Goal: Task Accomplishment & Management: Complete application form

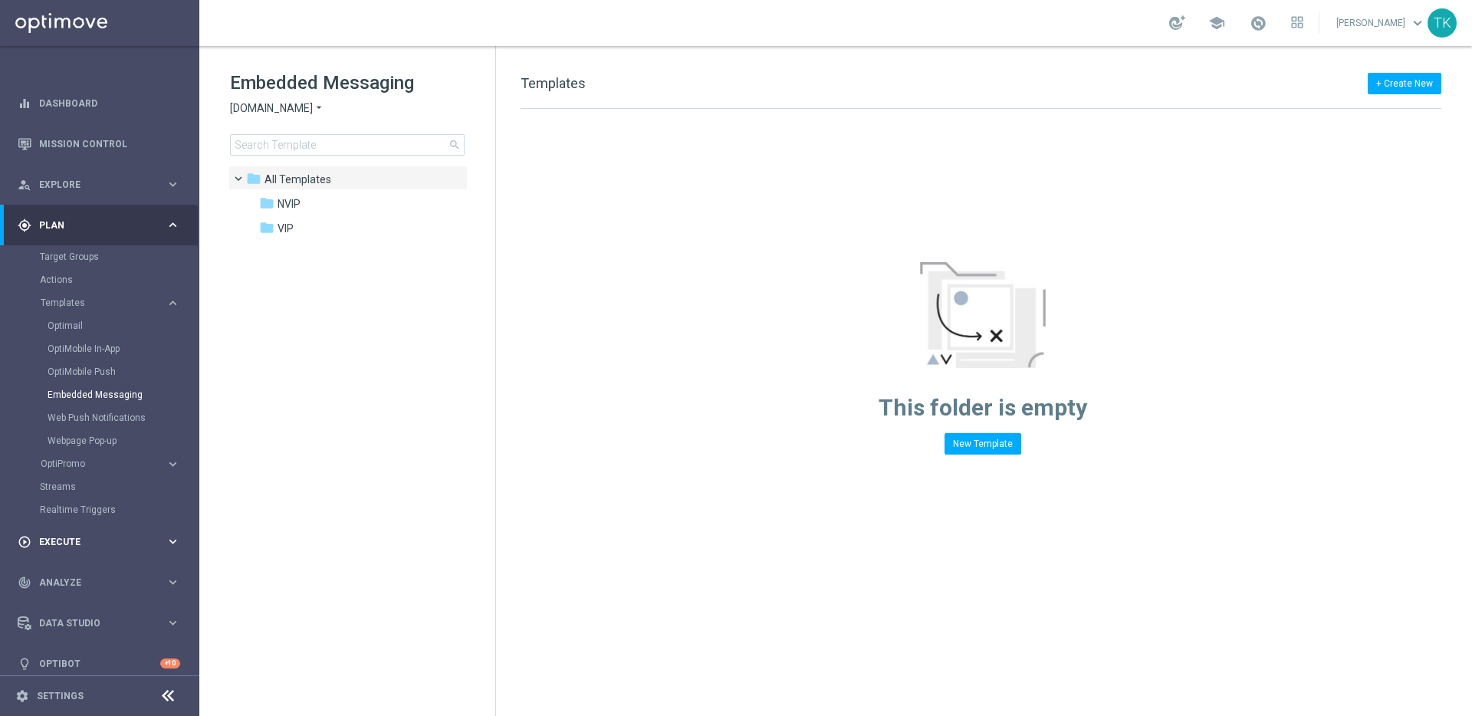
click at [115, 539] on span "Execute" at bounding box center [102, 541] width 127 height 9
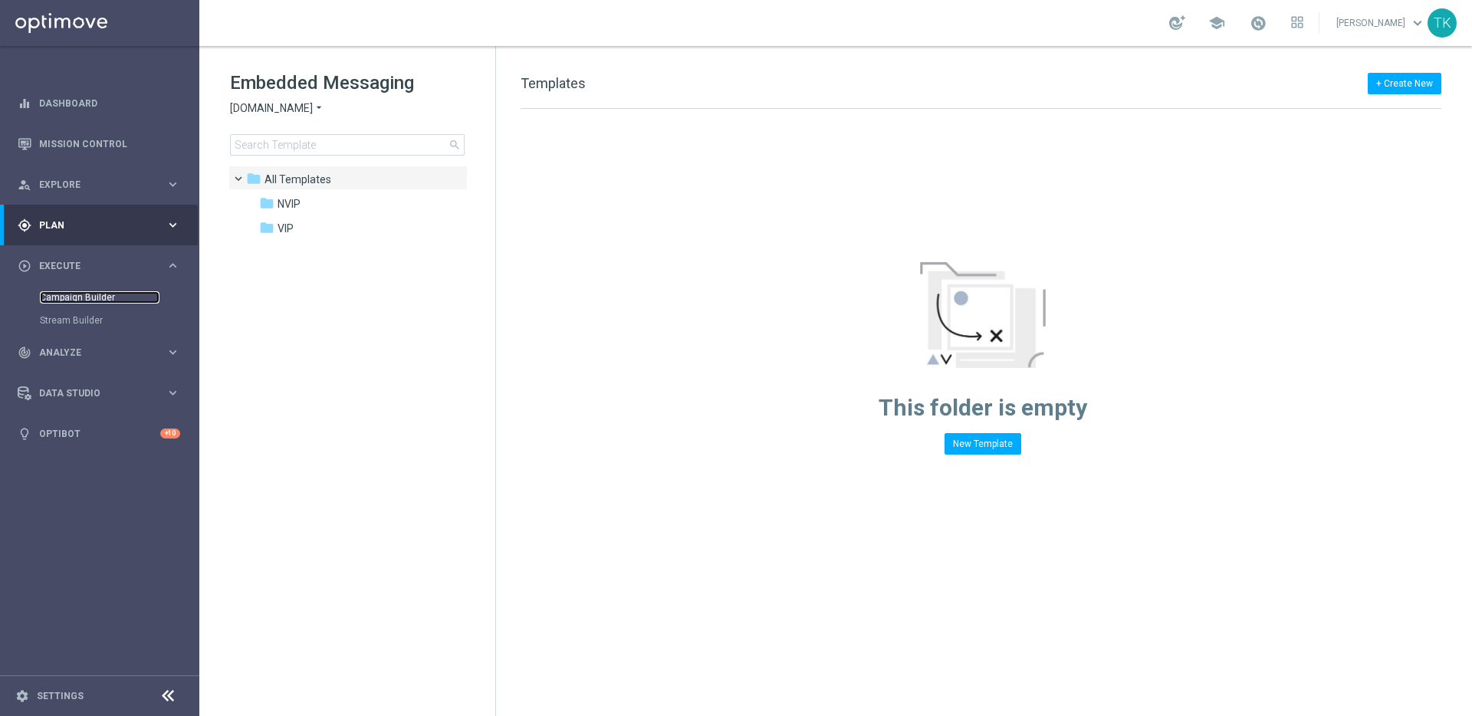
click at [78, 294] on link "Campaign Builder" at bounding box center [100, 297] width 120 height 12
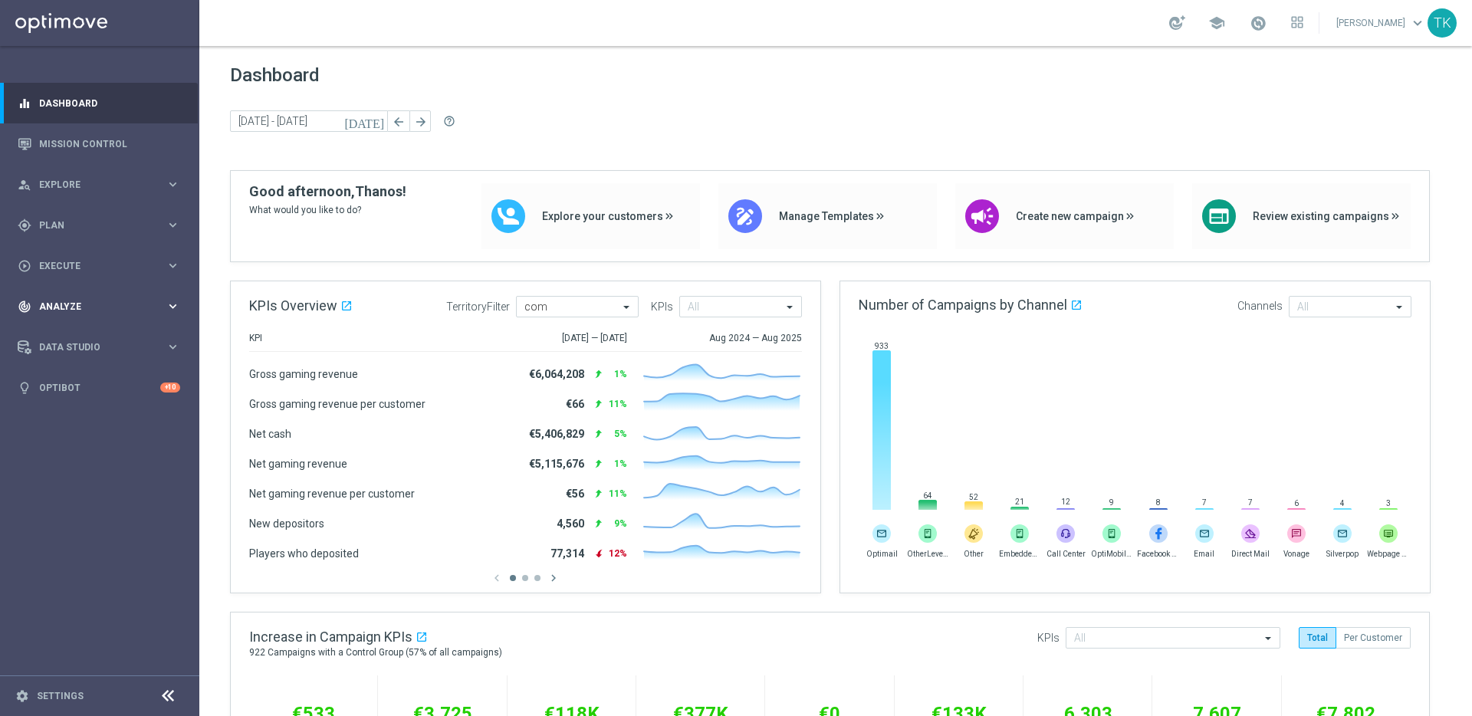
click at [167, 305] on icon "keyboard_arrow_right" at bounding box center [173, 306] width 15 height 15
click at [170, 258] on icon "keyboard_arrow_right" at bounding box center [173, 265] width 15 height 15
click at [76, 298] on link "Campaign Builder" at bounding box center [100, 297] width 120 height 12
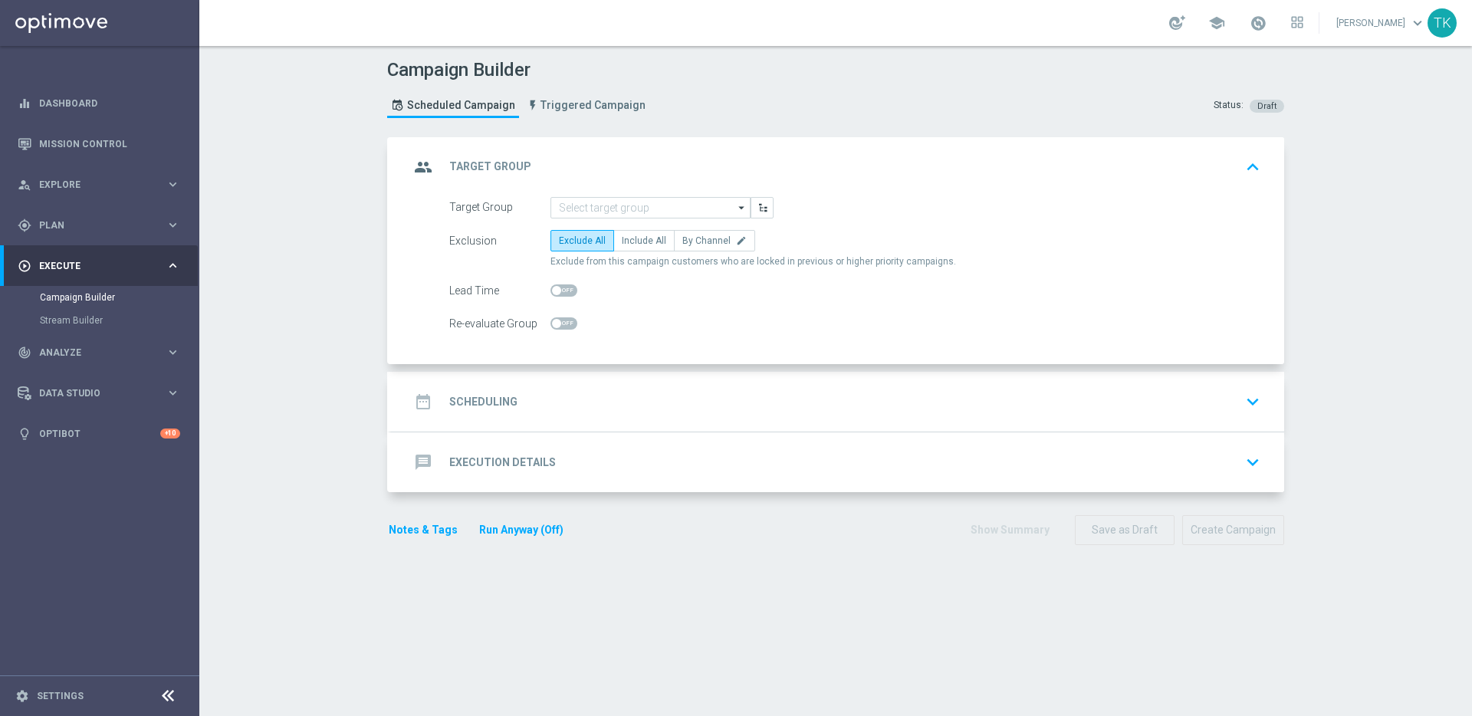
click at [672, 457] on div "message Execution Details keyboard_arrow_down" at bounding box center [837, 462] width 856 height 29
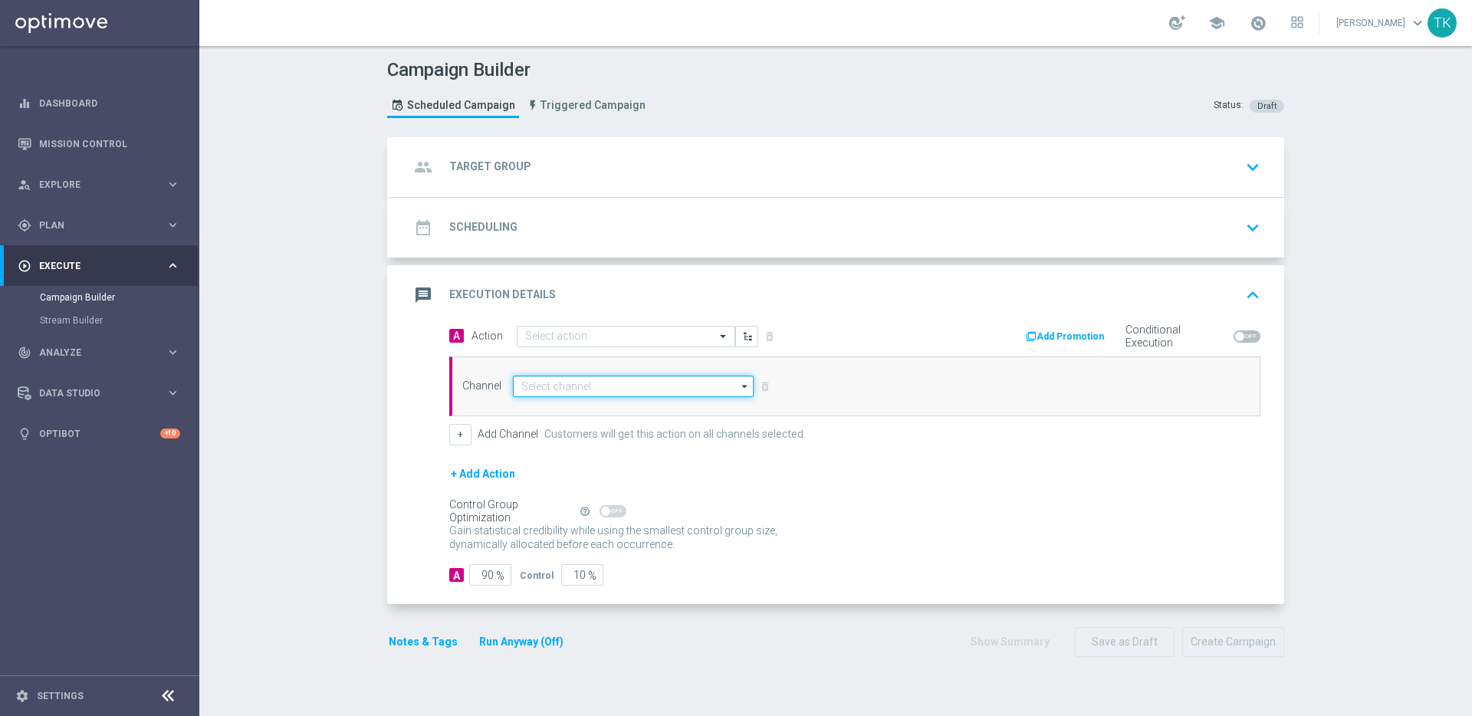
click at [641, 382] on input at bounding box center [633, 386] width 241 height 21
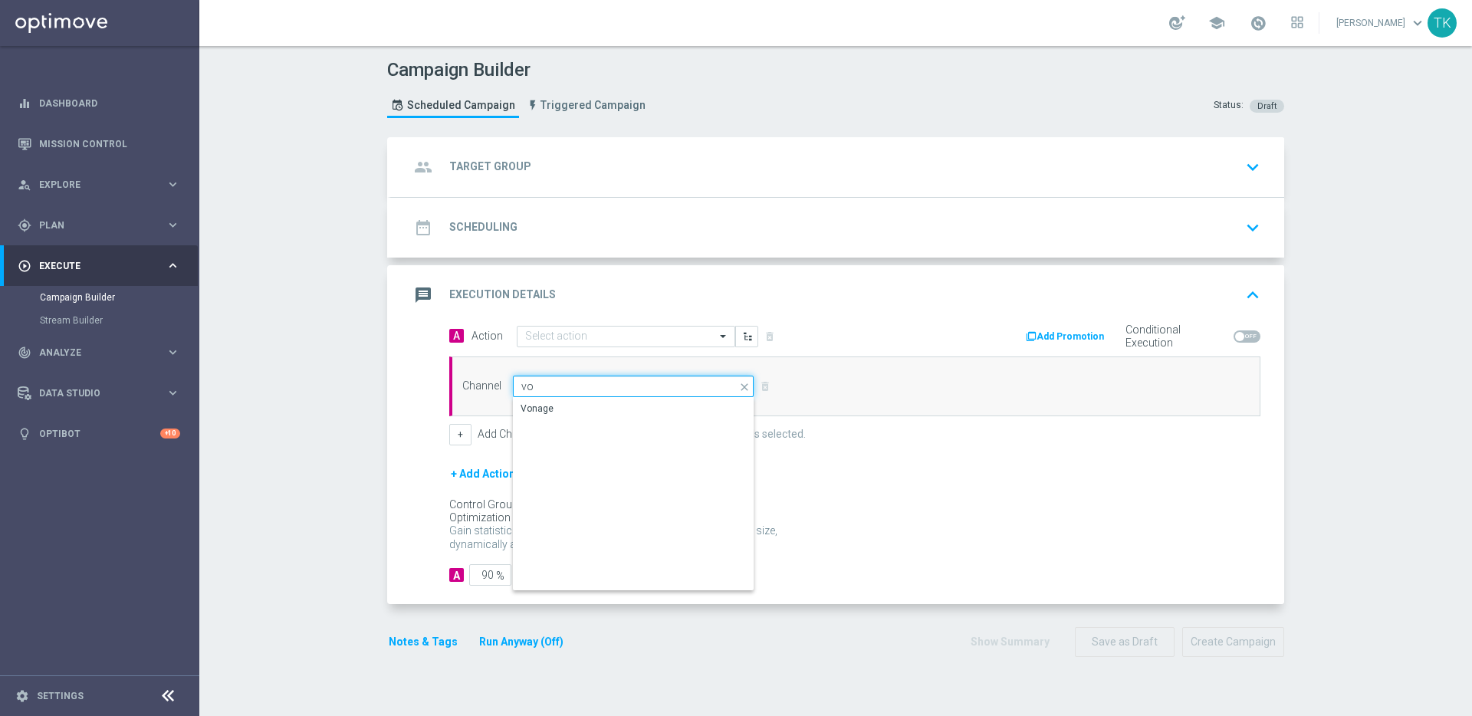
type input "v"
type input "t"
click at [573, 122] on div "Scheduled Campaign Triggered Campaign" at bounding box center [520, 105] width 266 height 41
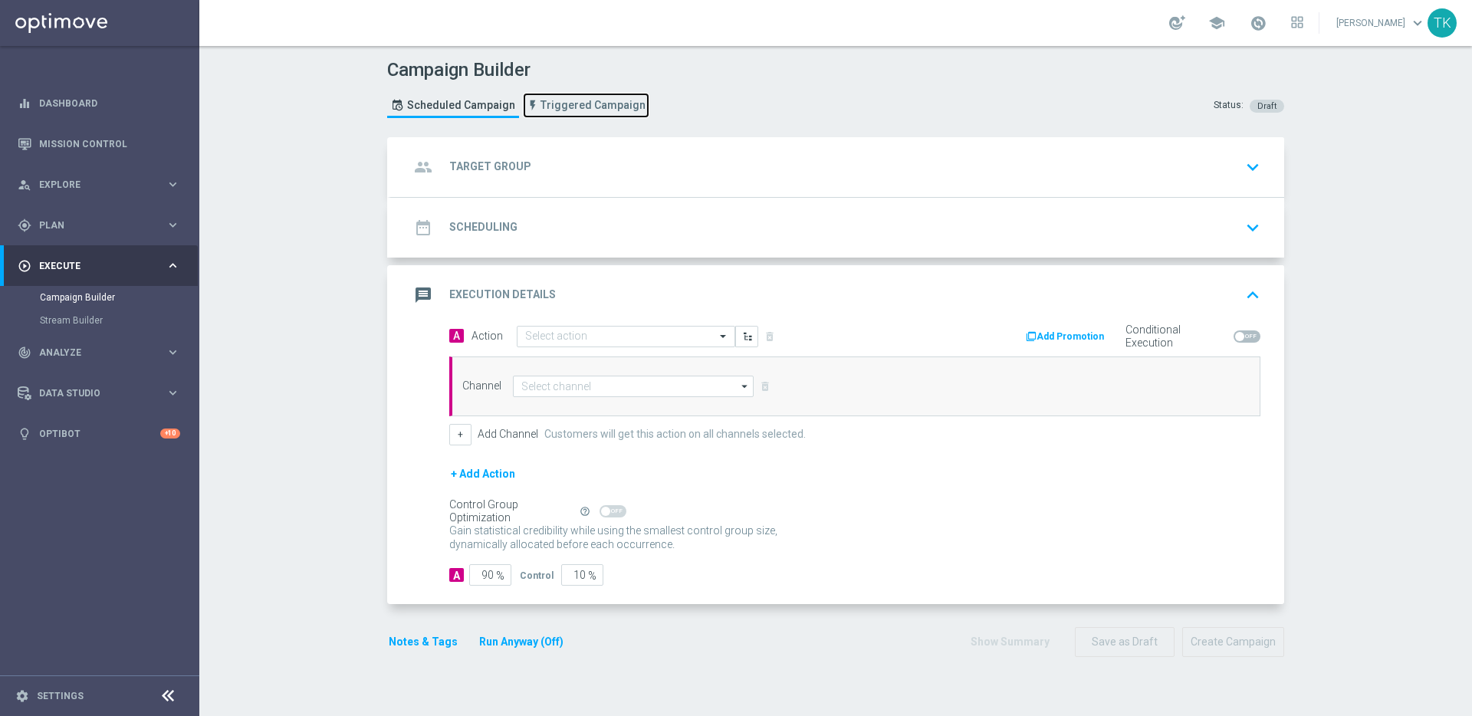
click at [582, 104] on span "Triggered Campaign" at bounding box center [593, 105] width 105 height 13
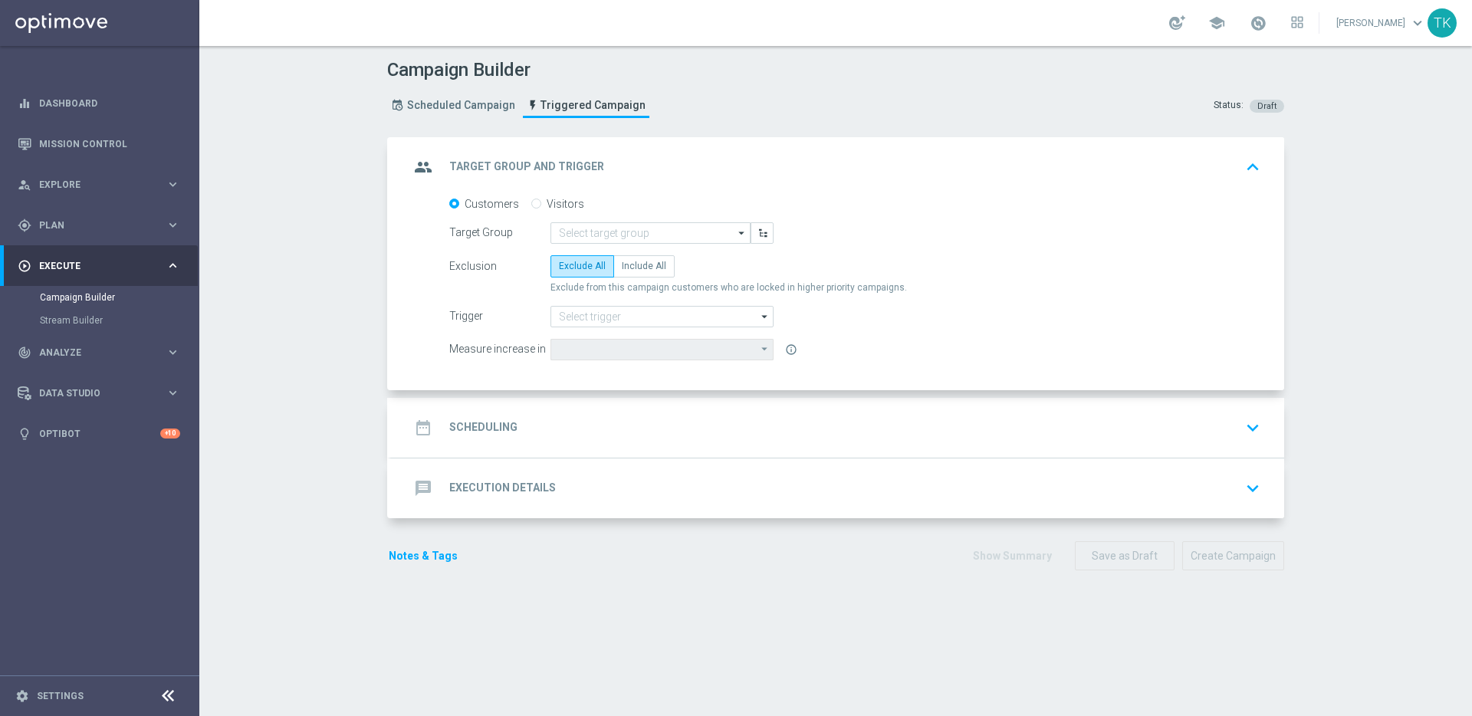
click at [636, 491] on div "message Execution Details keyboard_arrow_down" at bounding box center [837, 488] width 856 height 29
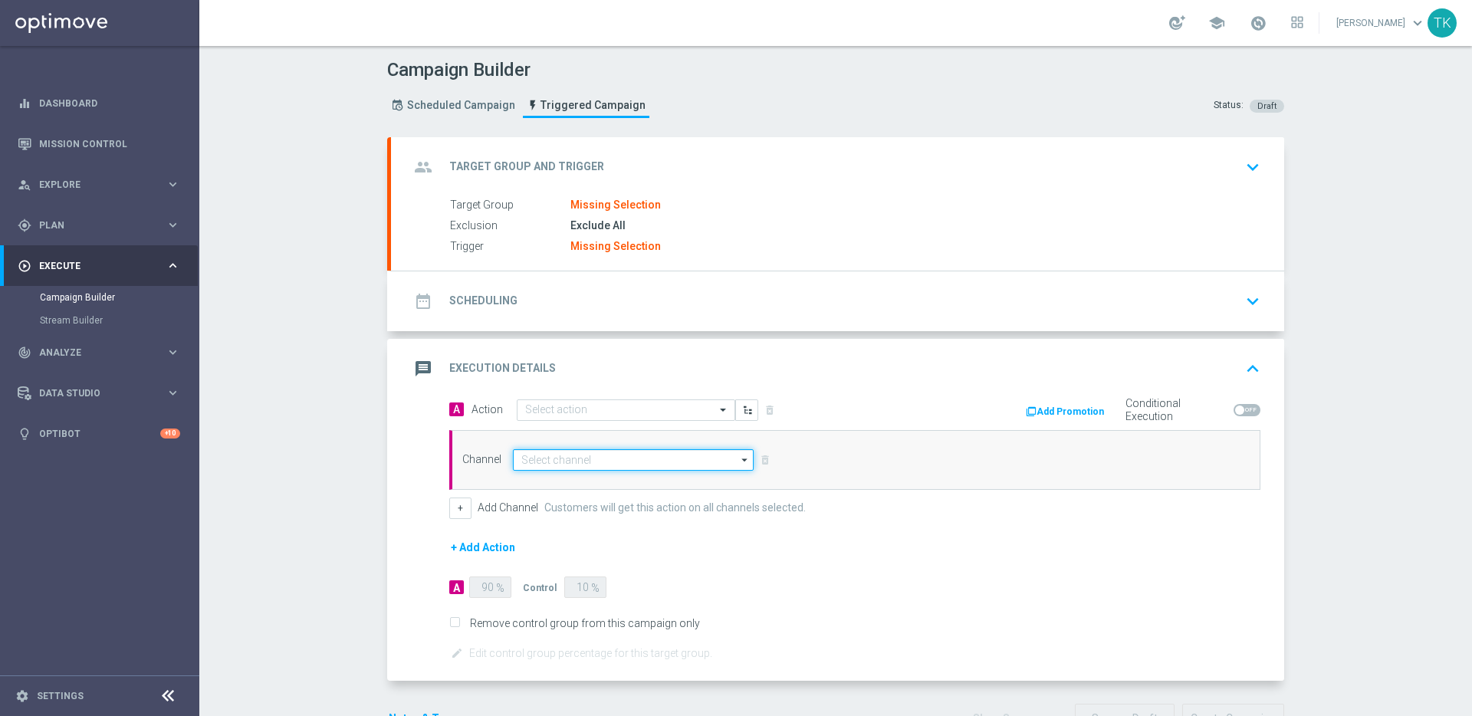
click at [633, 467] on input at bounding box center [633, 459] width 241 height 21
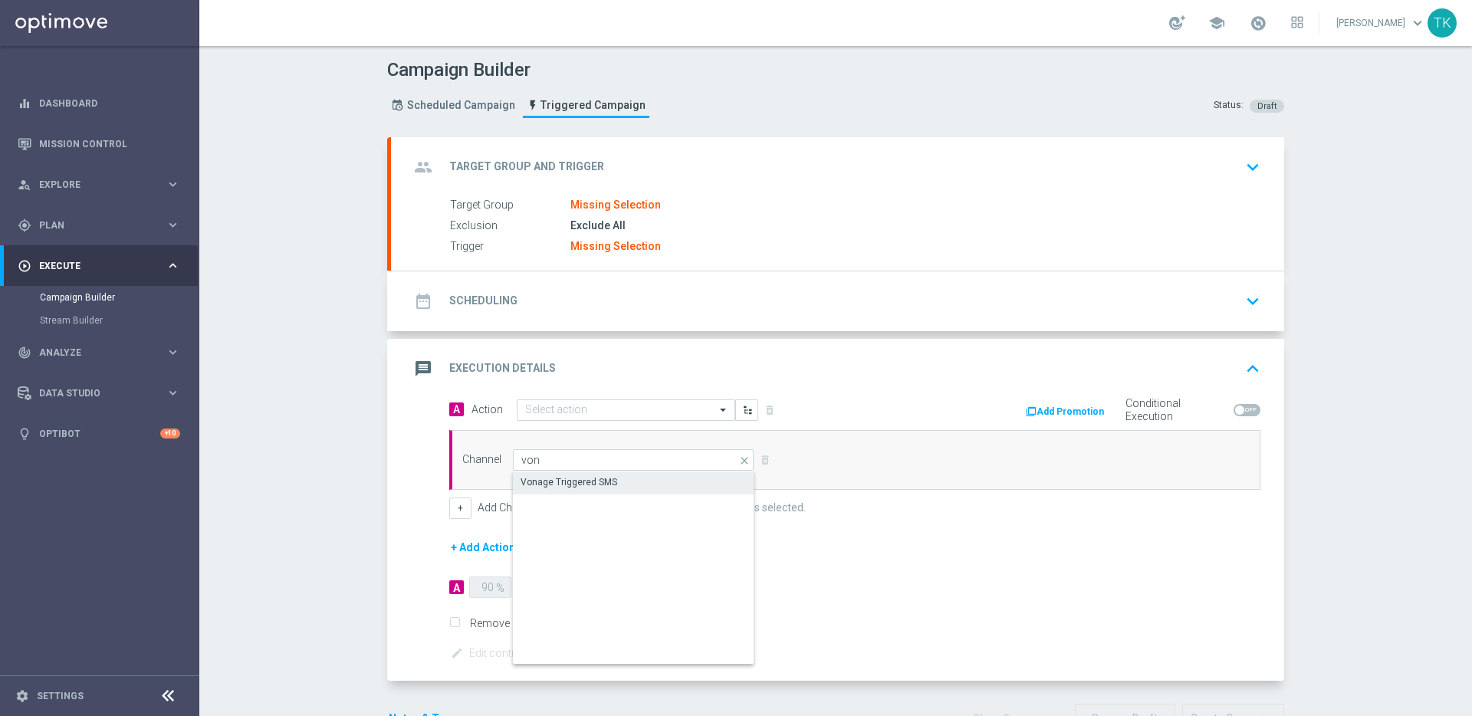
click at [688, 479] on div "Vonage Triggered SMS" at bounding box center [634, 482] width 242 height 21
type input "Vonage Triggered SMS"
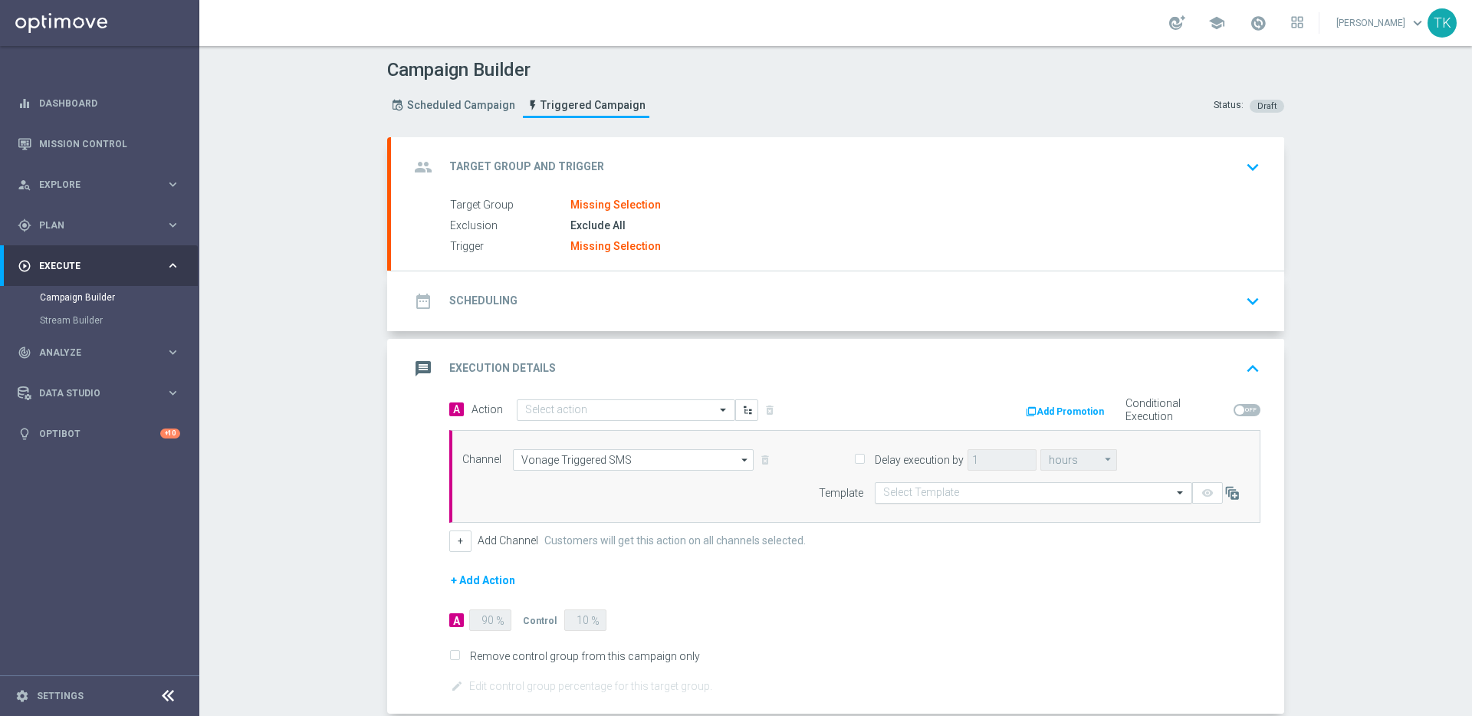
click at [947, 498] on input "text" at bounding box center [1018, 493] width 270 height 13
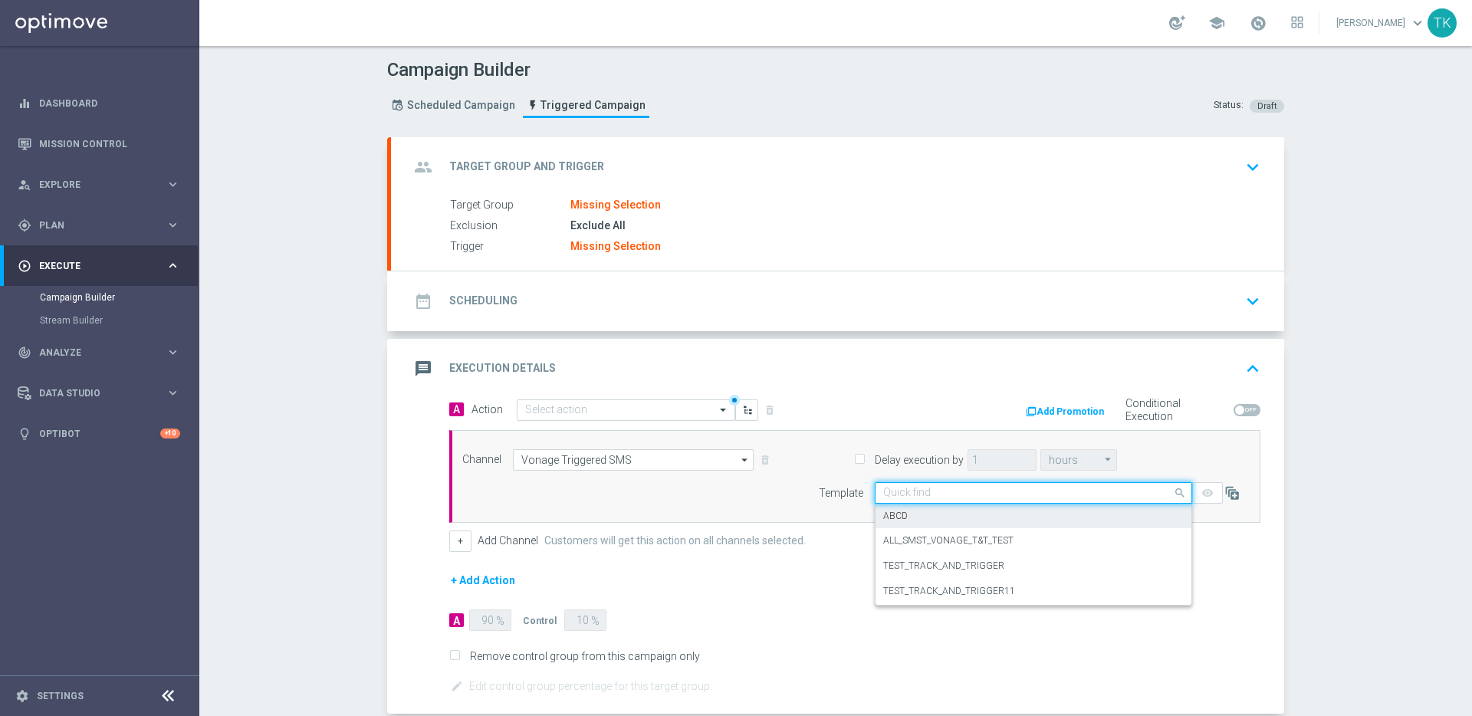
click at [616, 199] on div "Missing Selection" at bounding box center [615, 206] width 90 height 14
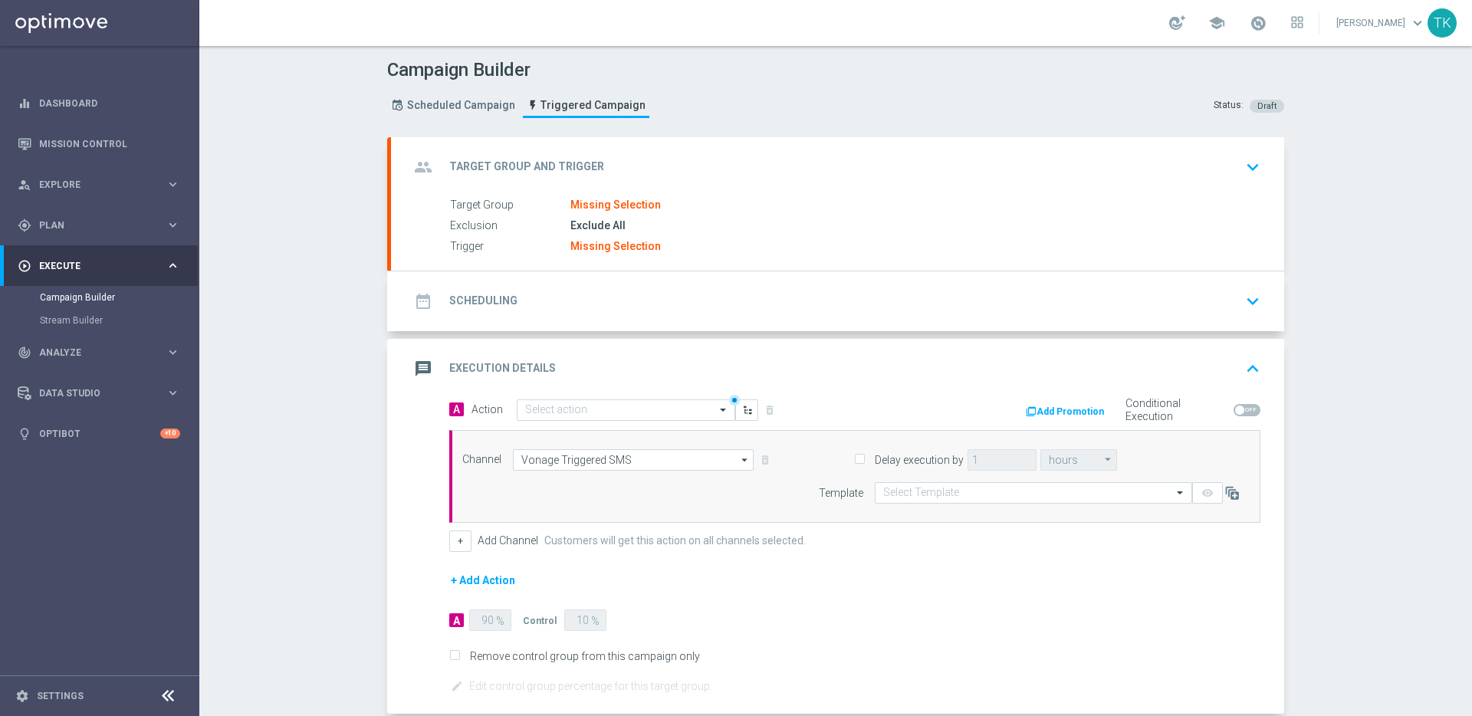
click at [1246, 166] on icon "keyboard_arrow_down" at bounding box center [1252, 167] width 23 height 23
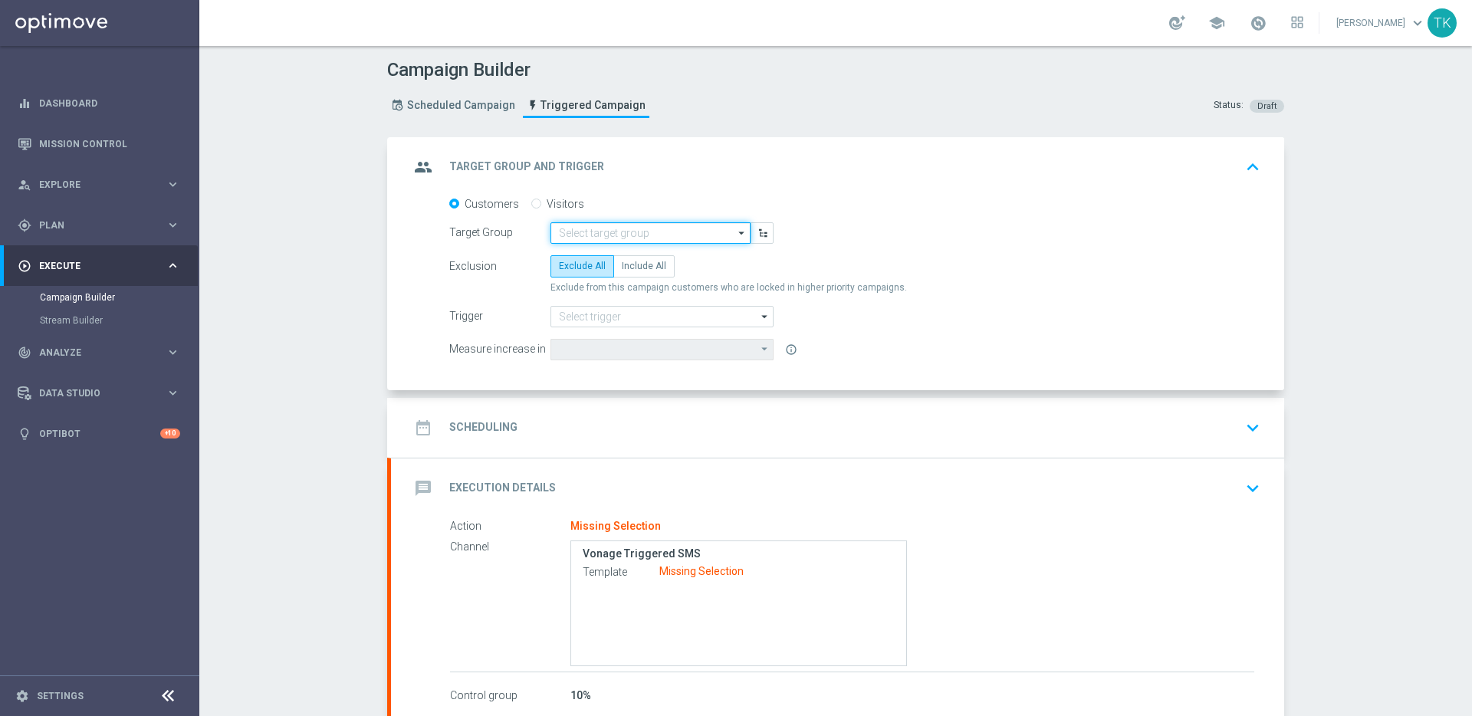
click at [667, 232] on input at bounding box center [650, 232] width 200 height 21
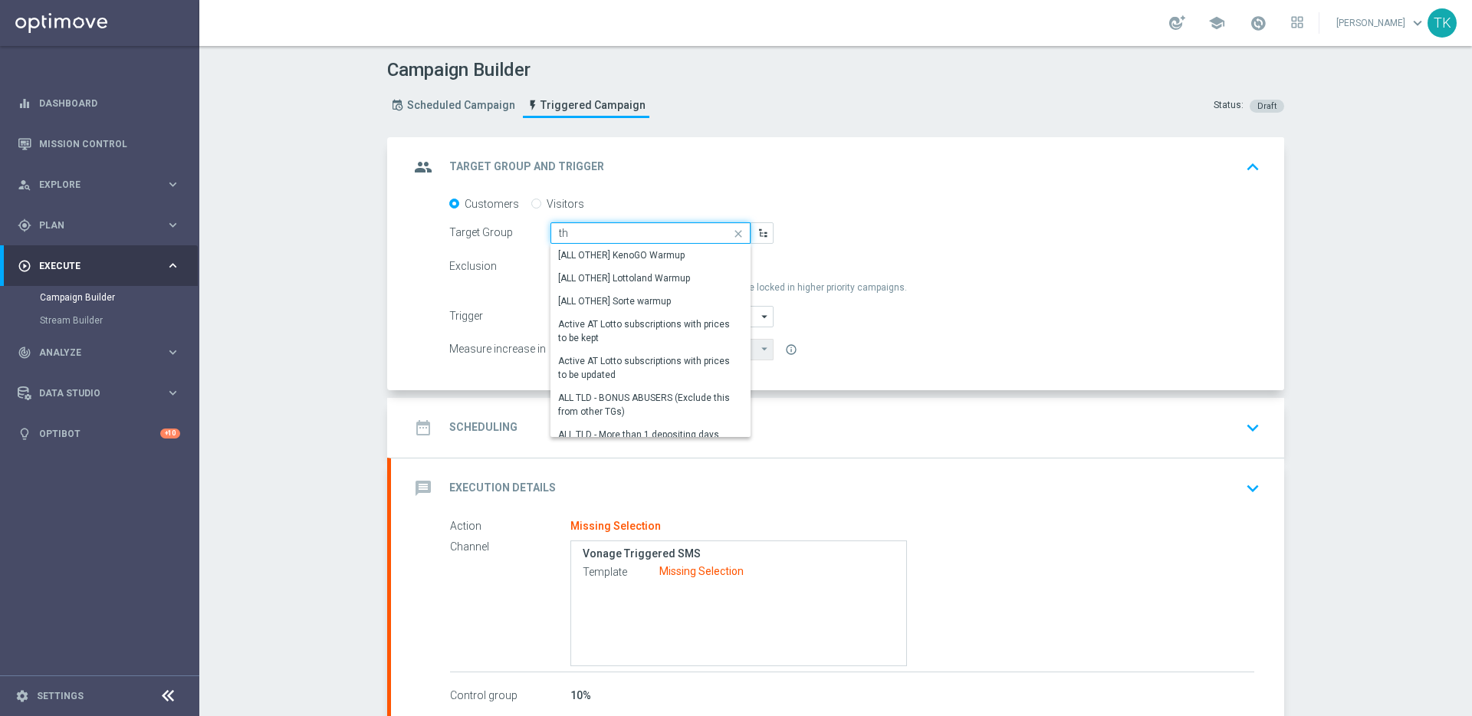
type input "t"
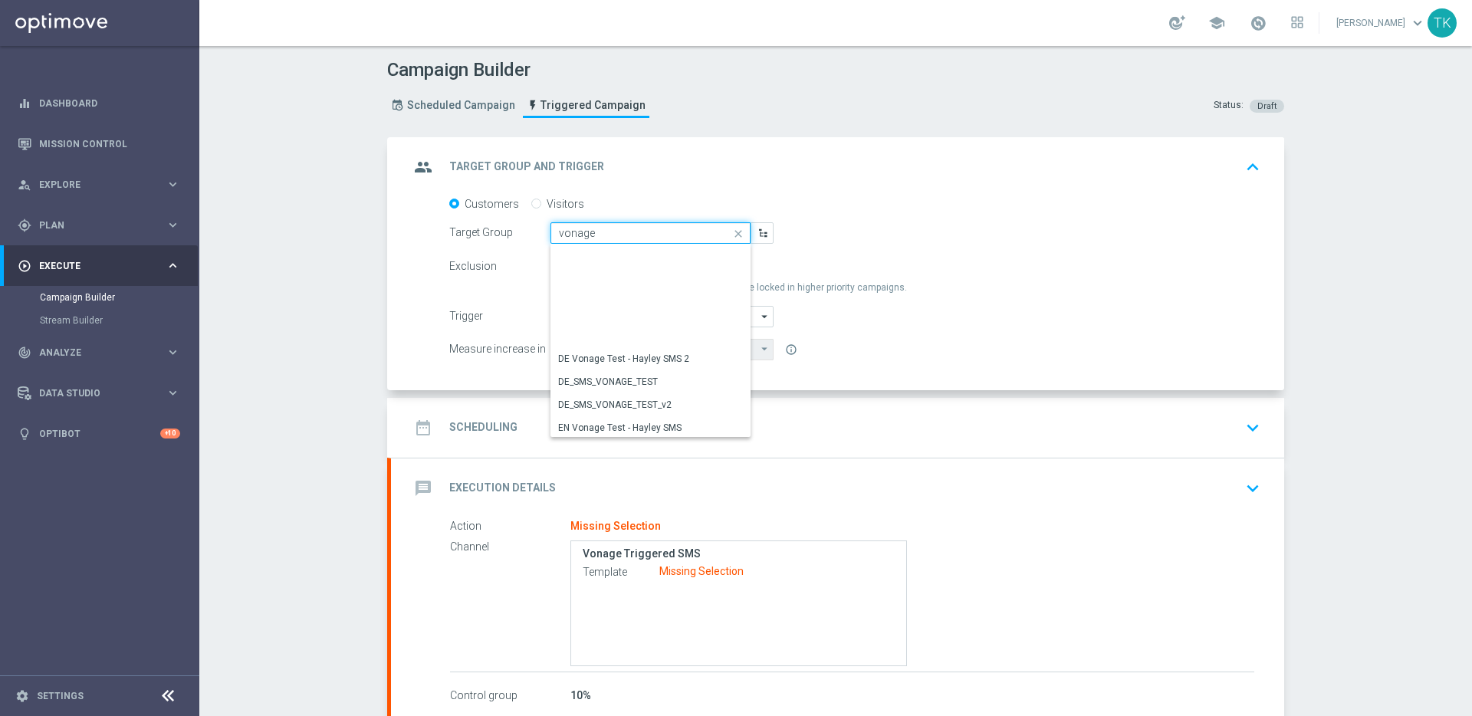
scroll to position [596, 0]
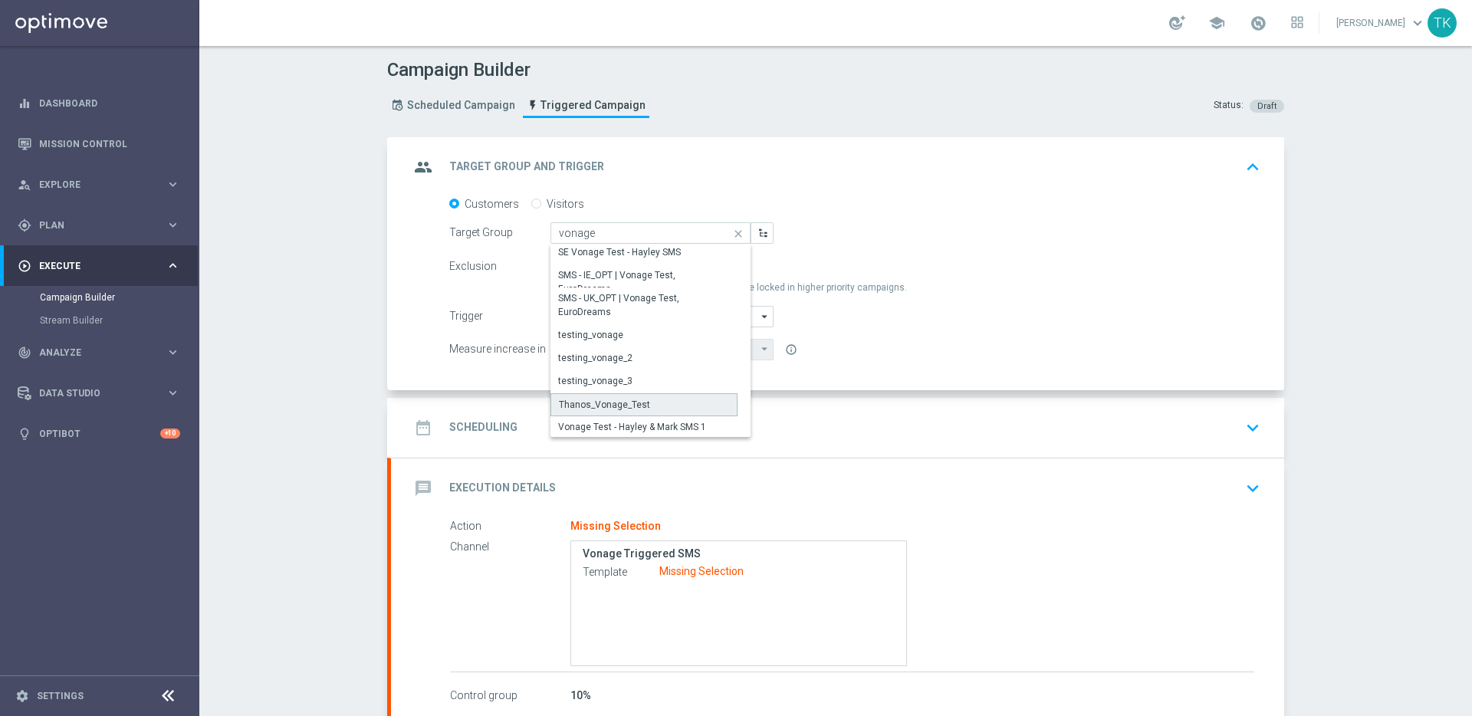
click at [637, 403] on div "Thanos_Vonage_Test" at bounding box center [604, 405] width 91 height 14
type input "Thanos_Vonage_Test"
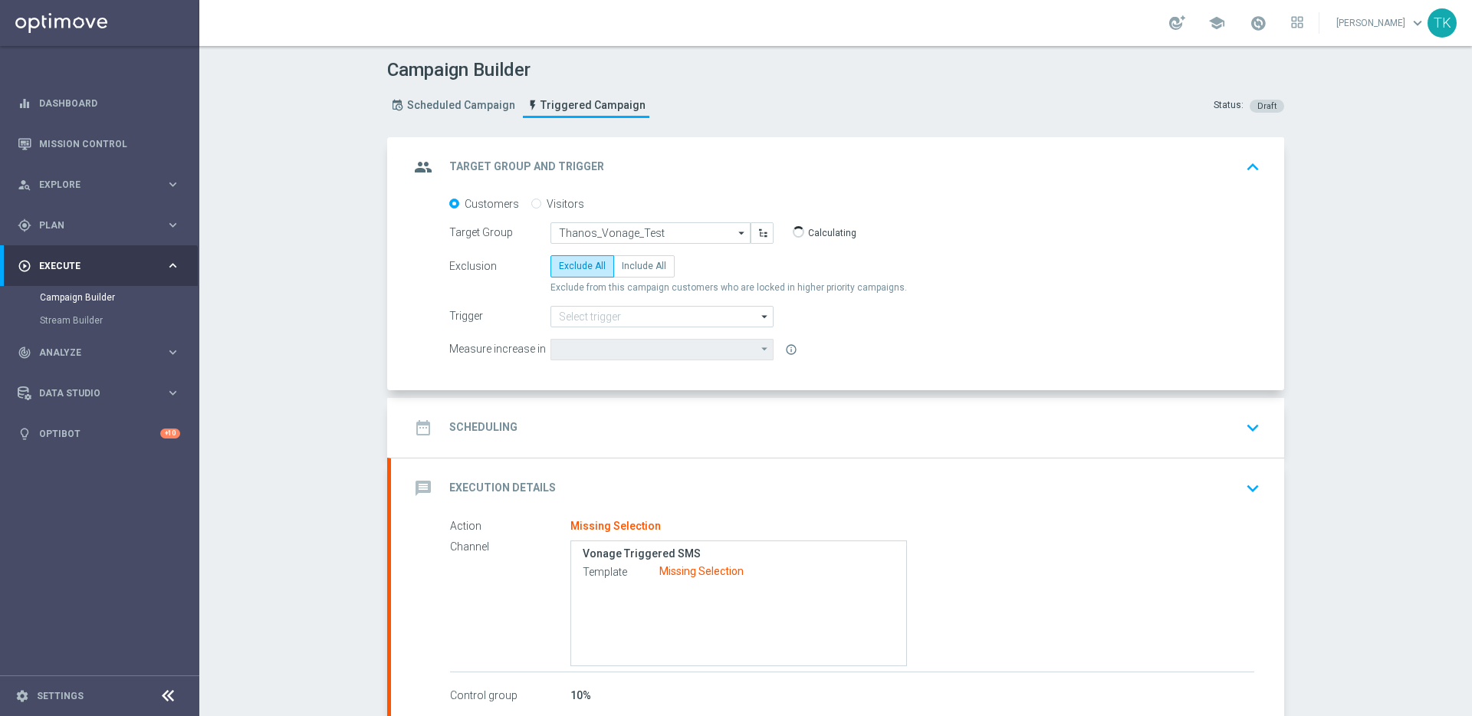
type input "Deposit Amount"
click at [639, 267] on span "Include All" at bounding box center [644, 266] width 44 height 11
click at [632, 267] on input "Include All" at bounding box center [627, 269] width 10 height 10
radio input "true"
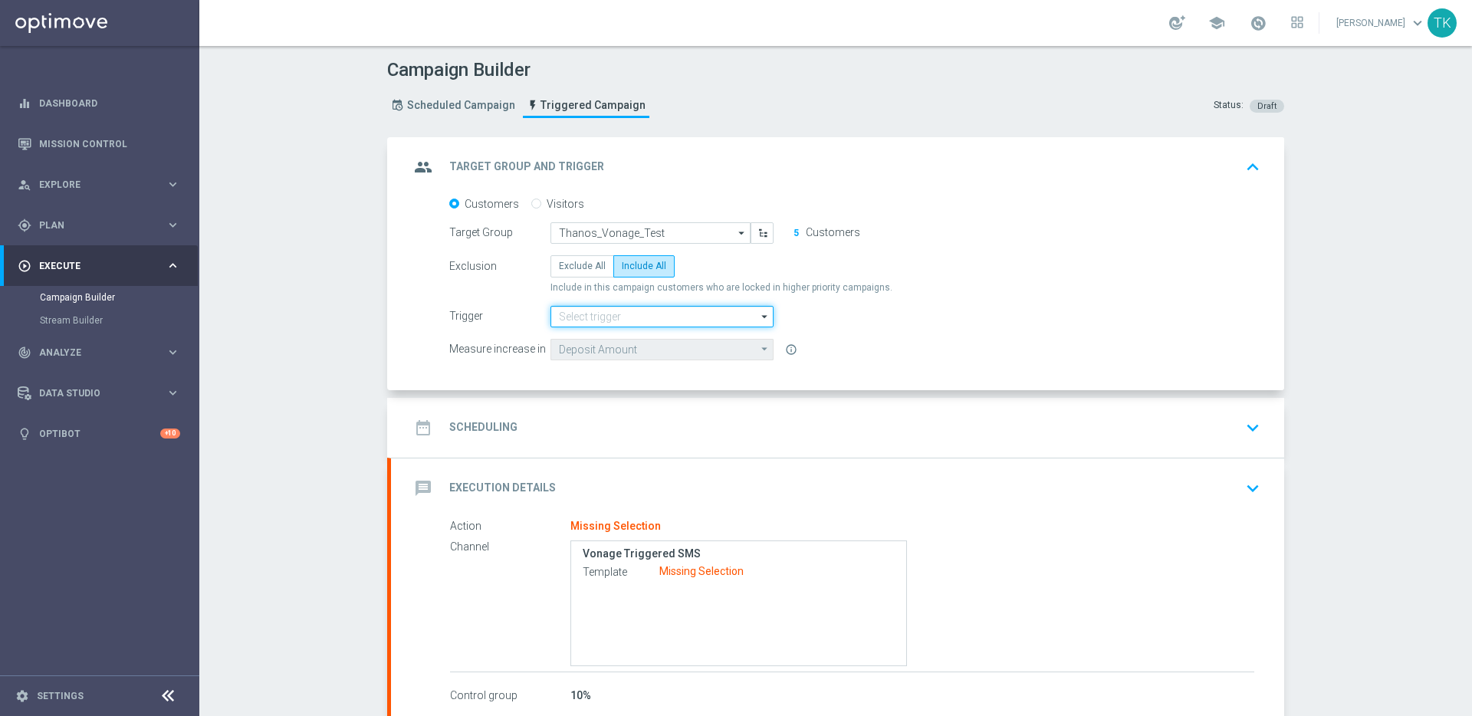
click at [686, 313] on input at bounding box center [661, 316] width 223 height 21
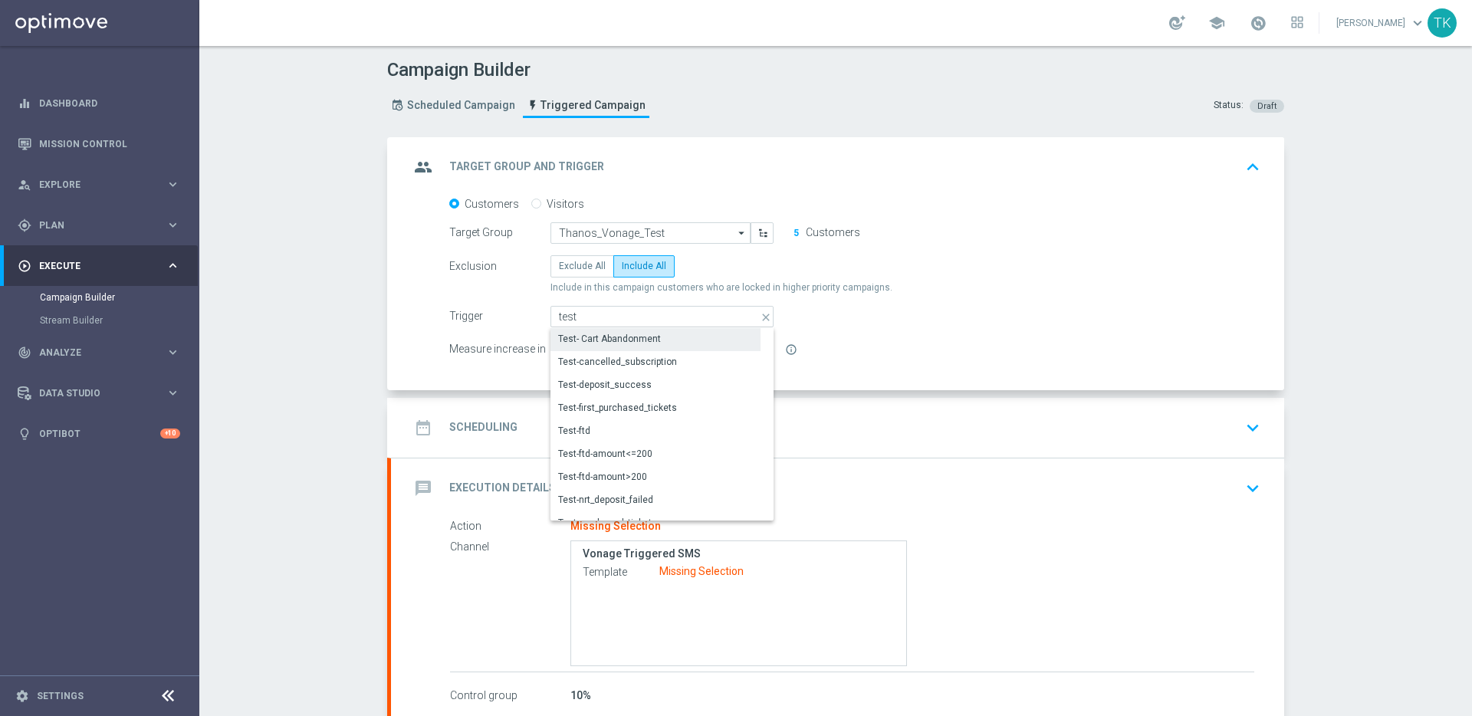
click at [682, 342] on div "Test- Cart Abandonment" at bounding box center [655, 338] width 210 height 21
type input "Test- Cart Abandonment"
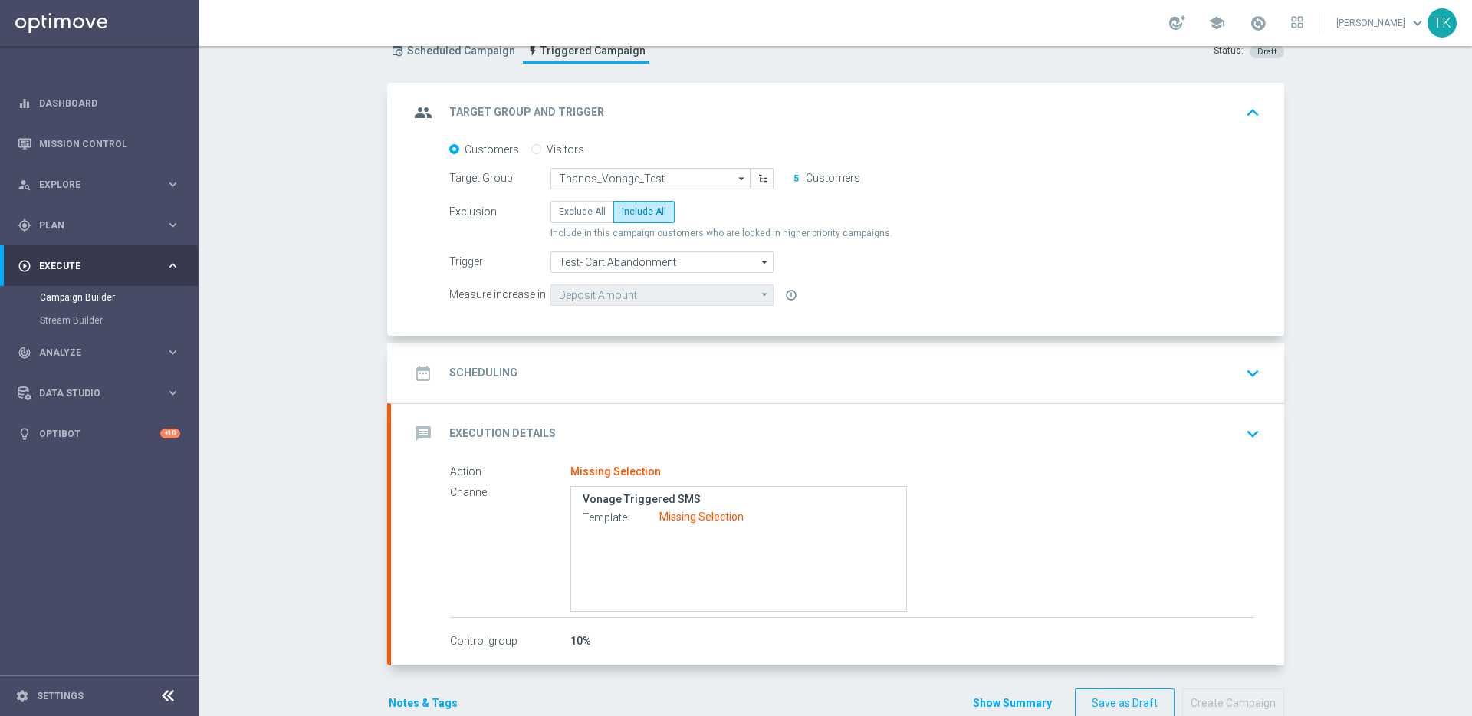
scroll to position [87, 0]
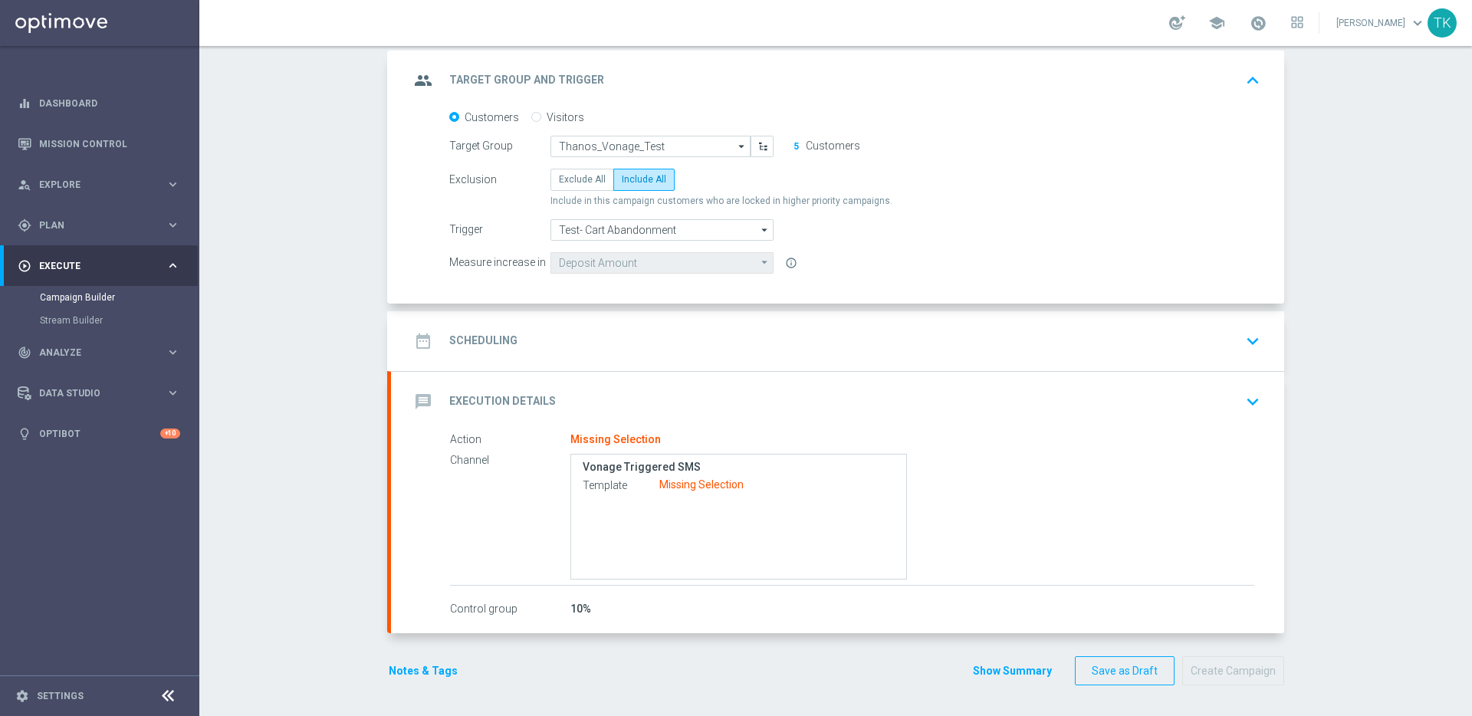
click at [753, 353] on div "date_range Scheduling keyboard_arrow_down" at bounding box center [837, 341] width 856 height 29
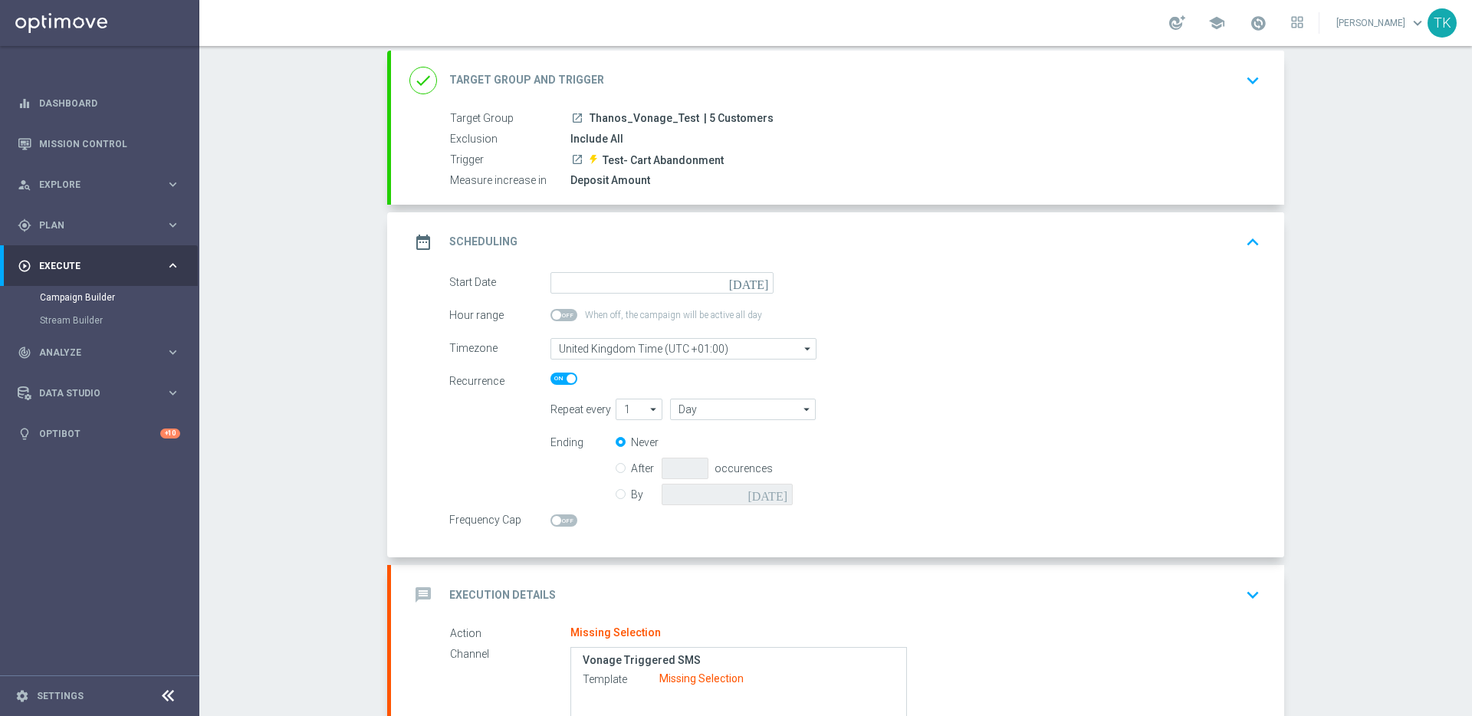
click at [757, 288] on icon "[DATE]" at bounding box center [751, 280] width 45 height 17
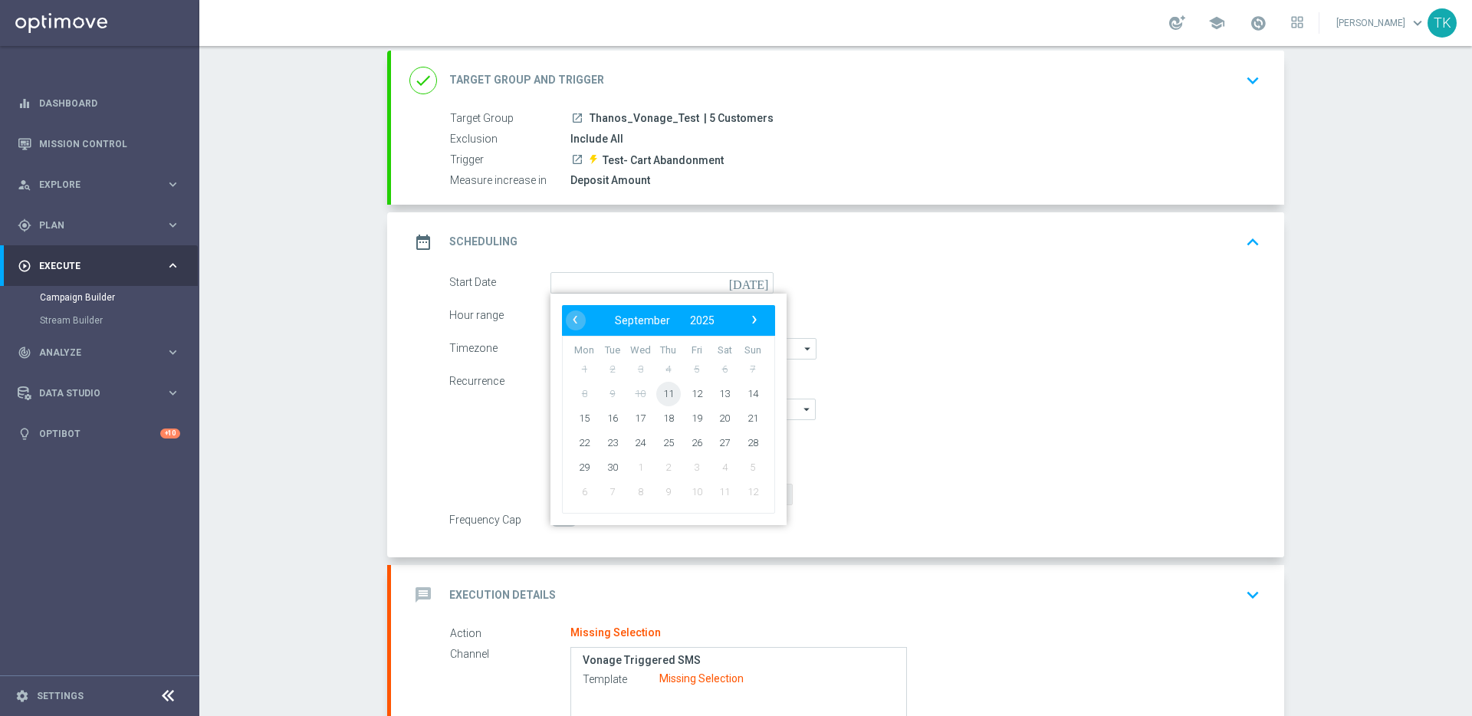
click at [668, 389] on span "11" at bounding box center [668, 393] width 25 height 25
type input "11 Sep 2025"
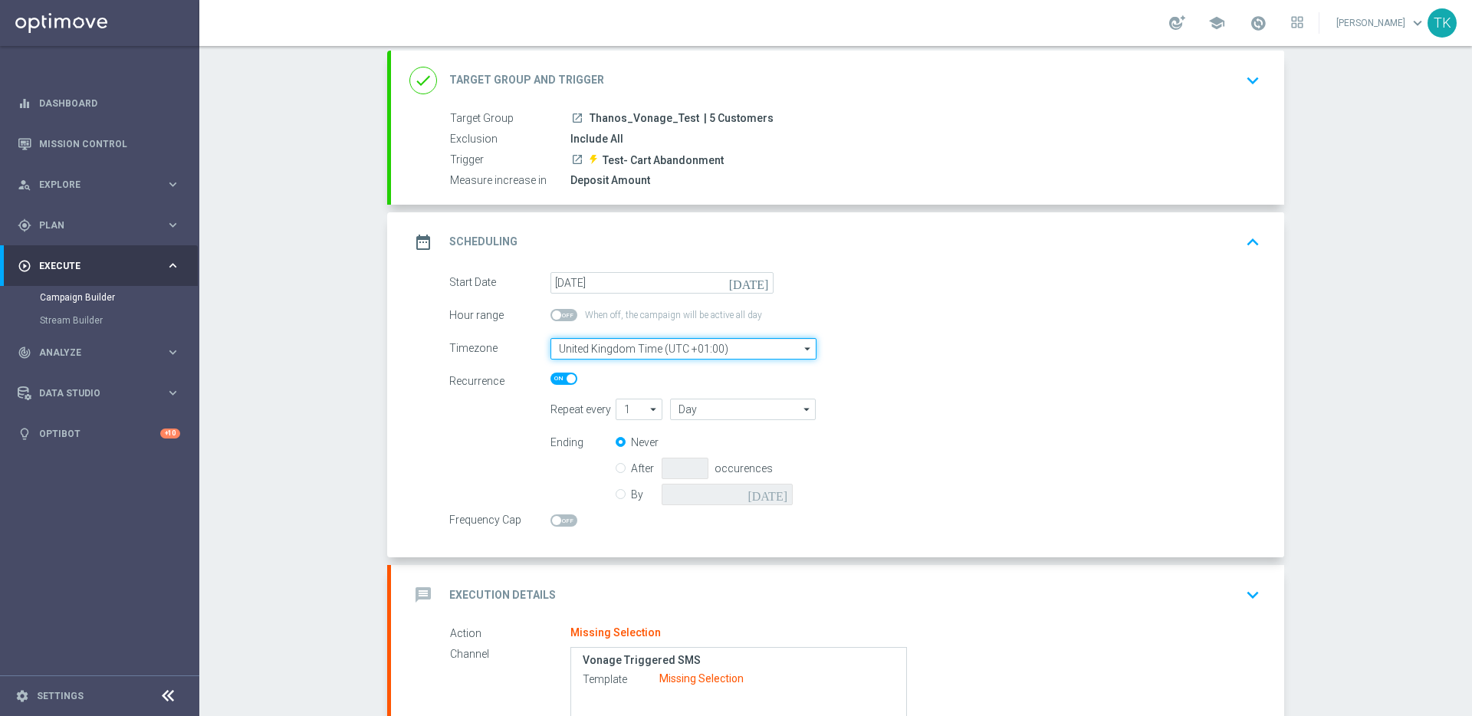
click at [729, 349] on input "United Kingdom Time (UTC +01:00)" at bounding box center [683, 348] width 266 height 21
type input "m"
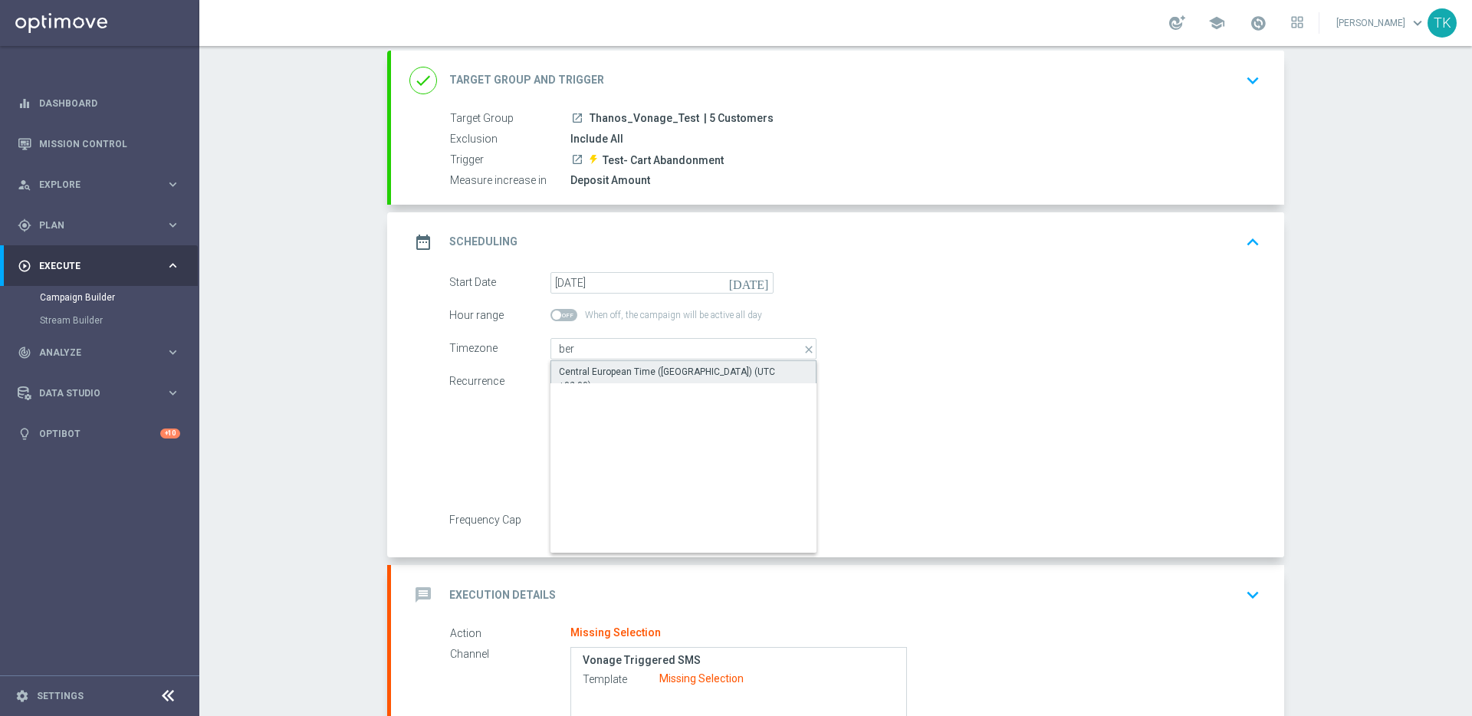
click at [718, 367] on div "Central European Time (Berlin) (UTC +02:00)" at bounding box center [683, 379] width 249 height 28
type input "Central European Time (Berlin) (UTC +02:00)"
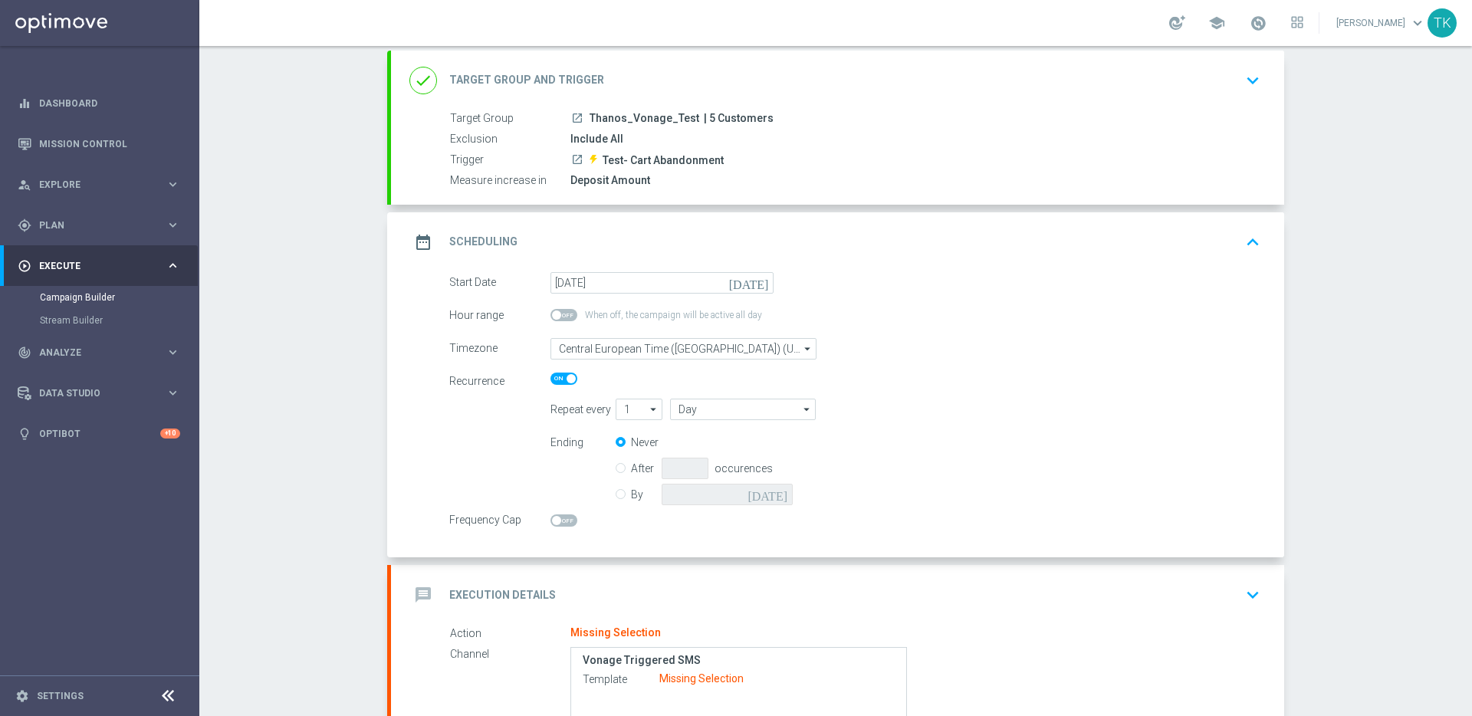
click at [648, 409] on icon "arrow_drop_down" at bounding box center [653, 409] width 15 height 20
click at [635, 450] on div "2" at bounding box center [633, 454] width 34 height 21
type input "2"
type input "Days"
click at [651, 412] on icon "arrow_drop_down" at bounding box center [653, 409] width 15 height 20
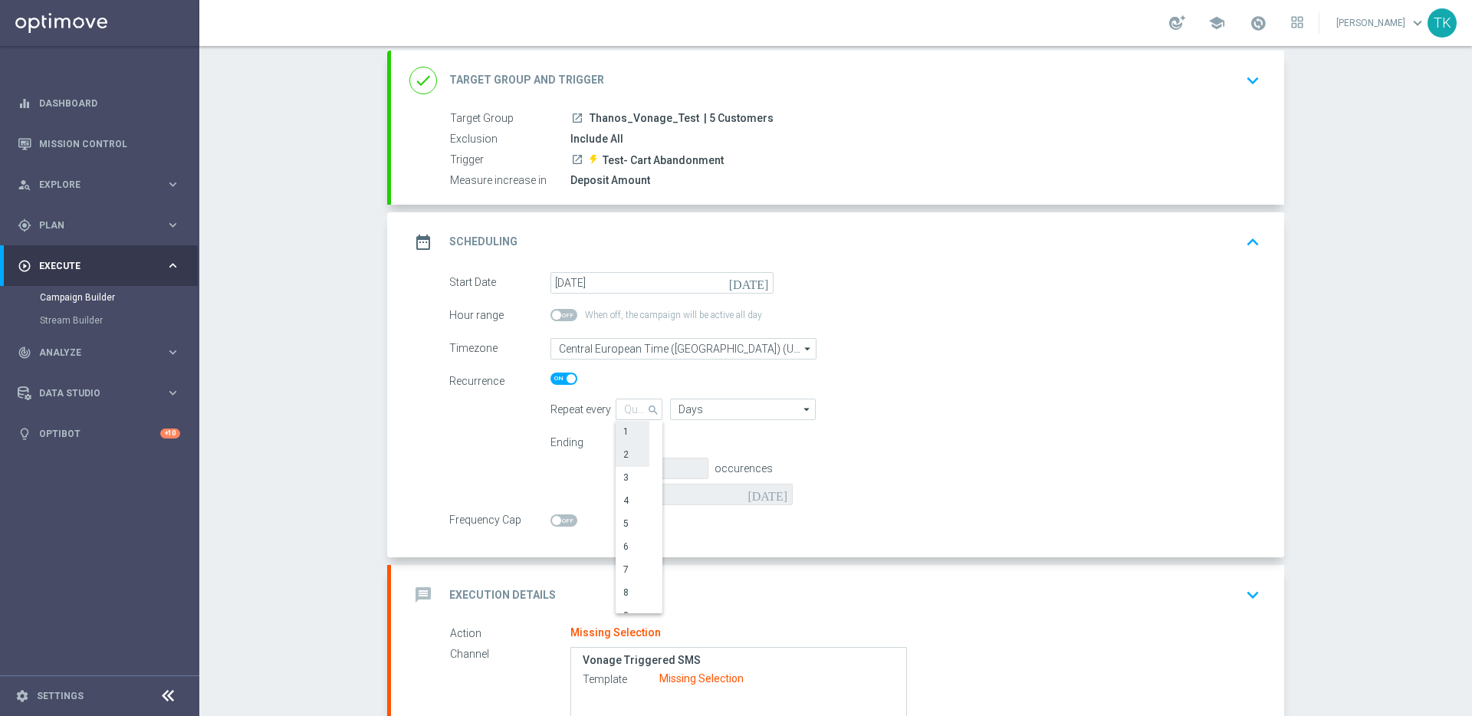
click at [637, 427] on div "1" at bounding box center [633, 431] width 34 height 21
type input "1"
type input "Day"
click at [616, 470] on input "After" at bounding box center [621, 466] width 10 height 10
radio input "true"
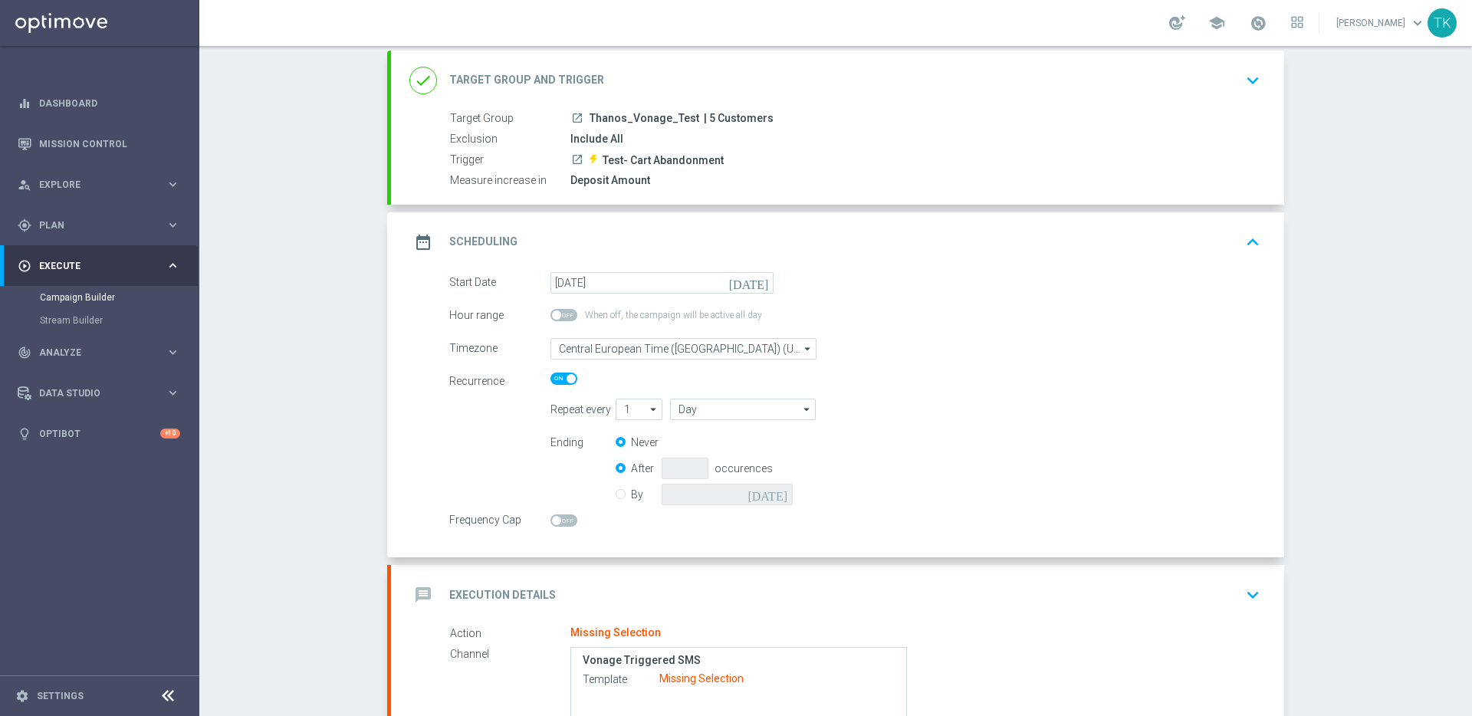
radio input "false"
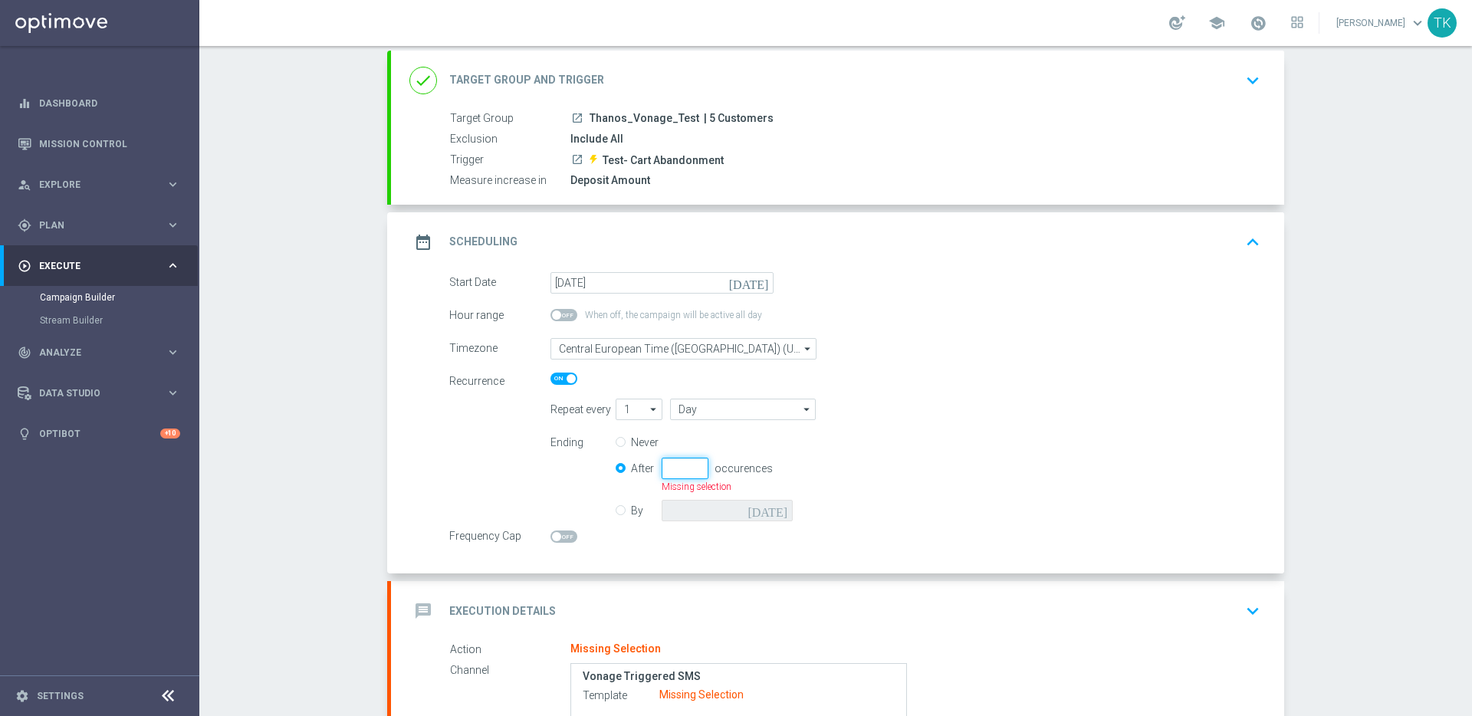
click at [671, 468] on input "number" at bounding box center [685, 468] width 47 height 21
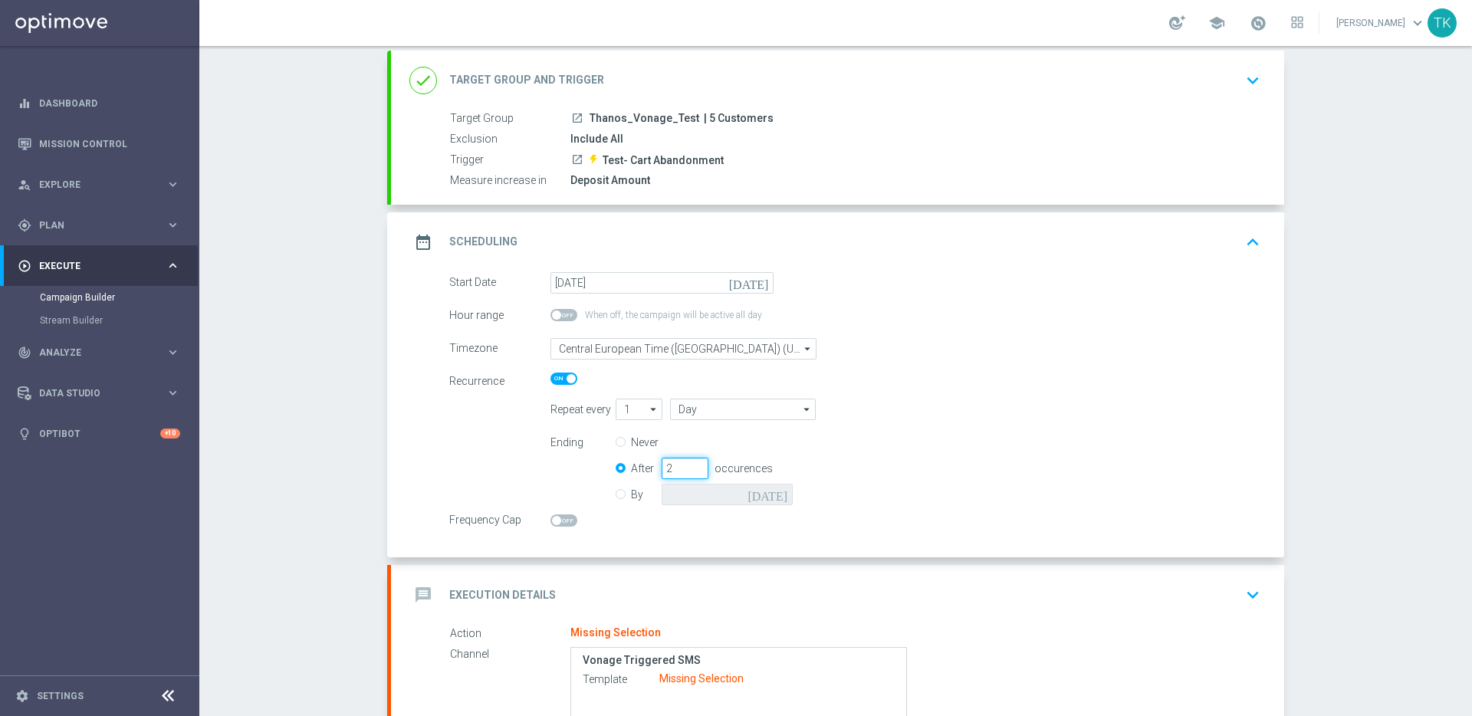
type input "2"
click at [616, 491] on input "By" at bounding box center [621, 492] width 10 height 10
radio input "true"
radio input "false"
click at [778, 493] on icon "[DATE]" at bounding box center [770, 492] width 45 height 17
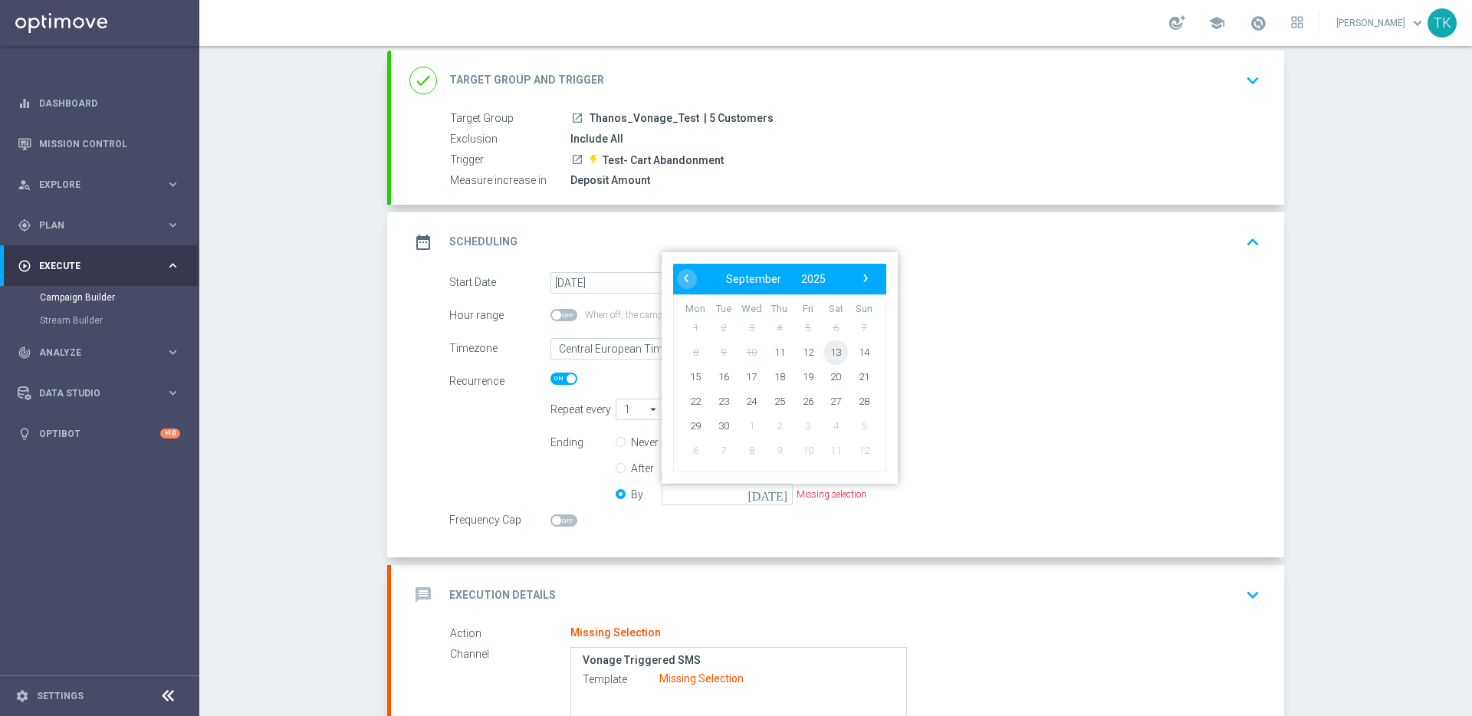
click at [830, 354] on span "13" at bounding box center [835, 352] width 25 height 25
type input "13 Sep 2025"
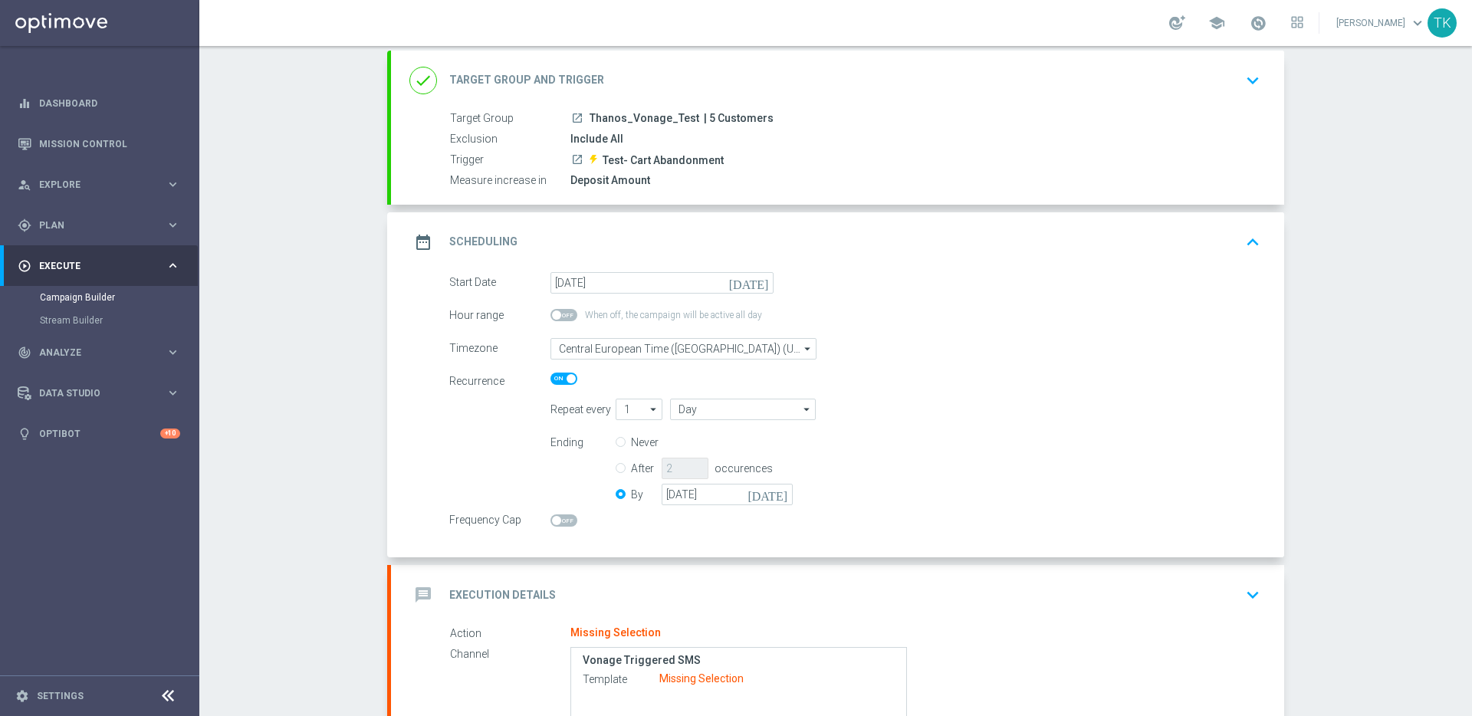
click at [846, 401] on div "Repeat every 1 1 arrow_drop_down Show Selected 0 of NaN 1" at bounding box center [905, 409] width 733 height 21
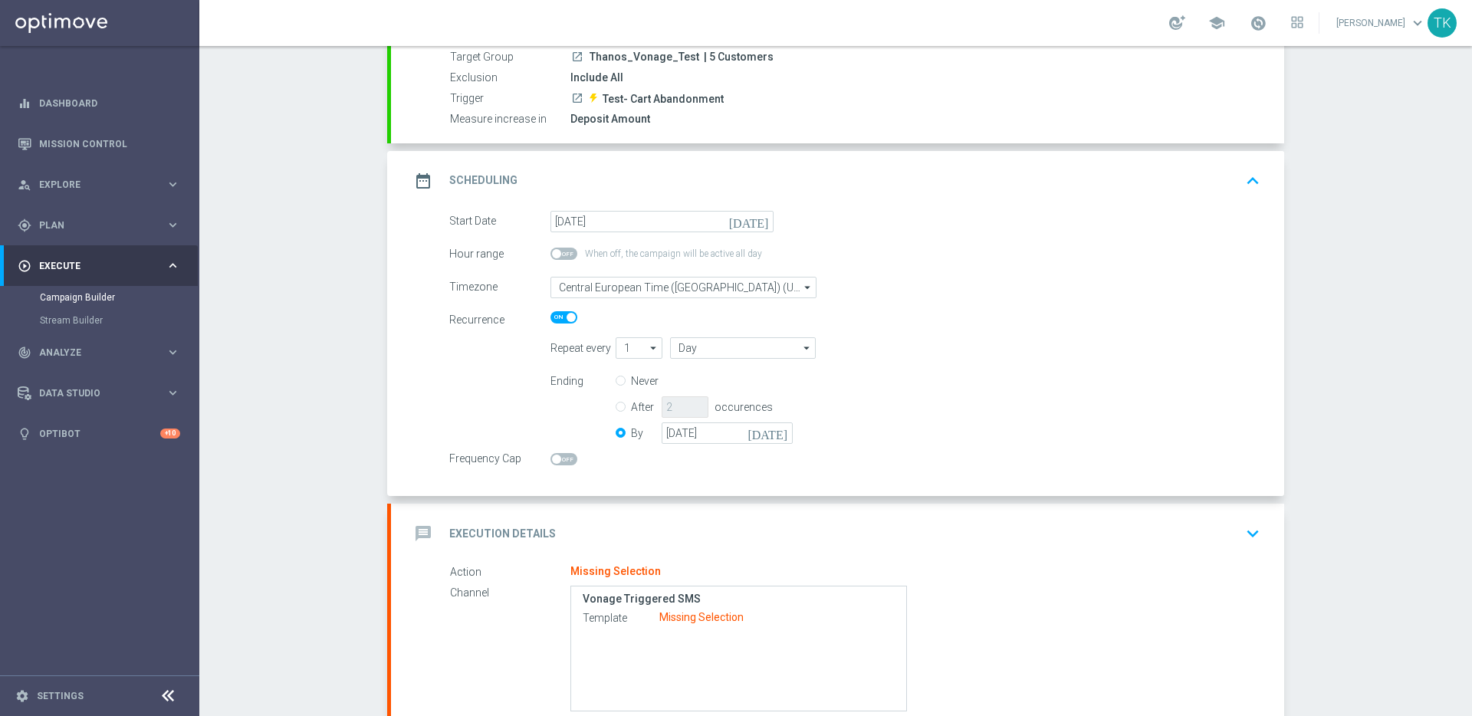
scroll to position [281, 0]
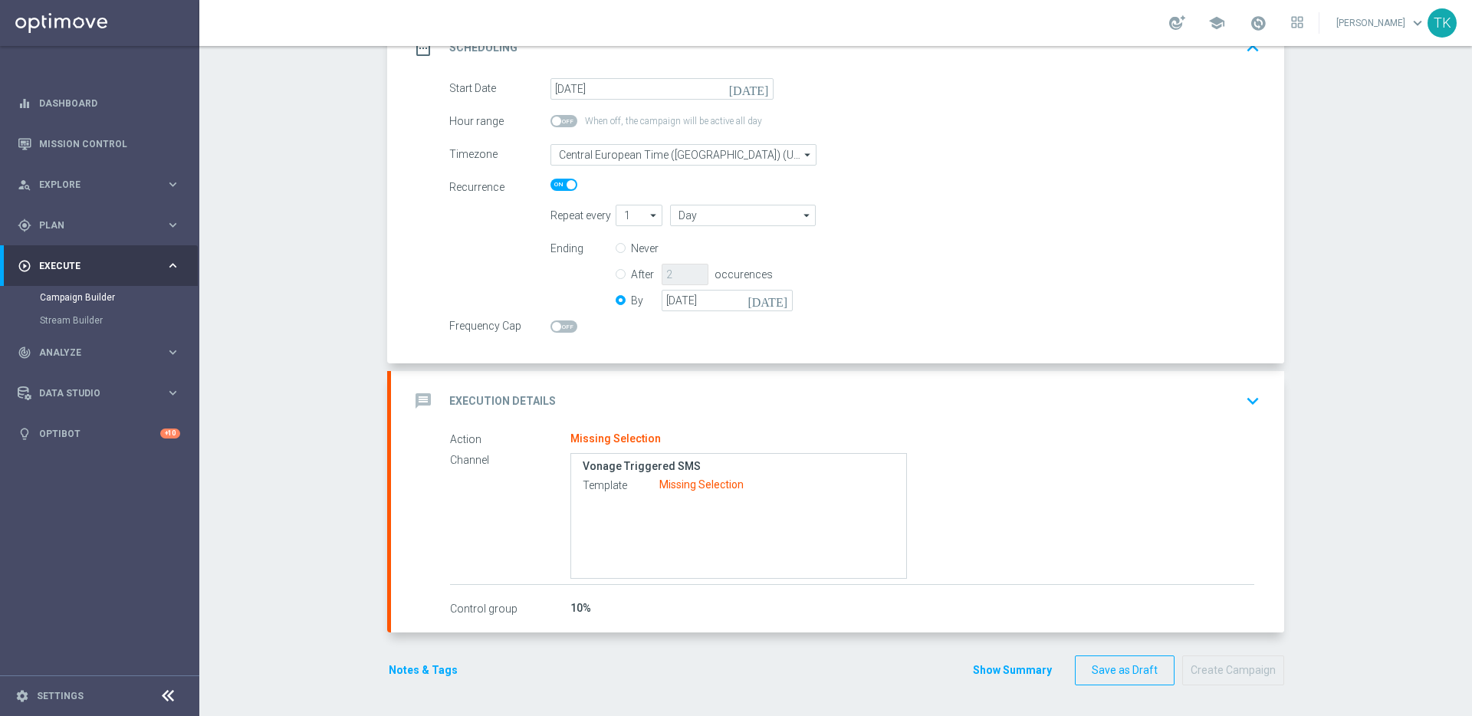
click at [629, 442] on div "Missing Selection" at bounding box center [615, 439] width 90 height 14
click at [689, 485] on div "Missing Selection" at bounding box center [701, 485] width 84 height 14
click at [1253, 399] on icon "keyboard_arrow_down" at bounding box center [1252, 400] width 23 height 23
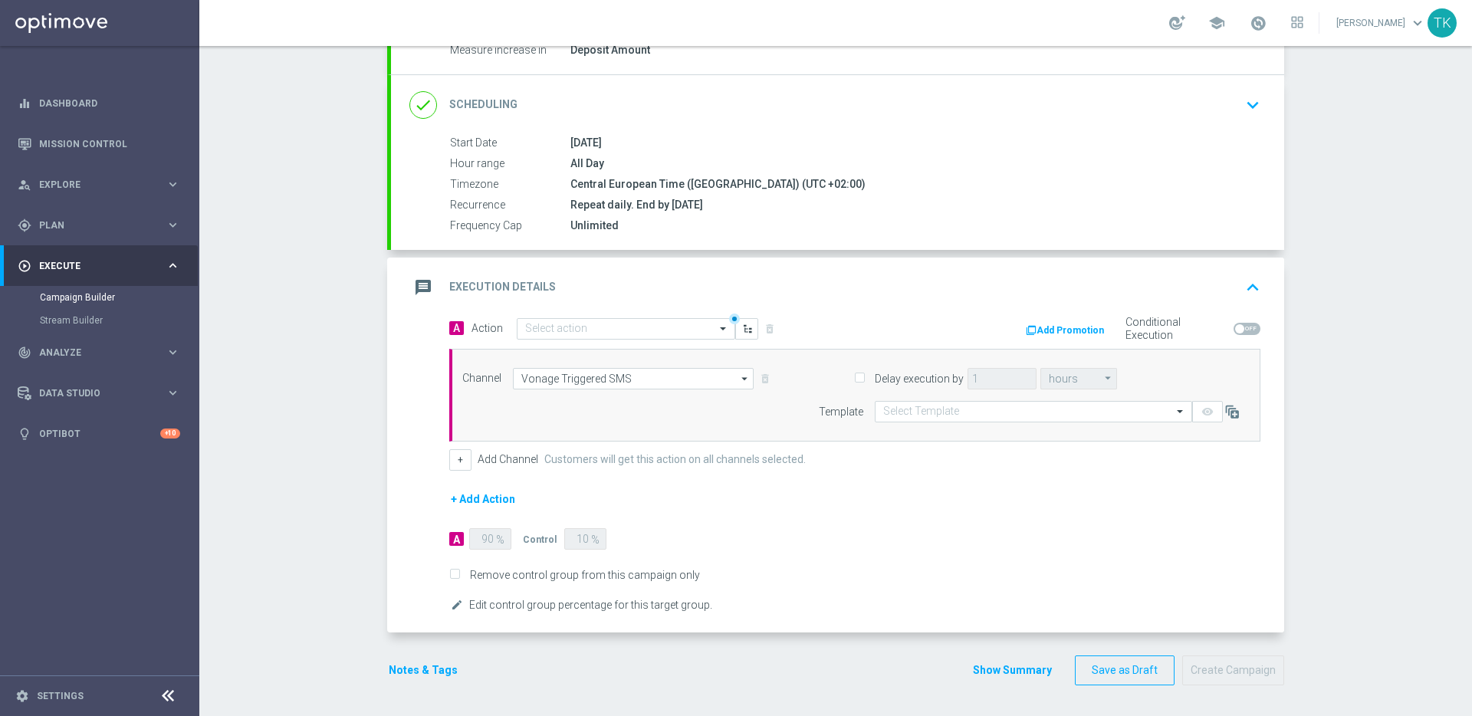
scroll to position [217, 0]
click at [633, 325] on input "text" at bounding box center [610, 329] width 171 height 13
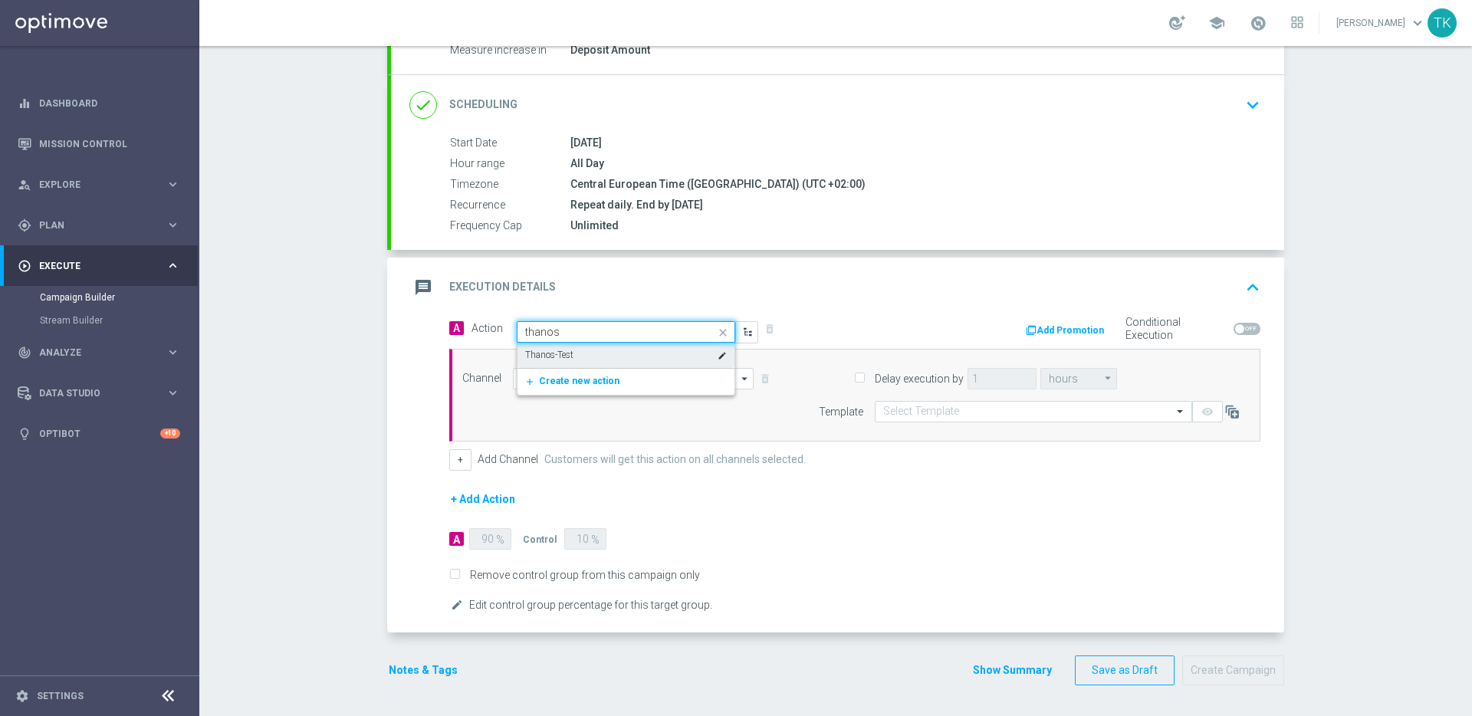
click at [643, 348] on div "Thanos-Test edit" at bounding box center [626, 355] width 202 height 25
type input "thanos"
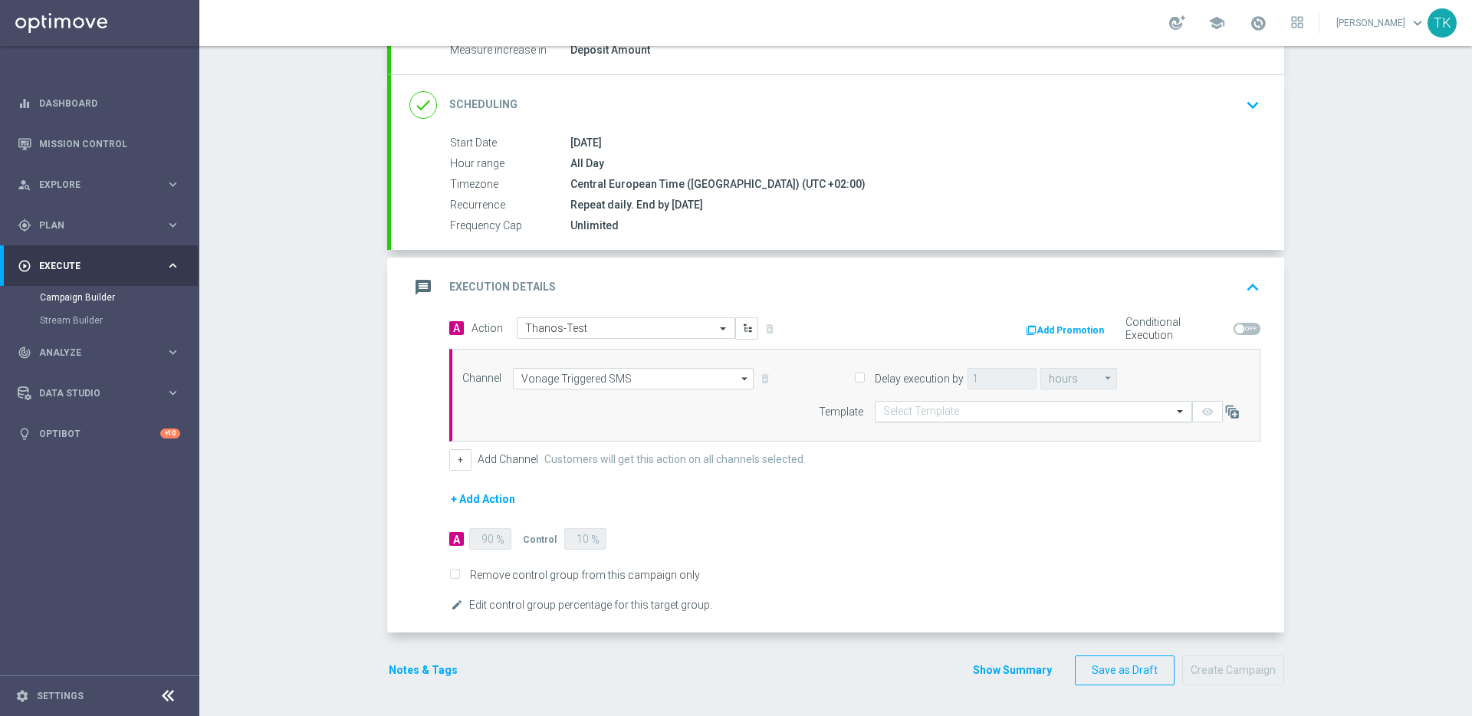
click at [972, 409] on input "text" at bounding box center [1018, 412] width 270 height 13
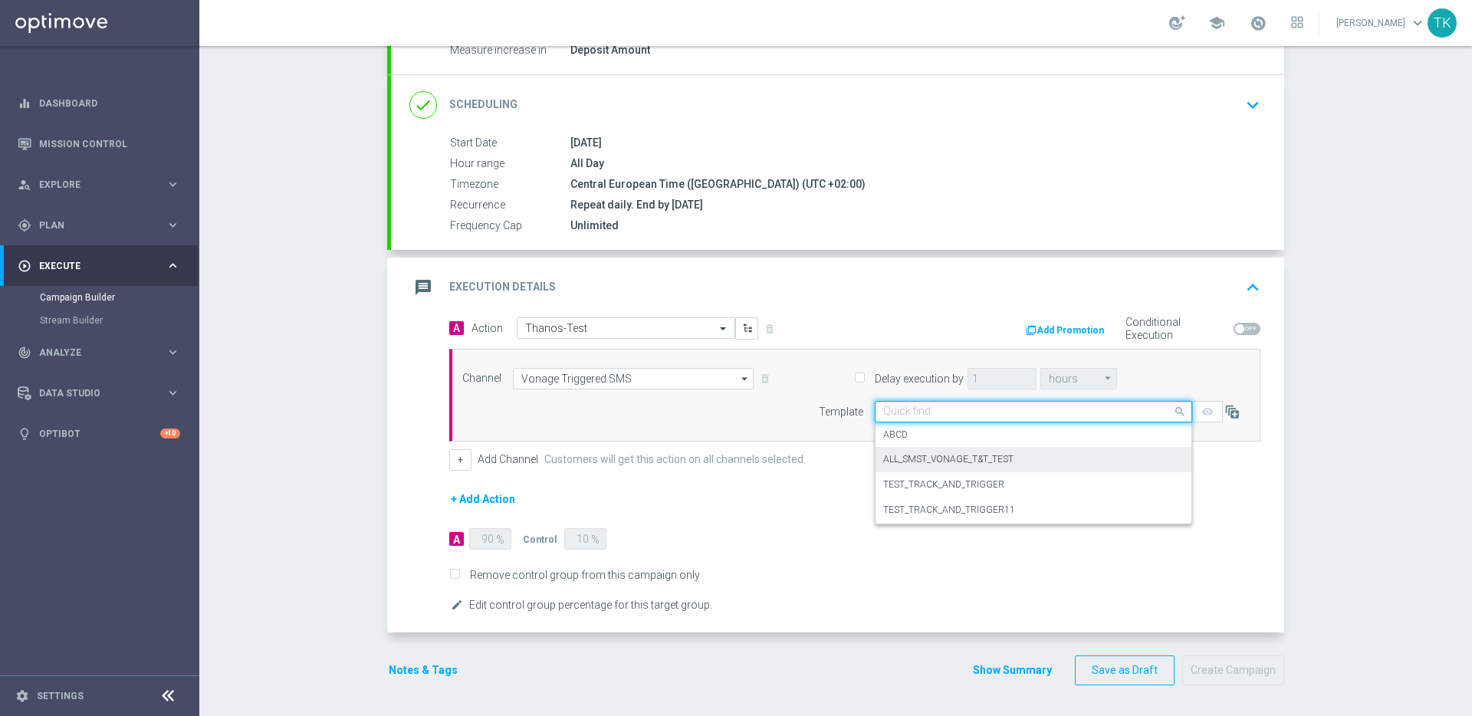
click at [1012, 457] on div "ALL_SMST_VONAGE_T&T_TEST" at bounding box center [1033, 459] width 301 height 25
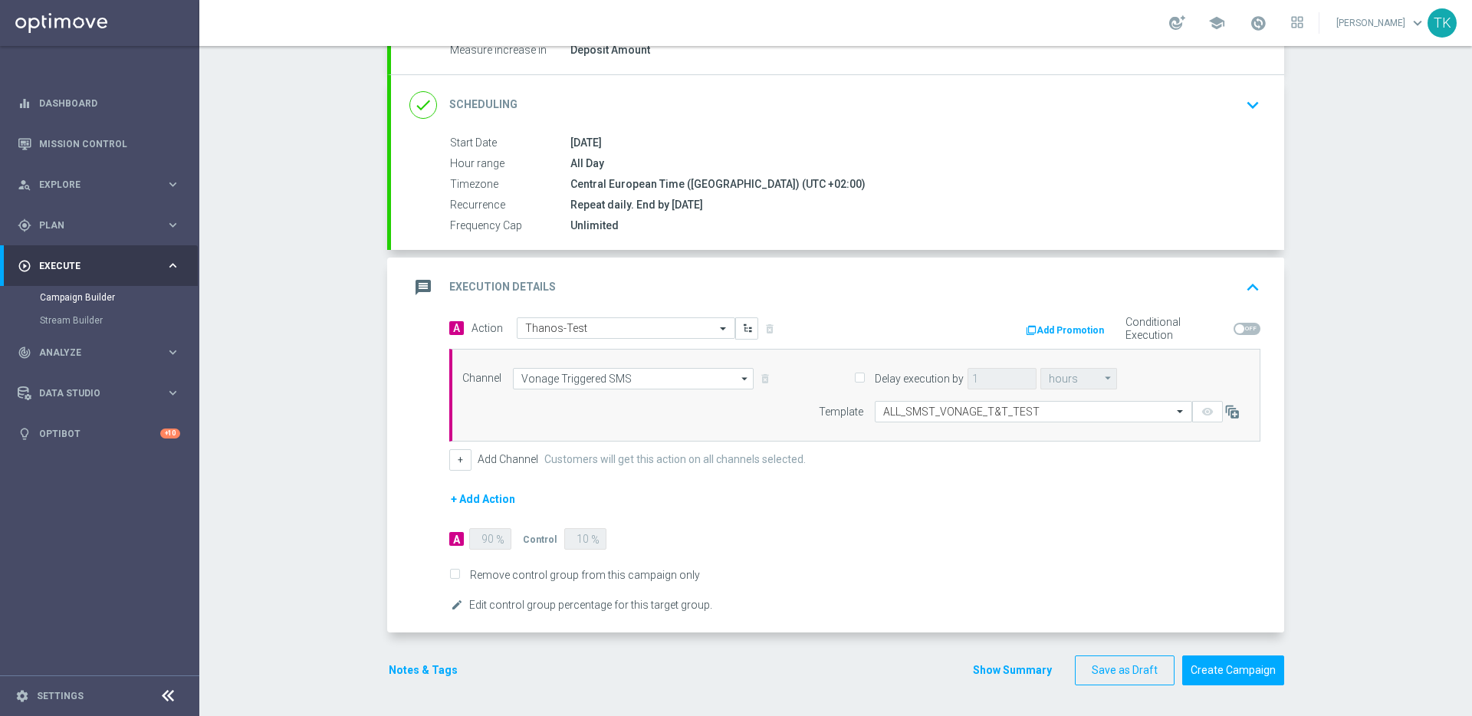
click at [528, 578] on label "Remove control group from this campaign only" at bounding box center [582, 575] width 235 height 14
click at [459, 578] on input "Remove control group from this campaign only" at bounding box center [454, 576] width 10 height 10
checkbox input "true"
click at [1229, 673] on button "Create Campaign" at bounding box center [1233, 671] width 102 height 30
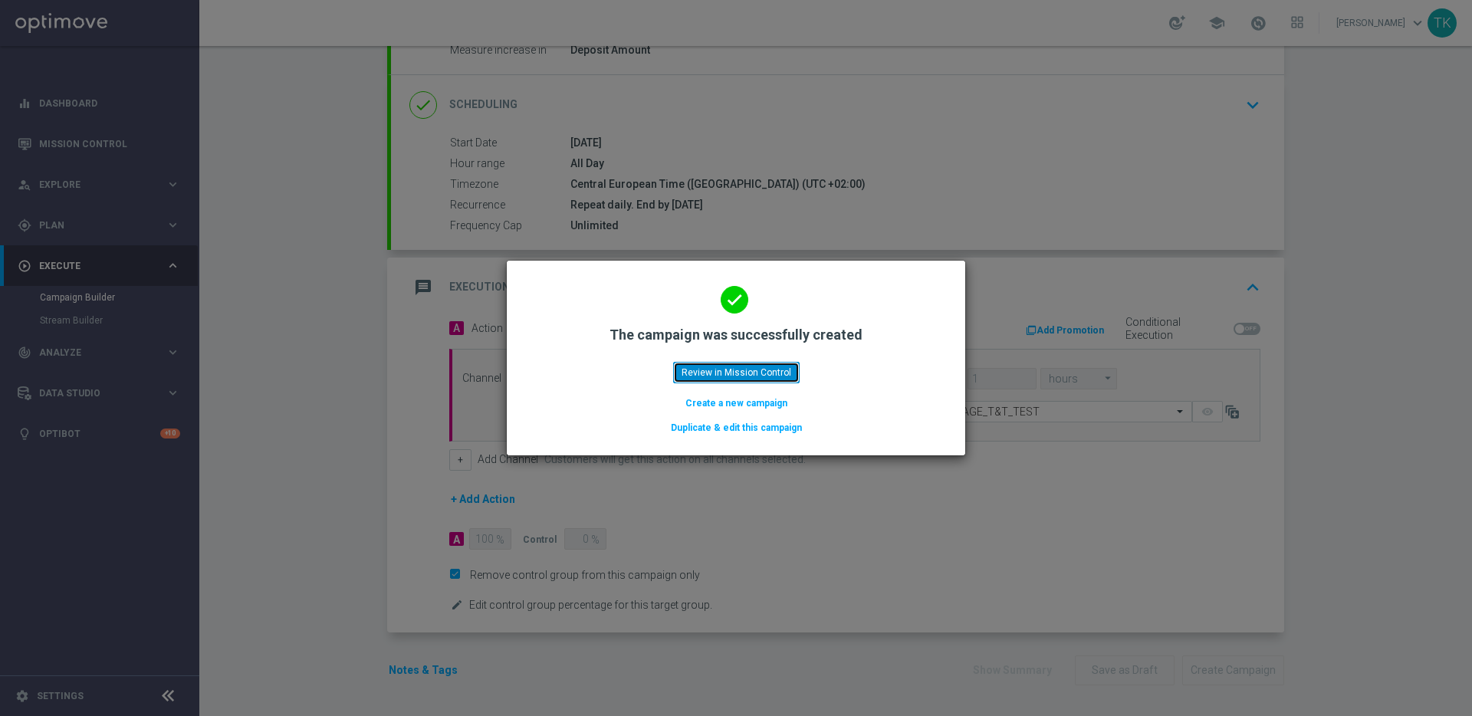
click at [738, 372] on button "Review in Mission Control" at bounding box center [736, 372] width 127 height 21
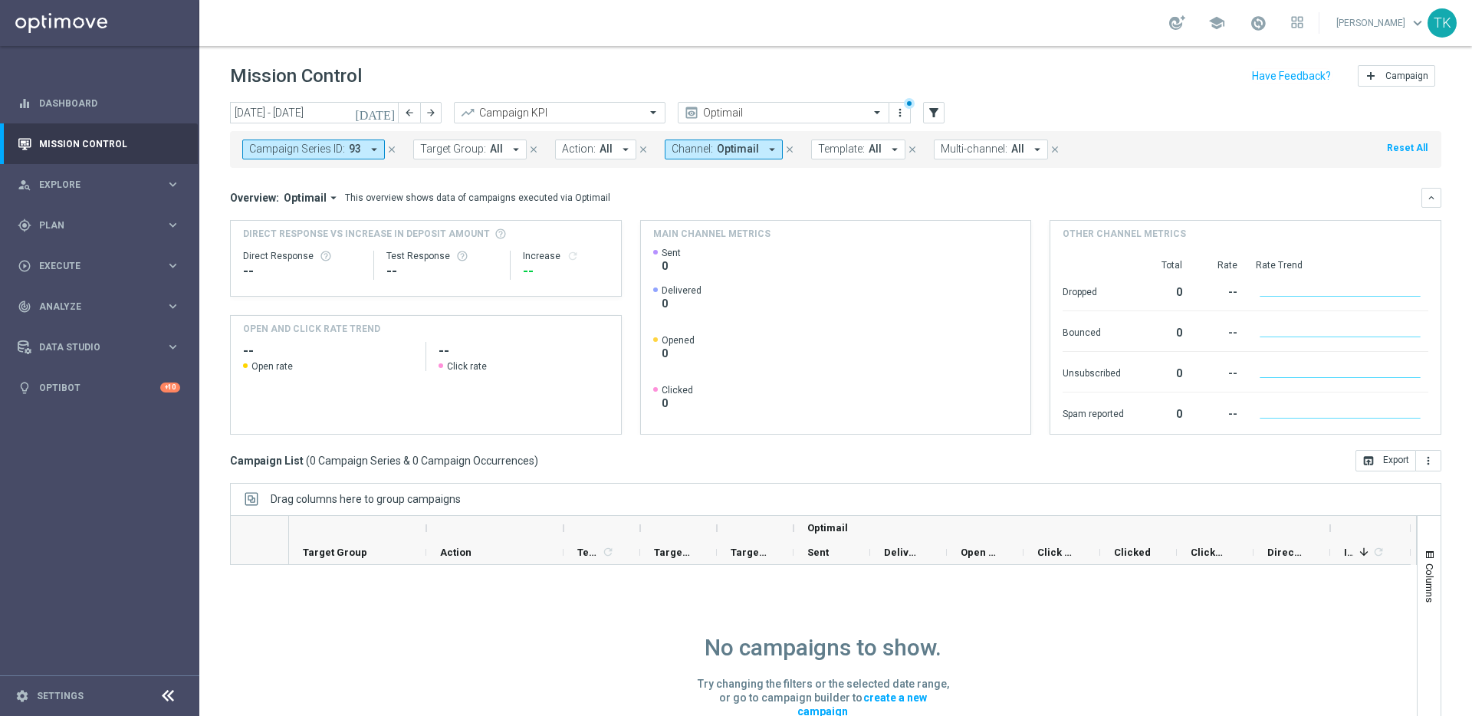
click at [784, 149] on icon "close" at bounding box center [789, 149] width 11 height 11
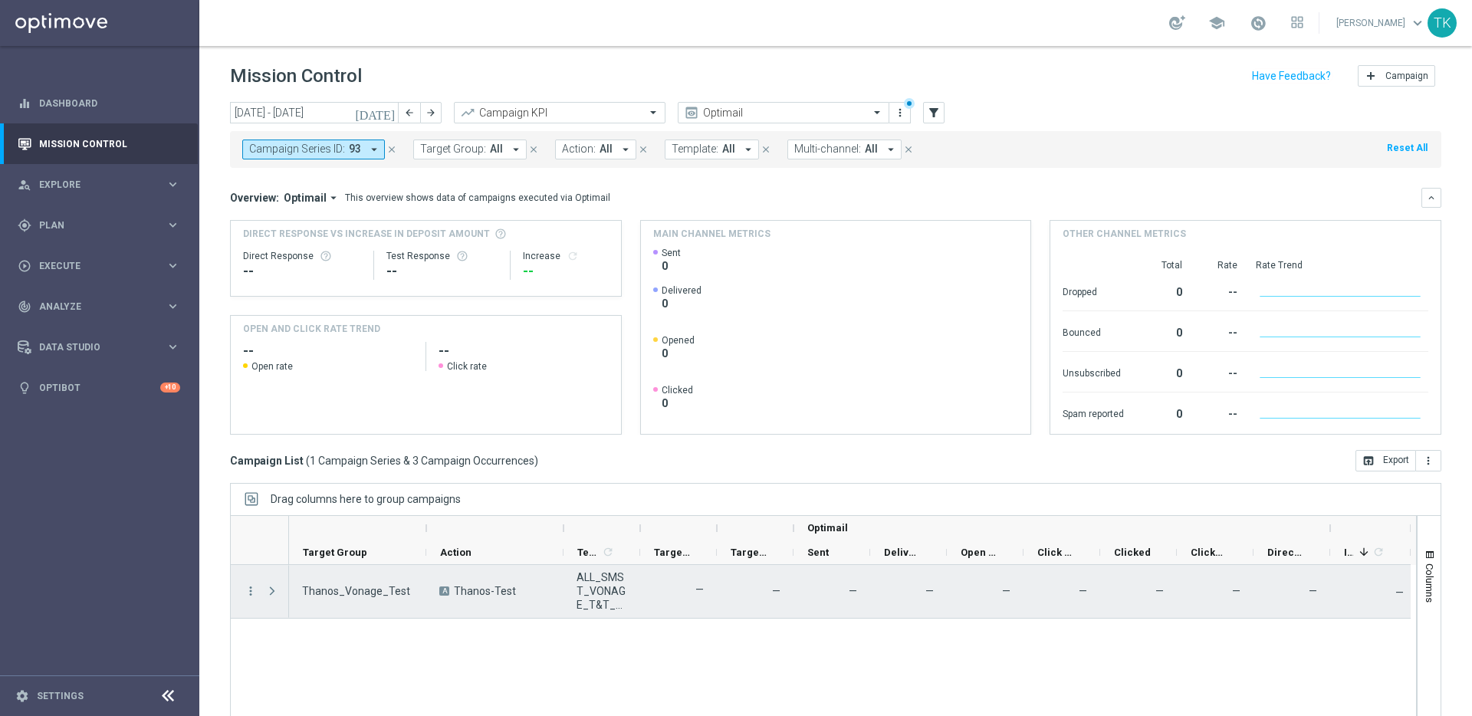
click at [267, 590] on span at bounding box center [272, 591] width 14 height 12
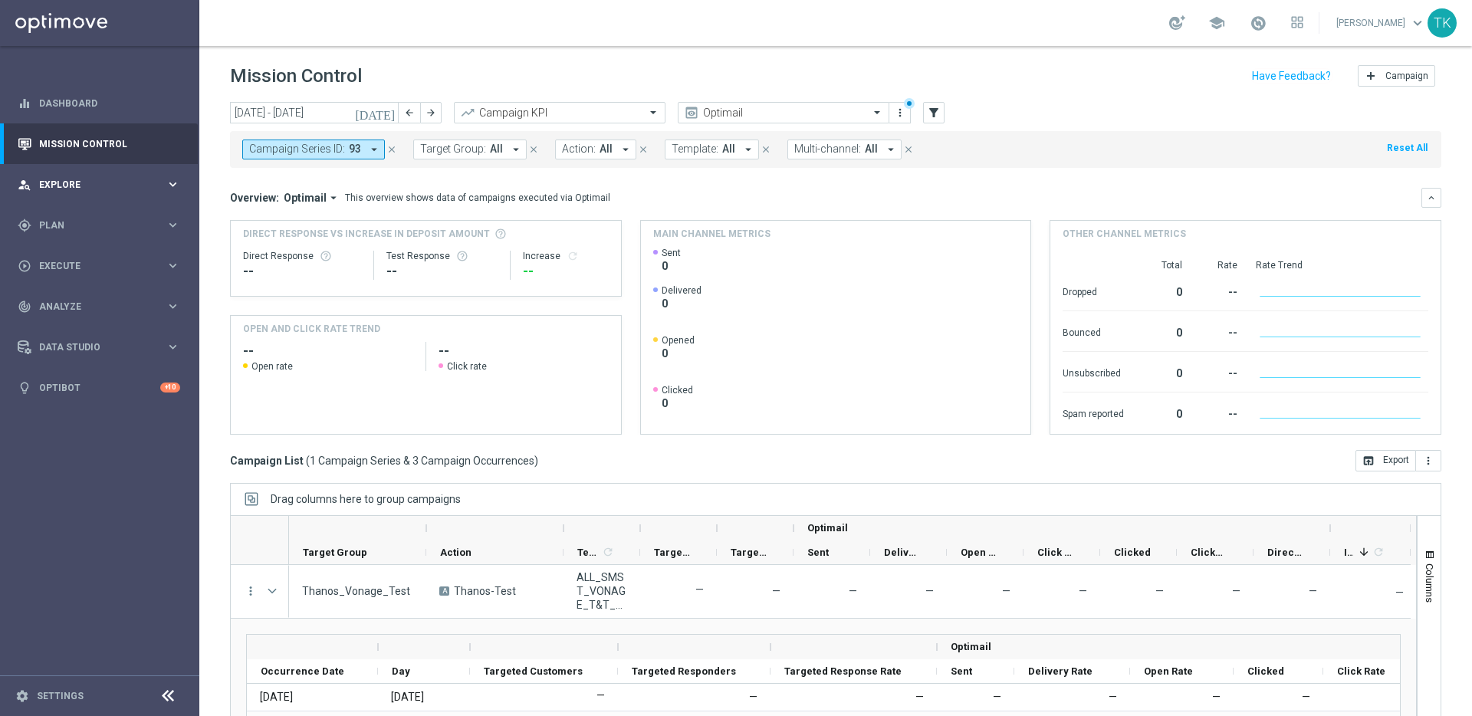
click at [141, 186] on span "Explore" at bounding box center [102, 184] width 127 height 9
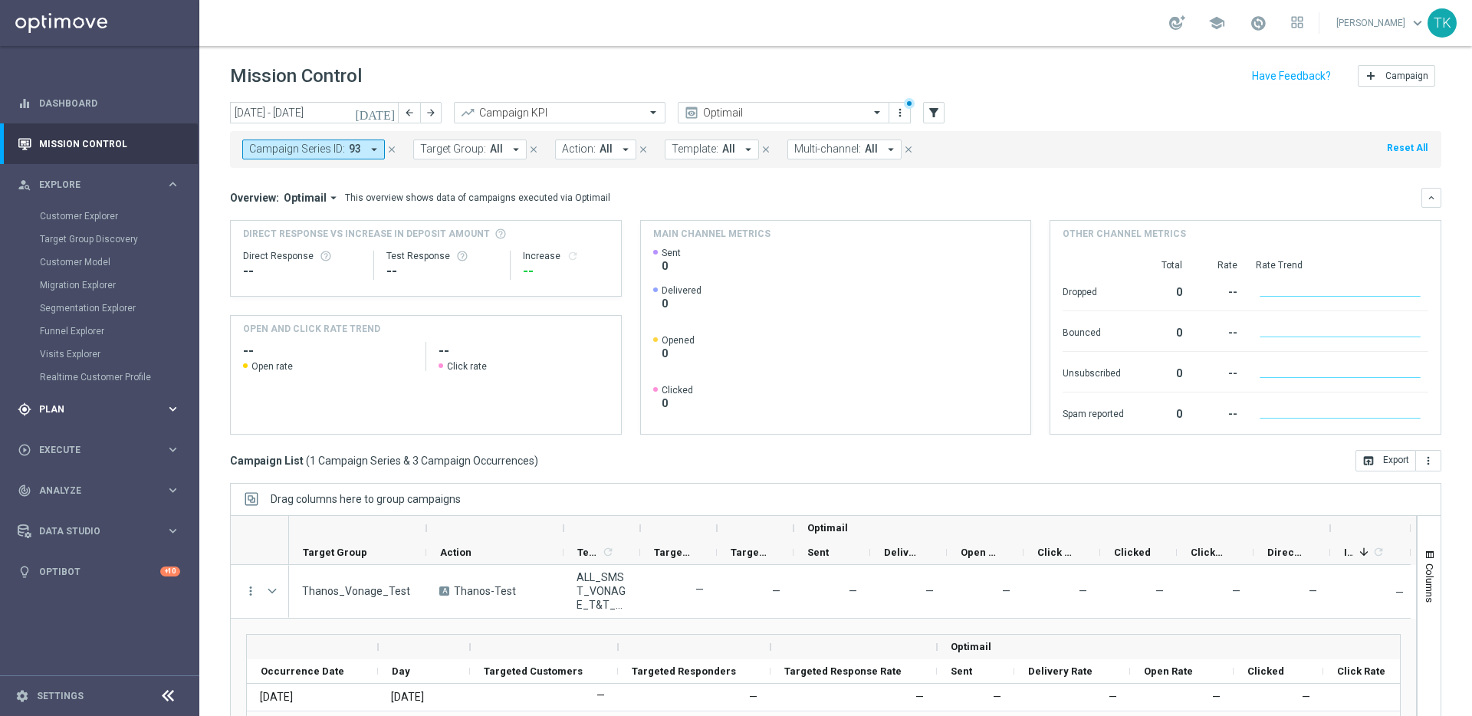
click at [96, 408] on span "Plan" at bounding box center [102, 409] width 127 height 9
click at [84, 259] on link "Target Groups" at bounding box center [100, 257] width 120 height 12
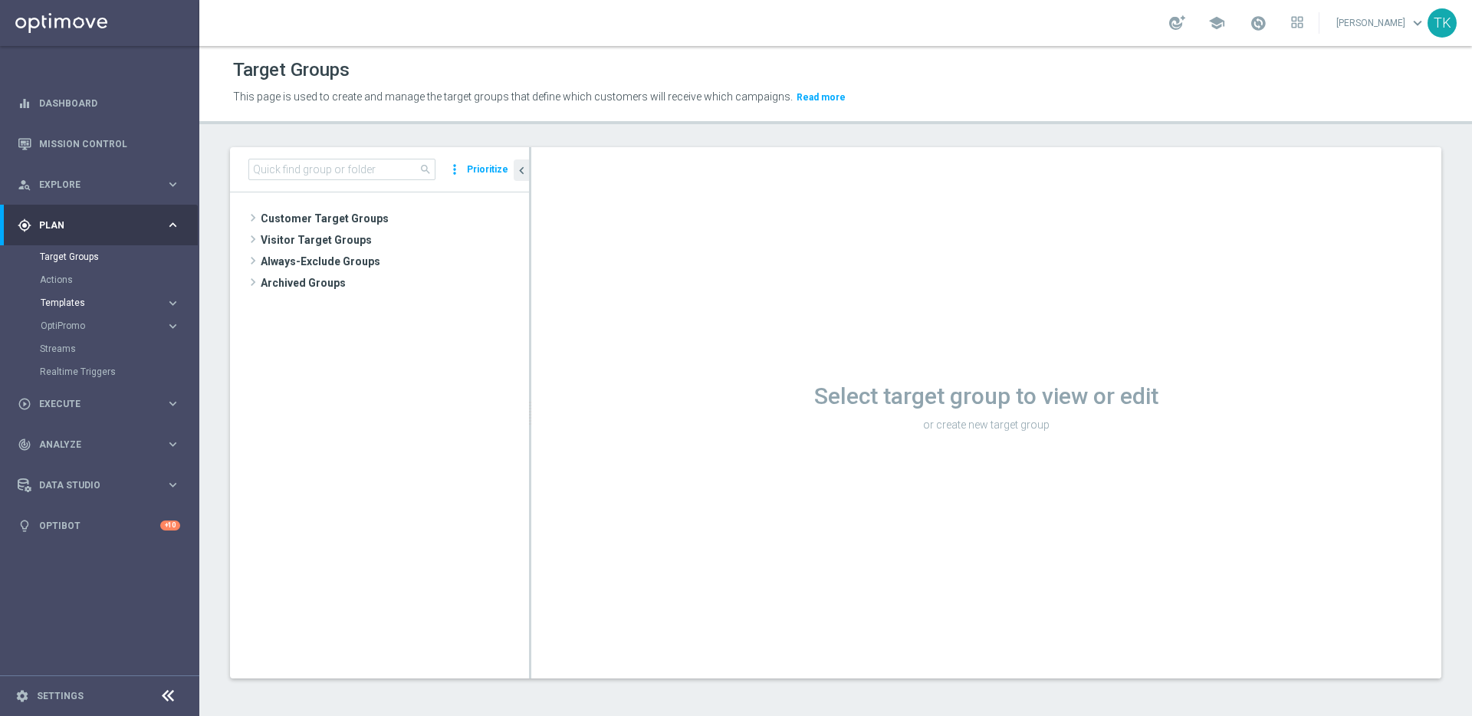
click at [159, 304] on div "Templates" at bounding box center [103, 302] width 125 height 9
click at [109, 393] on link "Embedded Messaging" at bounding box center [104, 395] width 112 height 12
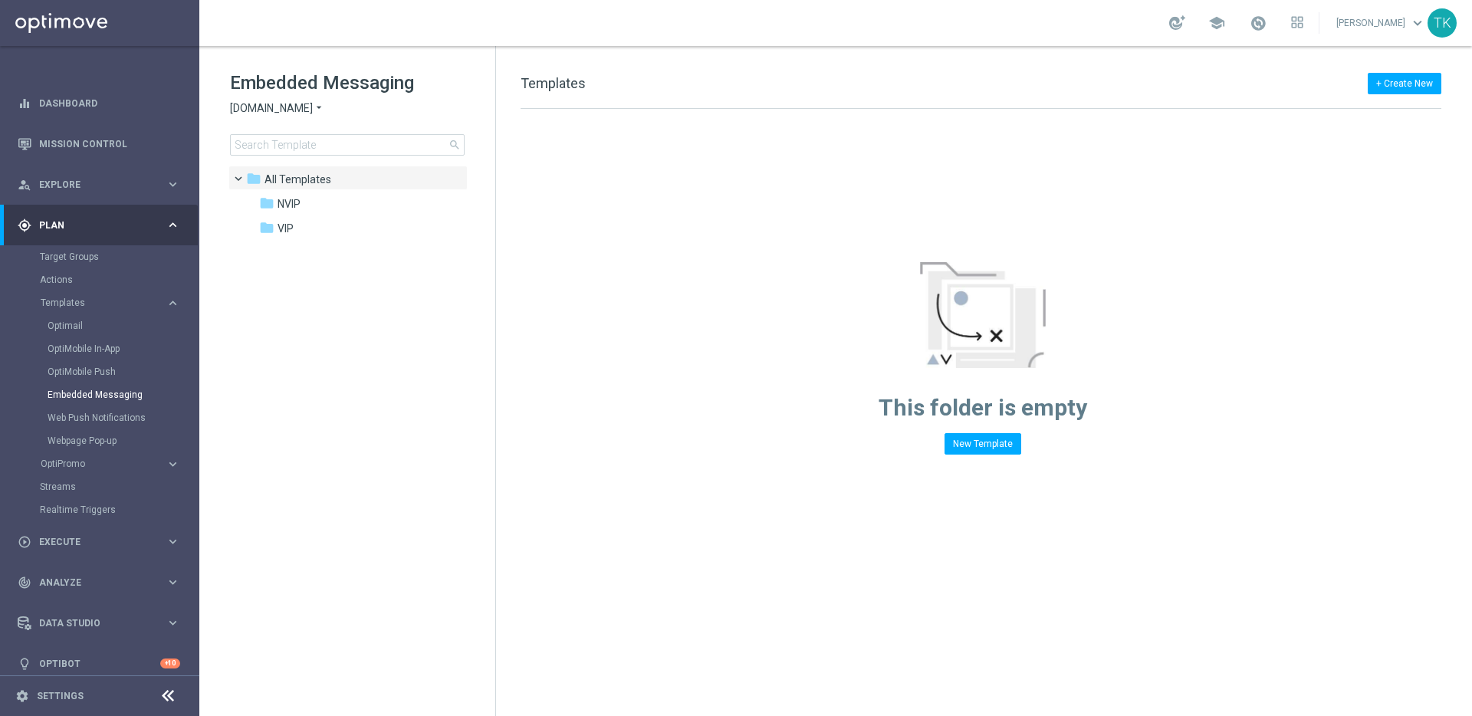
click at [312, 107] on span "Sorteonline.bet.br" at bounding box center [271, 108] width 83 height 15
click at [66, 256] on link "Target Groups" at bounding box center [100, 257] width 120 height 12
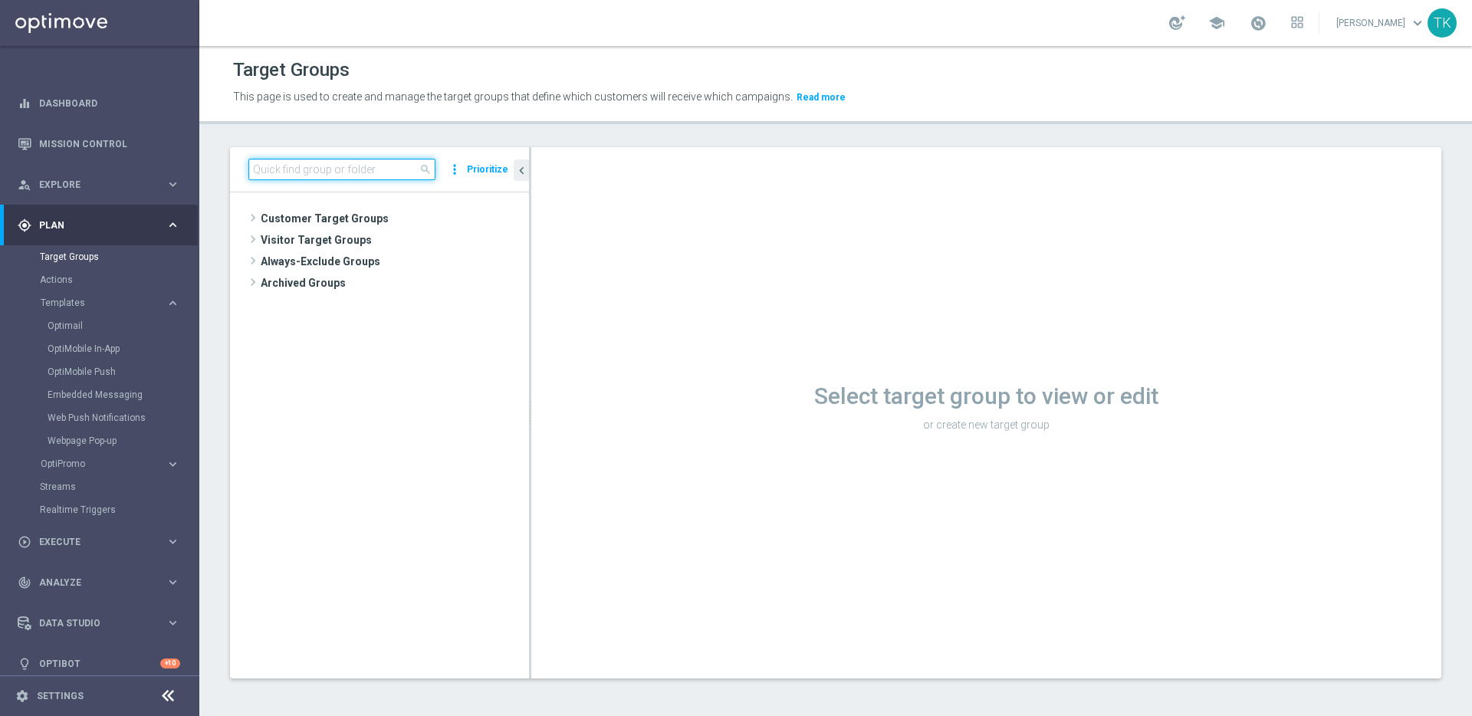
click at [281, 163] on input at bounding box center [341, 169] width 187 height 21
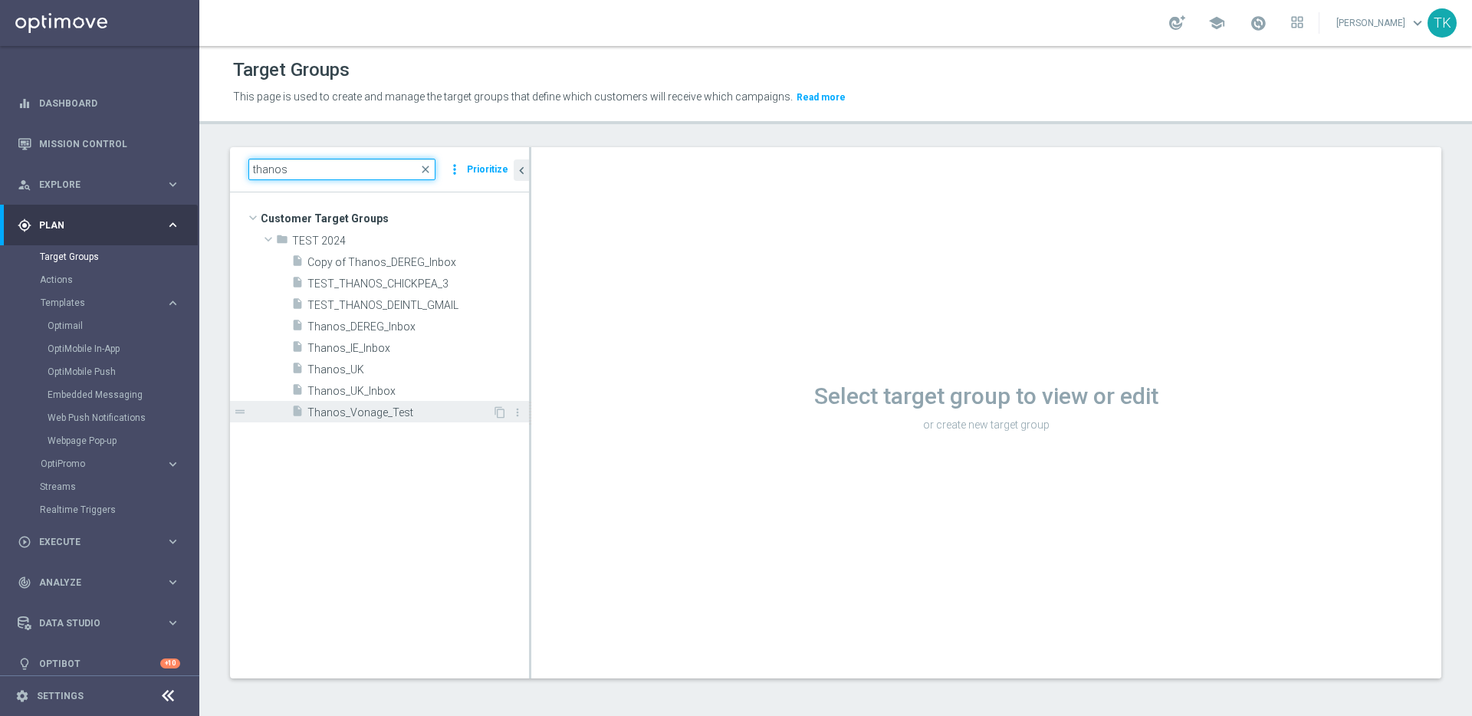
type input "thanos"
click at [386, 409] on span "Thanos_Vonage_Test" at bounding box center [399, 412] width 185 height 13
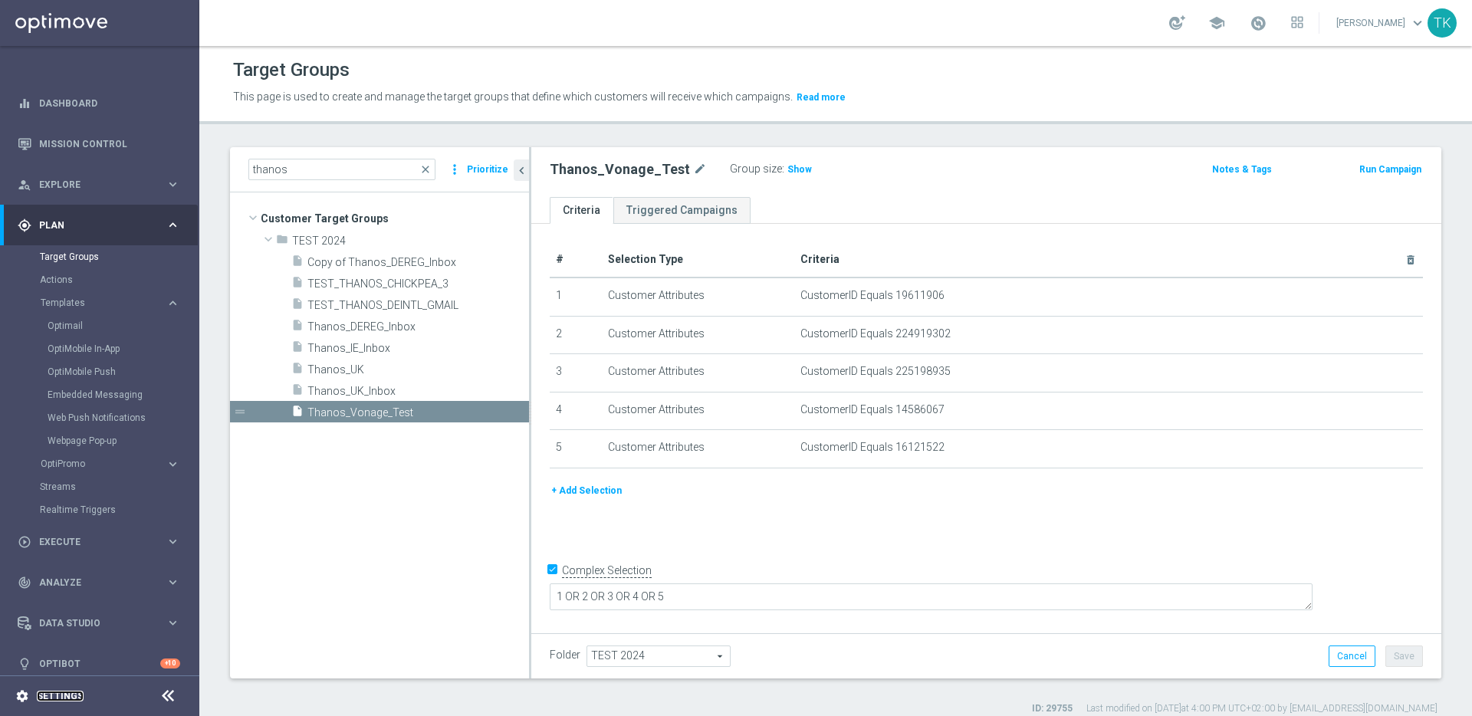
click at [74, 692] on link "Settings" at bounding box center [60, 696] width 47 height 9
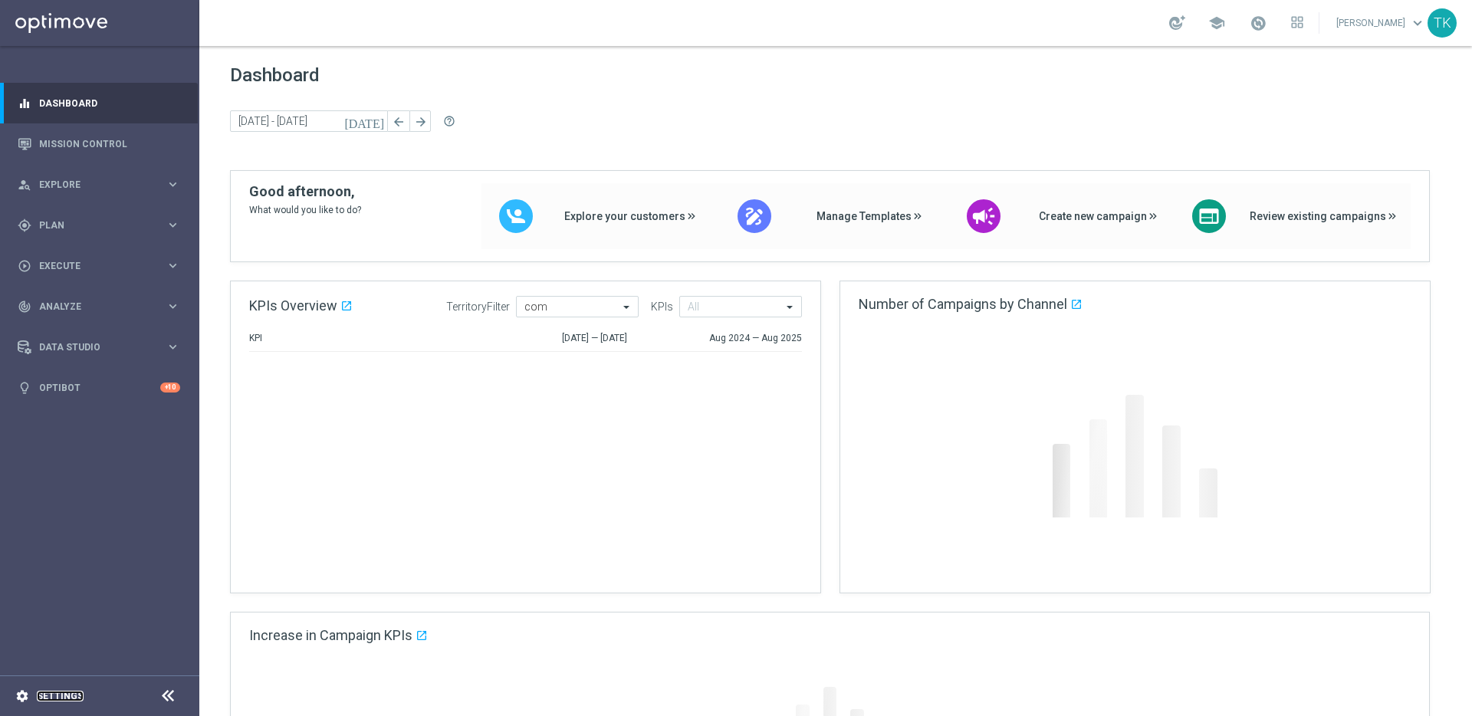
click at [59, 695] on link "Settings" at bounding box center [60, 696] width 47 height 9
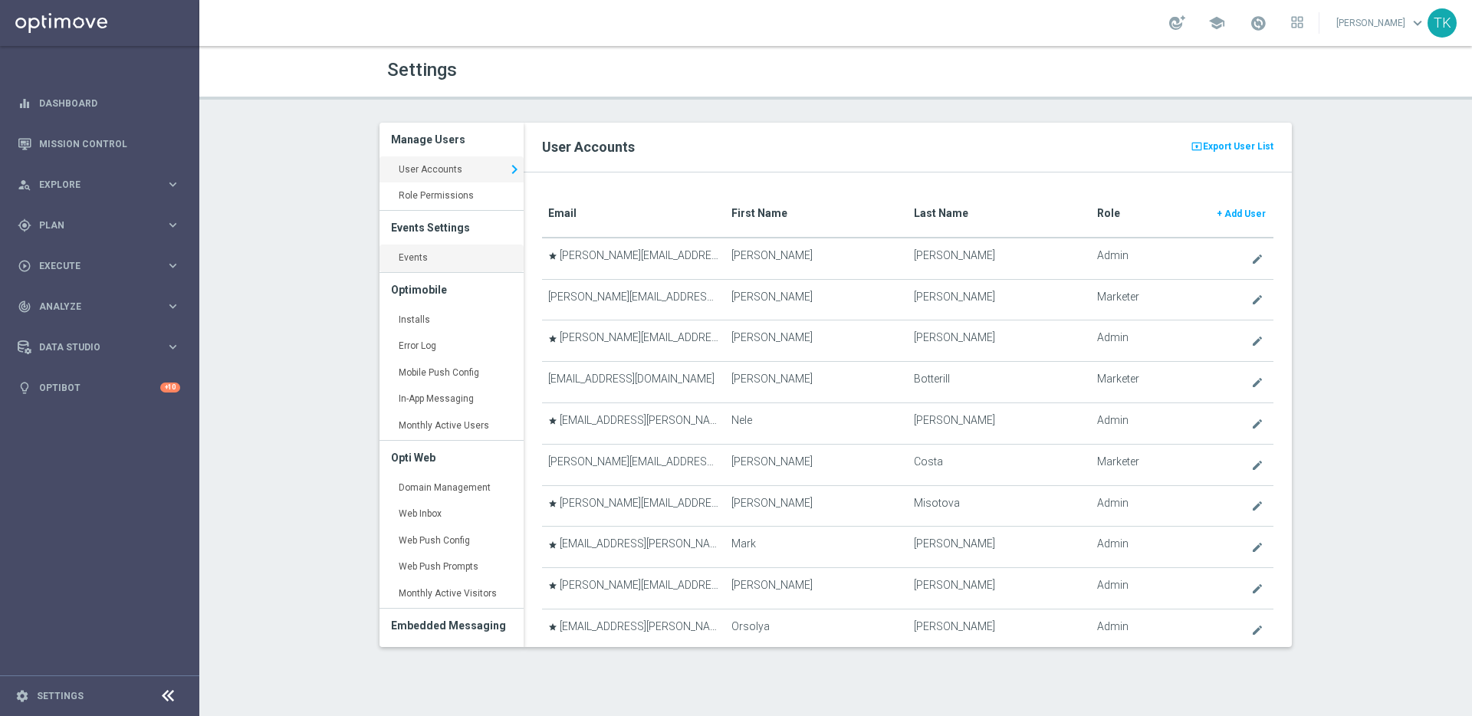
click at [411, 255] on link "Events keyboard_arrow_right" at bounding box center [452, 259] width 144 height 28
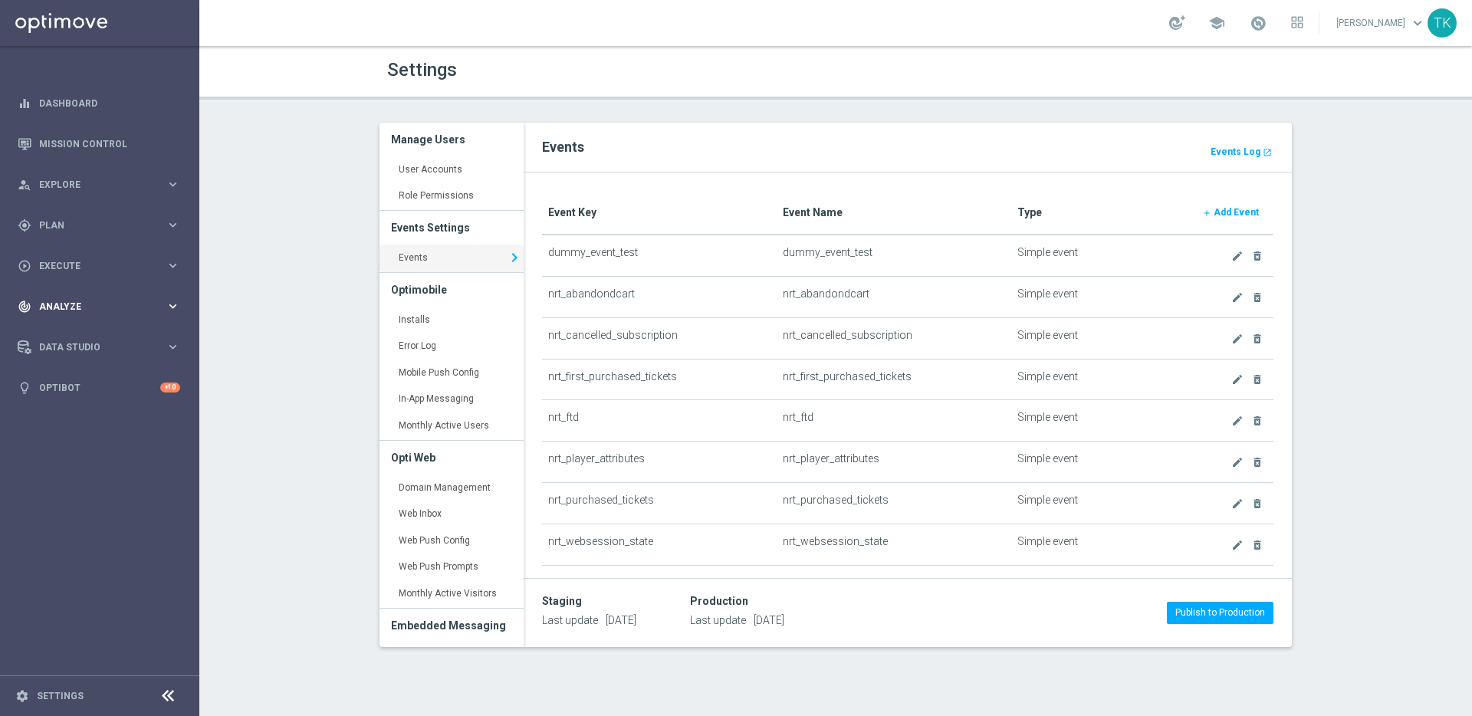
click at [173, 304] on icon "keyboard_arrow_right" at bounding box center [173, 306] width 15 height 15
click at [173, 227] on icon "keyboard_arrow_right" at bounding box center [173, 225] width 15 height 15
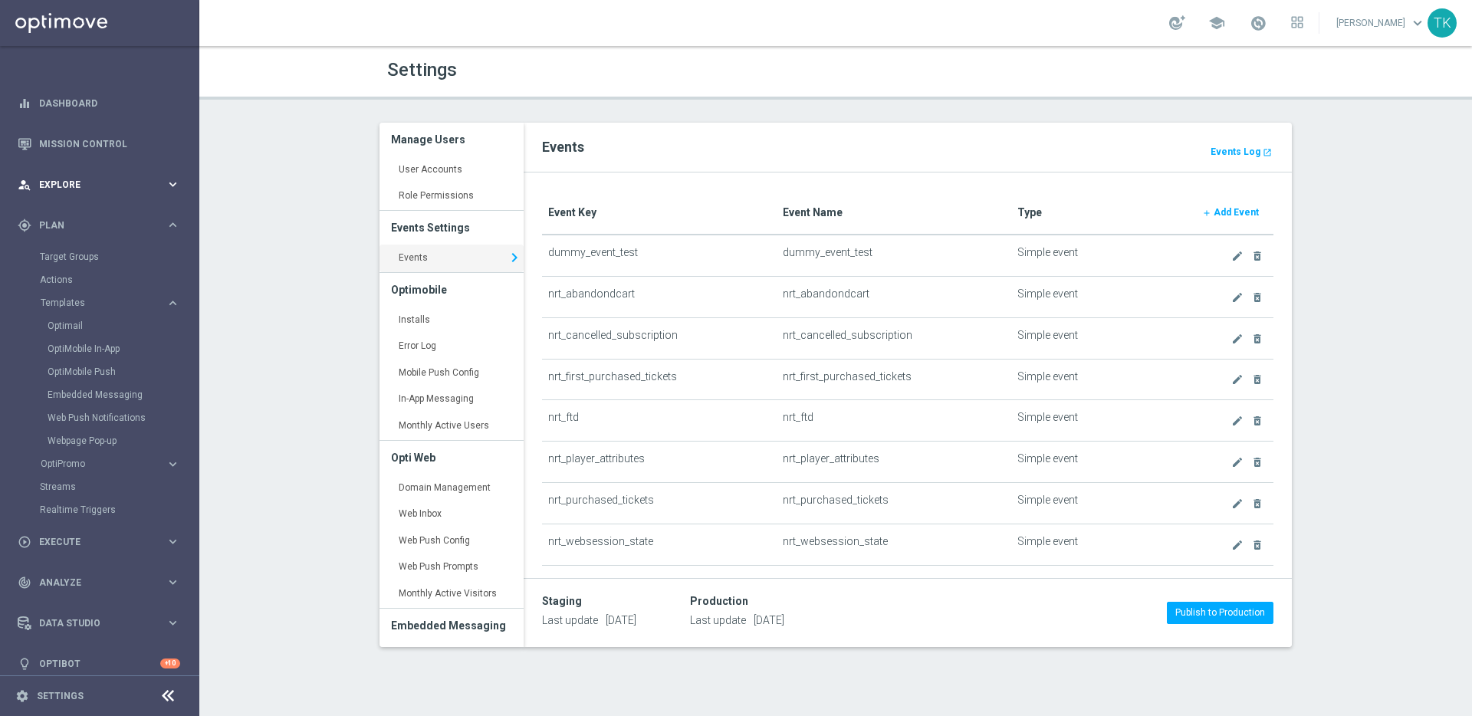
click at [170, 180] on icon "keyboard_arrow_right" at bounding box center [173, 184] width 15 height 15
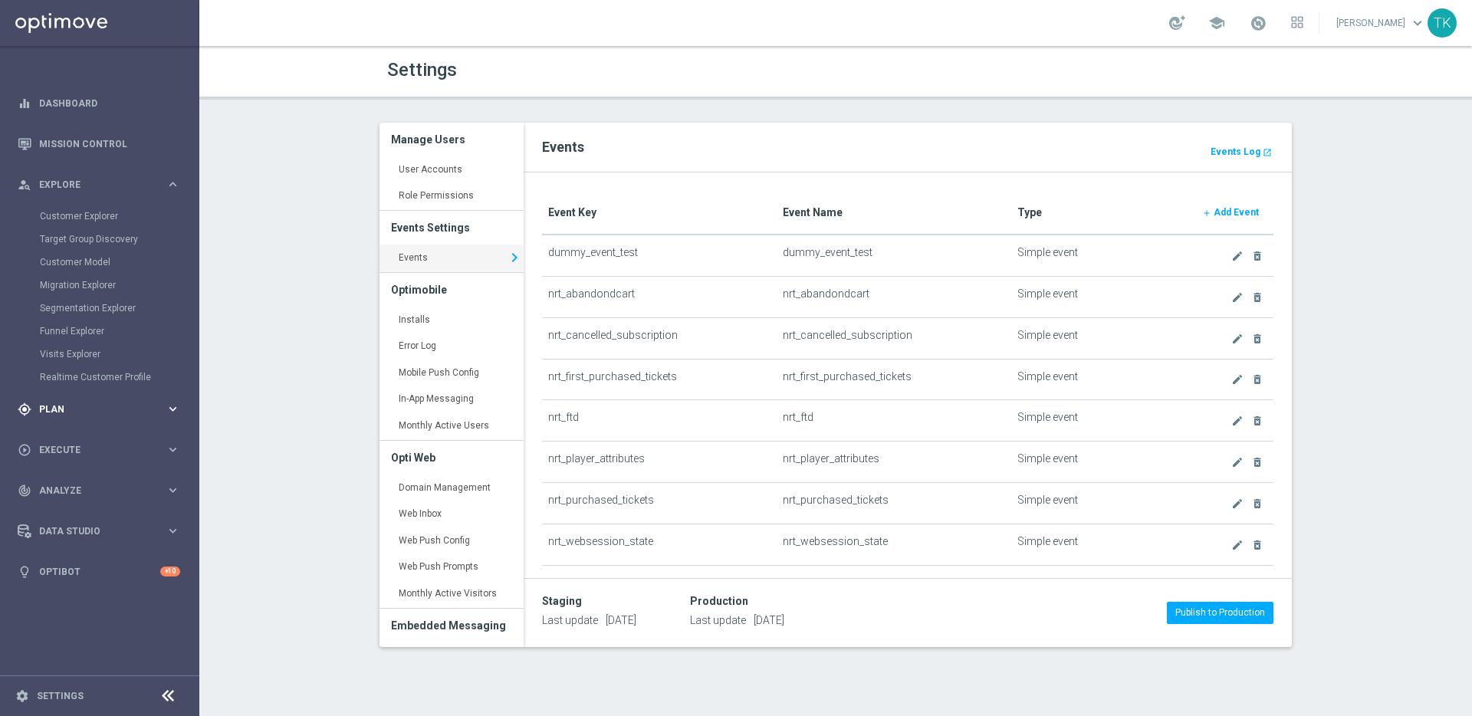
click at [177, 406] on icon "keyboard_arrow_right" at bounding box center [173, 409] width 15 height 15
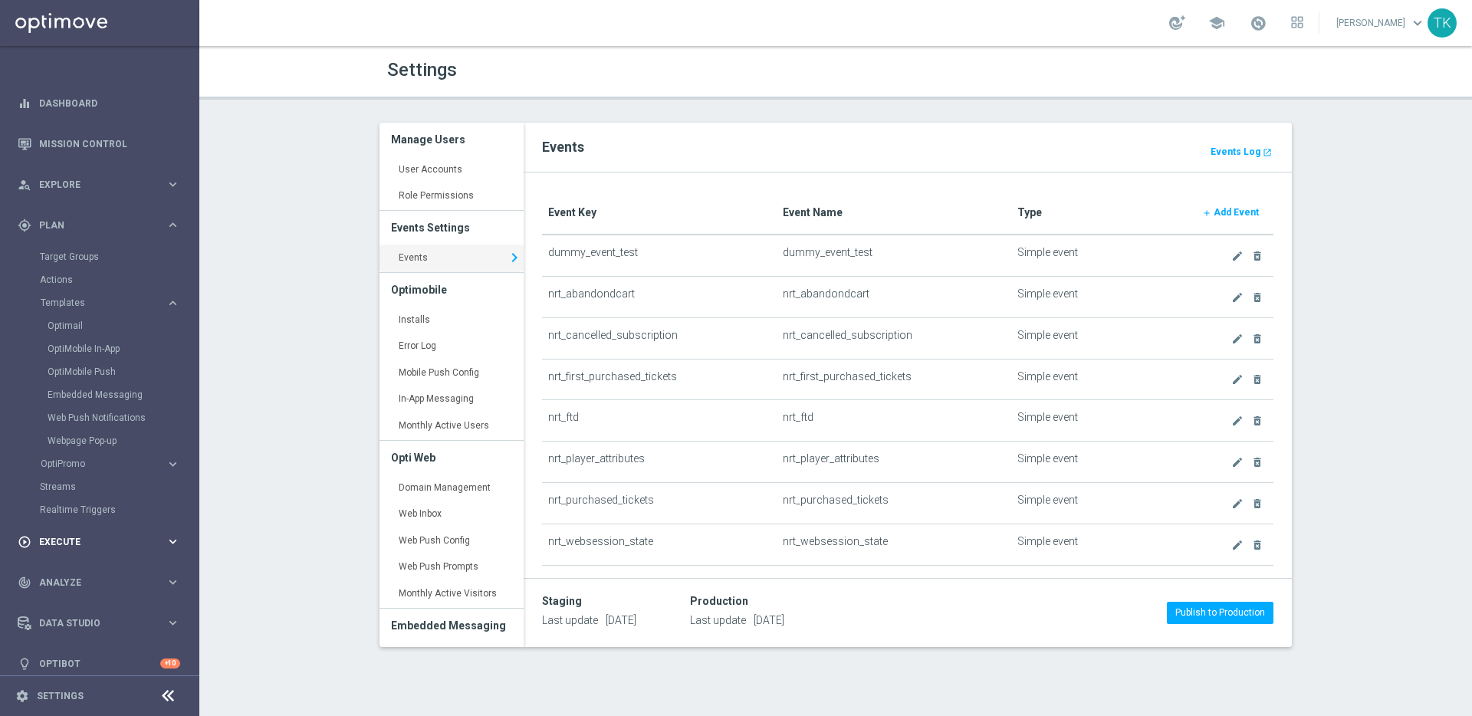
click at [168, 541] on icon "keyboard_arrow_right" at bounding box center [173, 541] width 15 height 15
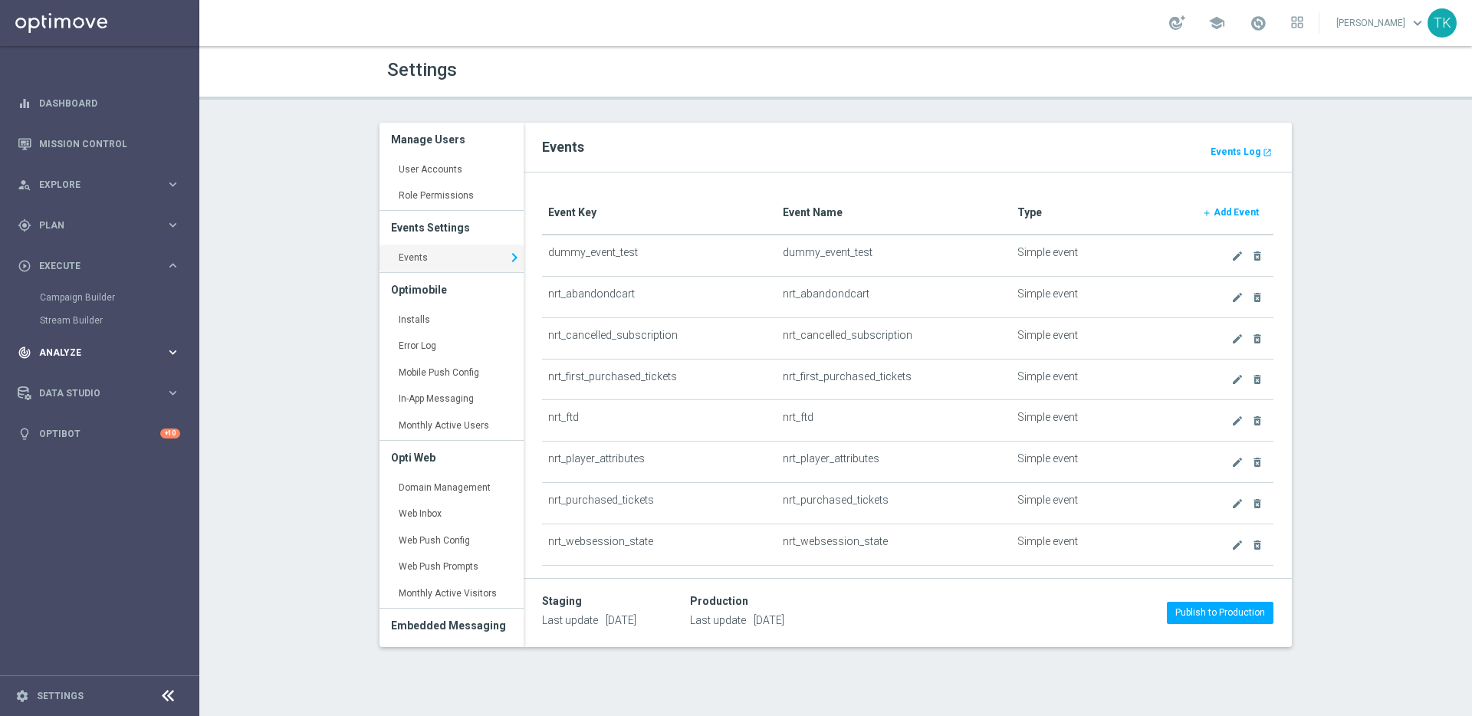
click at [168, 350] on icon "keyboard_arrow_right" at bounding box center [173, 352] width 15 height 15
click at [172, 527] on icon "keyboard_arrow_right" at bounding box center [173, 531] width 15 height 15
click at [1231, 150] on b "Events Log" at bounding box center [1236, 151] width 50 height 11
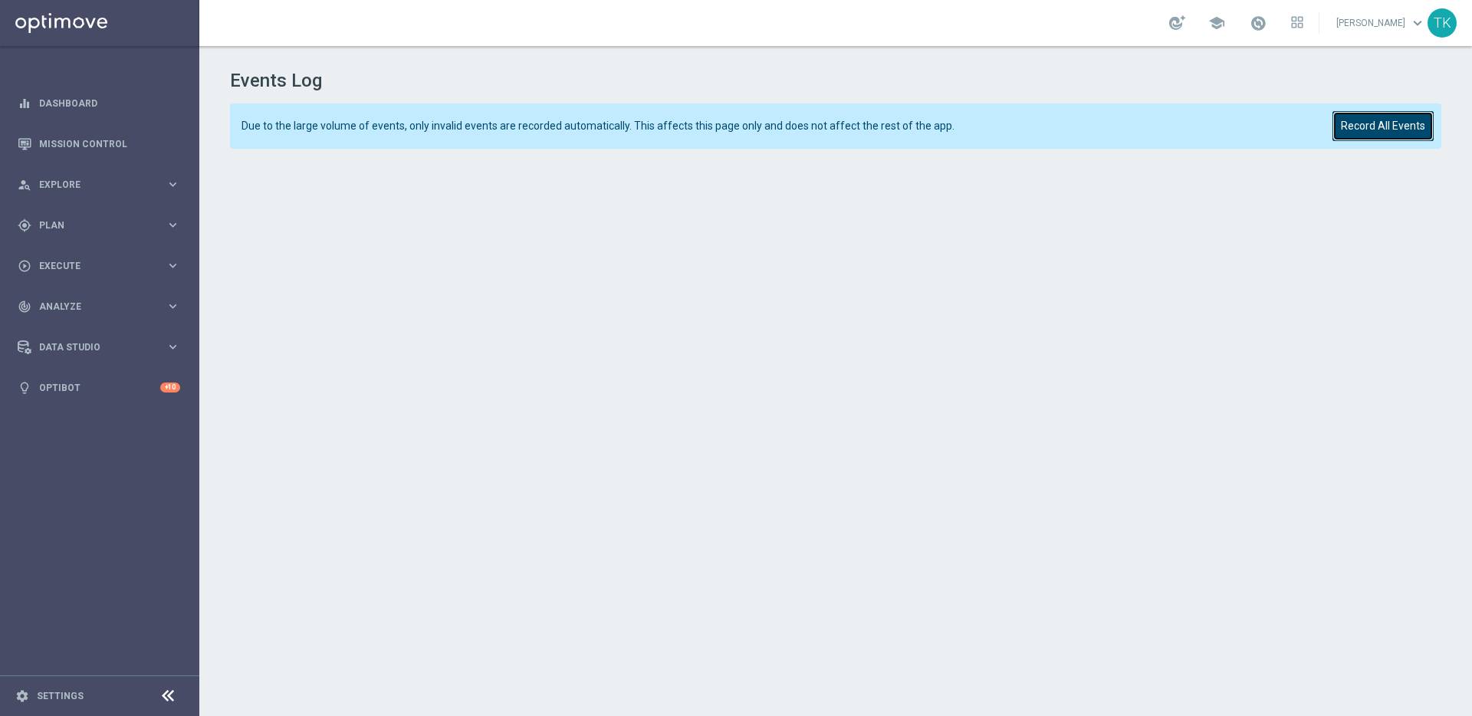
click at [1386, 127] on button "Record All Events" at bounding box center [1383, 126] width 101 height 30
click at [1381, 129] on button "Record All Events" at bounding box center [1383, 126] width 101 height 30
click at [58, 100] on link "Dashboard" at bounding box center [109, 103] width 141 height 41
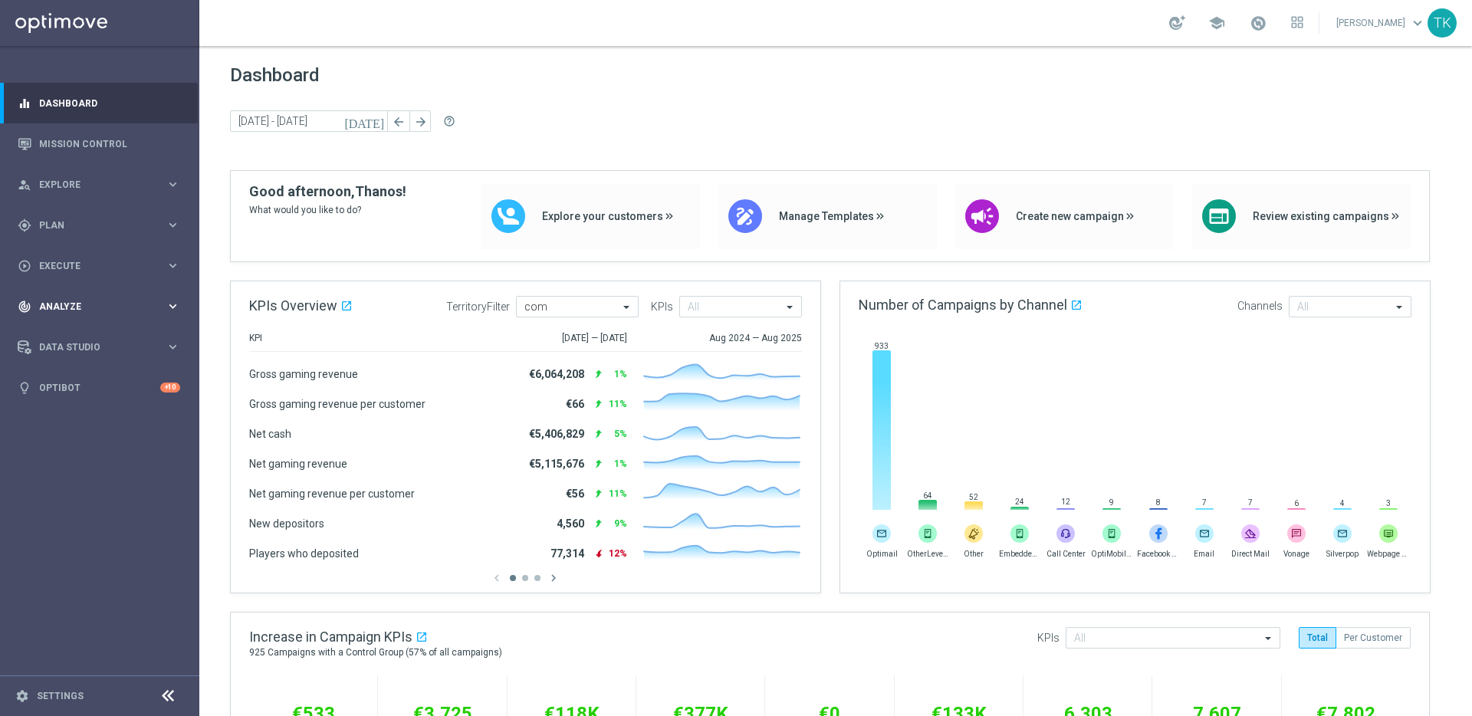
click at [161, 306] on span "Analyze" at bounding box center [102, 306] width 127 height 9
click at [96, 475] on link "Deliverability Metrics" at bounding box center [100, 476] width 120 height 12
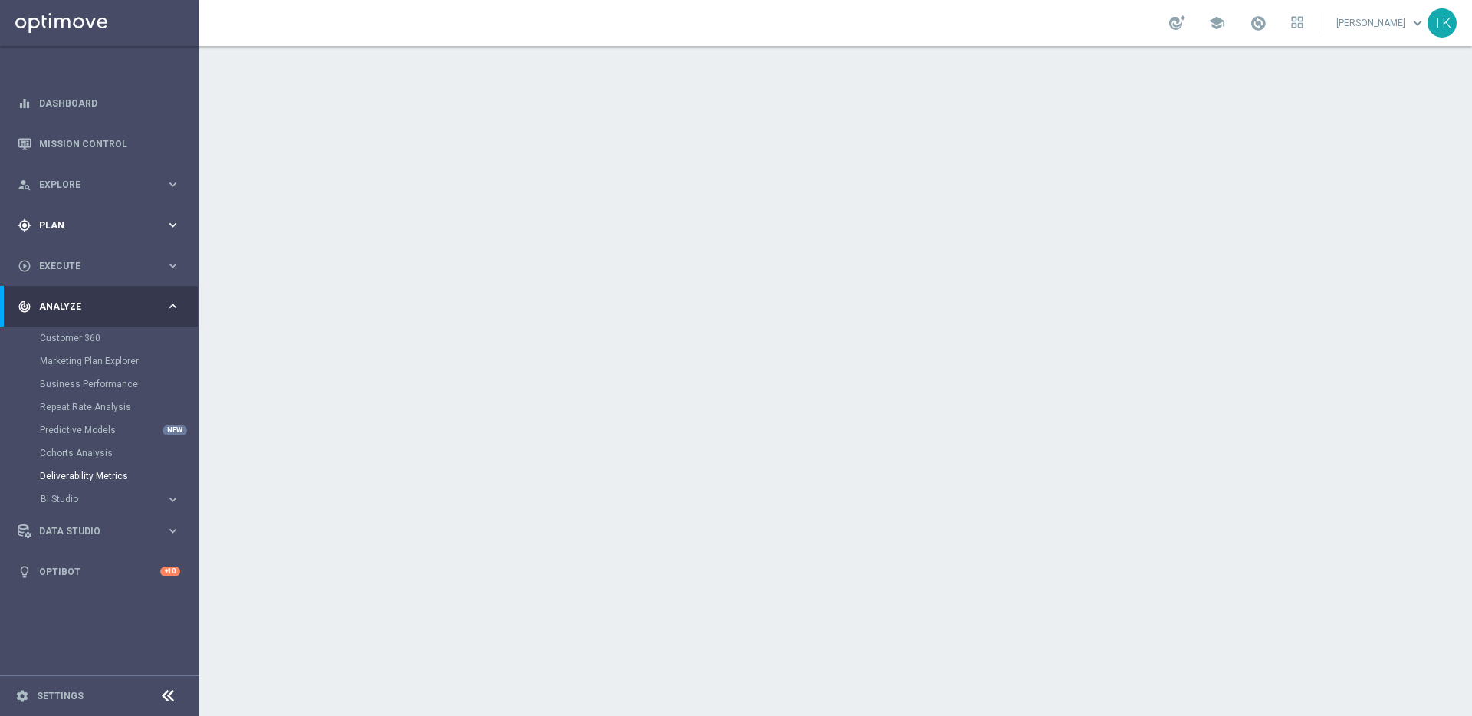
click at [167, 222] on icon "keyboard_arrow_right" at bounding box center [173, 225] width 15 height 15
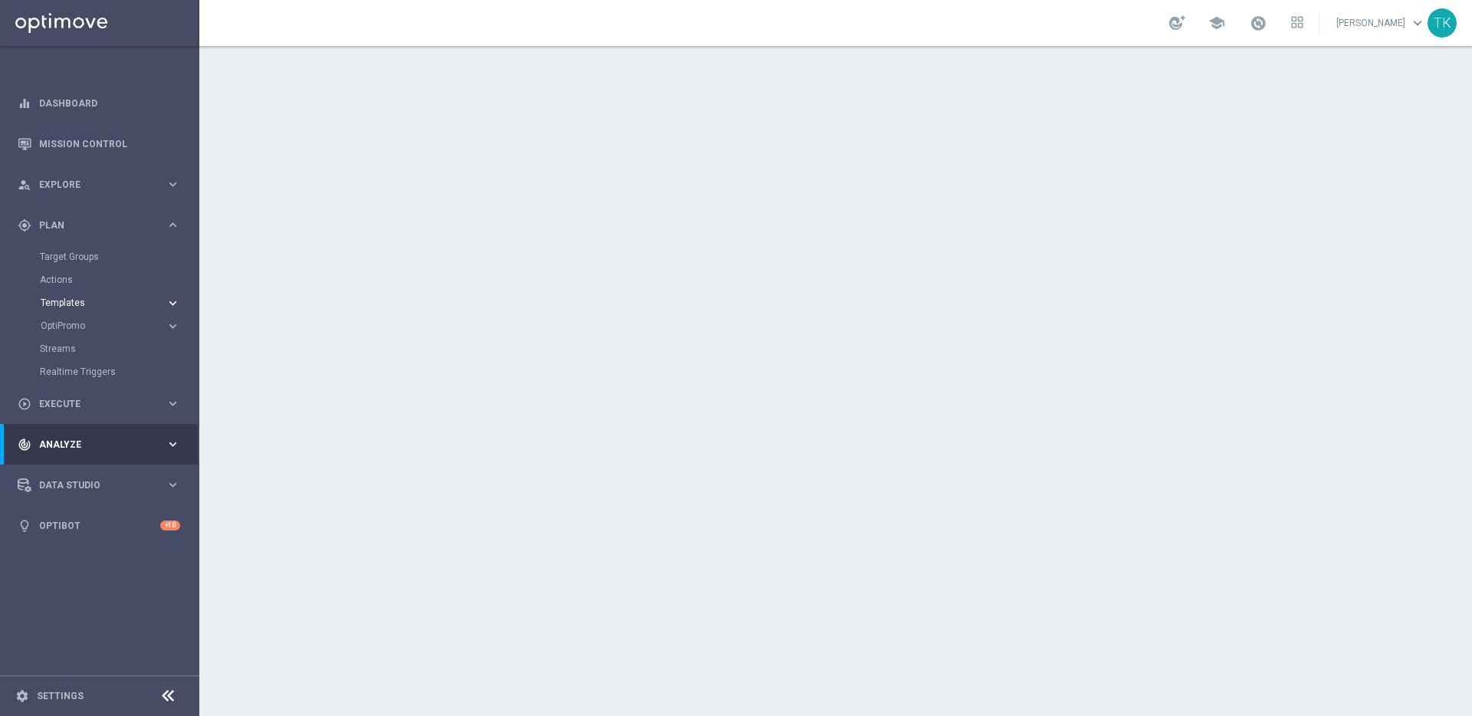
click at [170, 304] on icon "keyboard_arrow_right" at bounding box center [173, 303] width 15 height 15
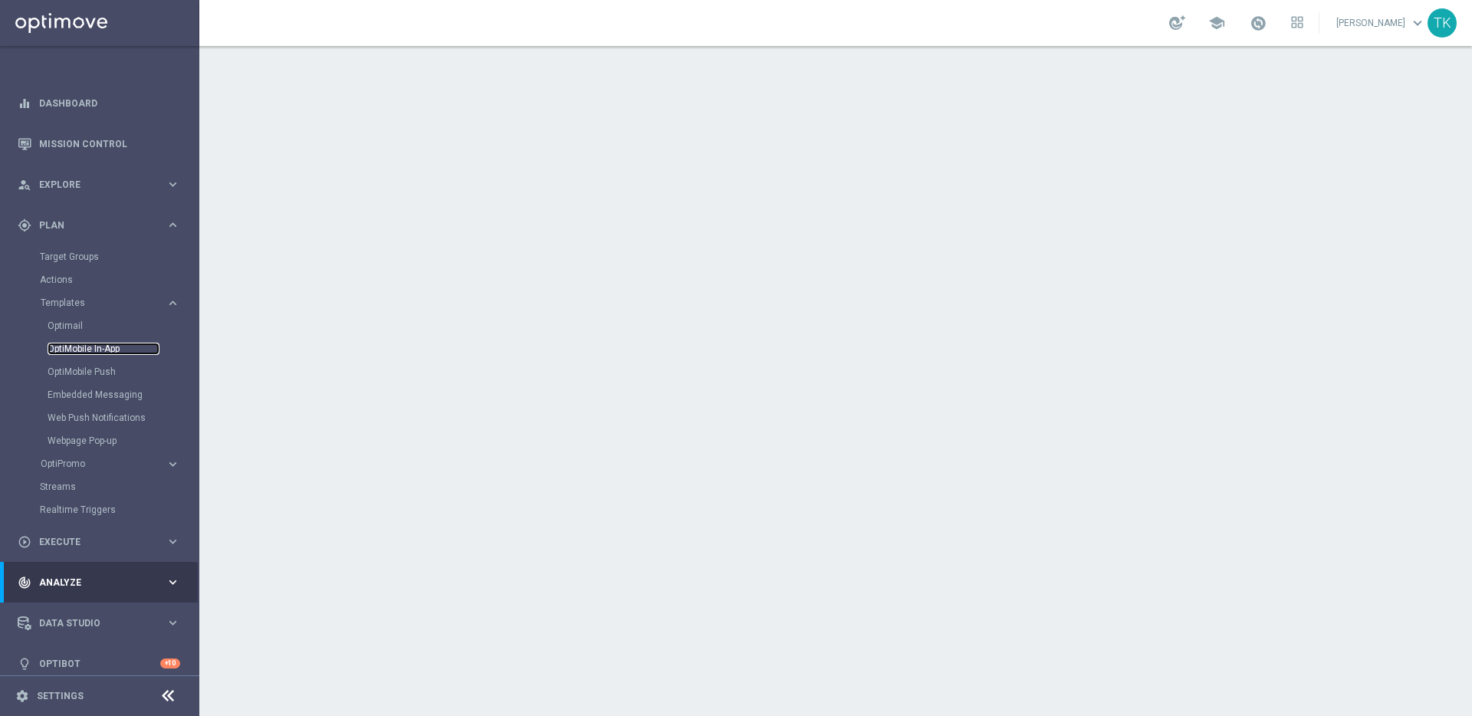
click at [100, 349] on link "OptiMobile In-App" at bounding box center [104, 349] width 112 height 12
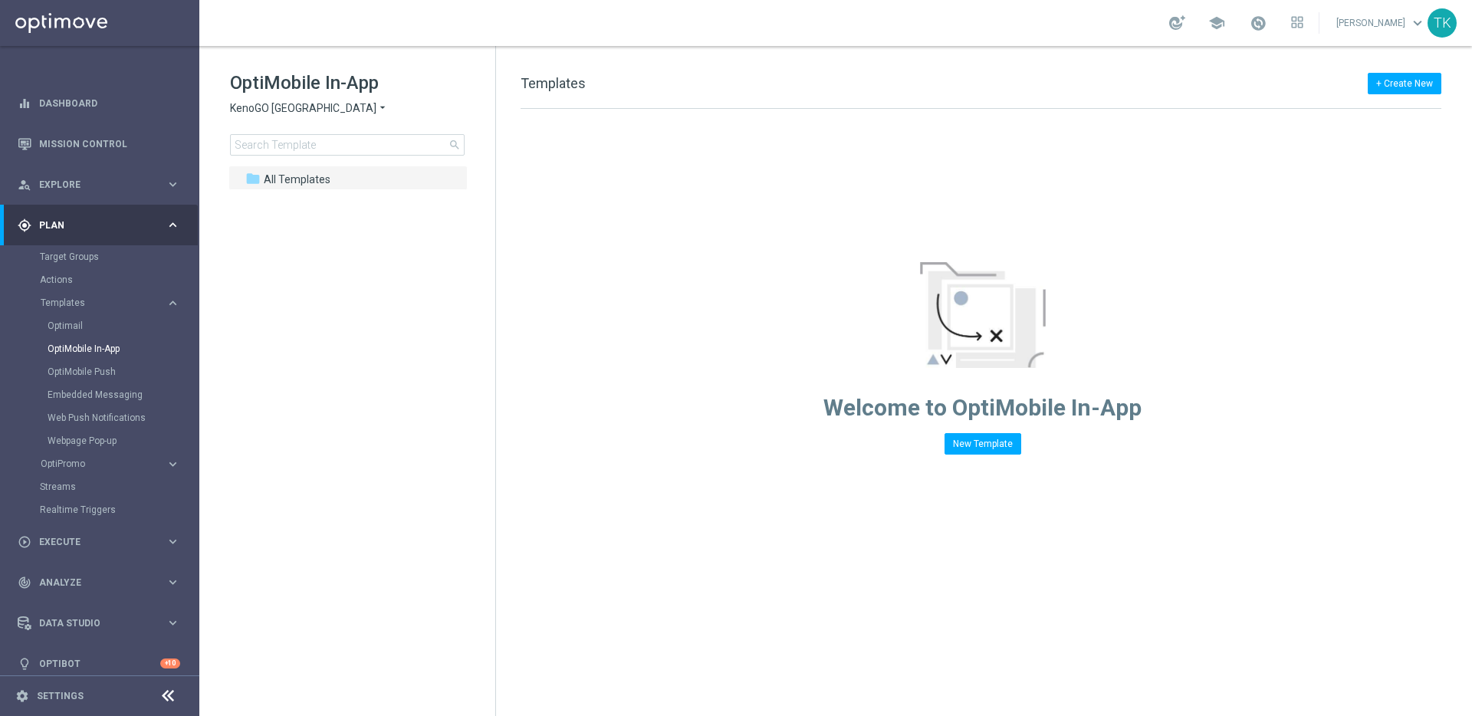
click at [310, 102] on span "KenoGO [GEOGRAPHIC_DATA]" at bounding box center [303, 108] width 146 height 15
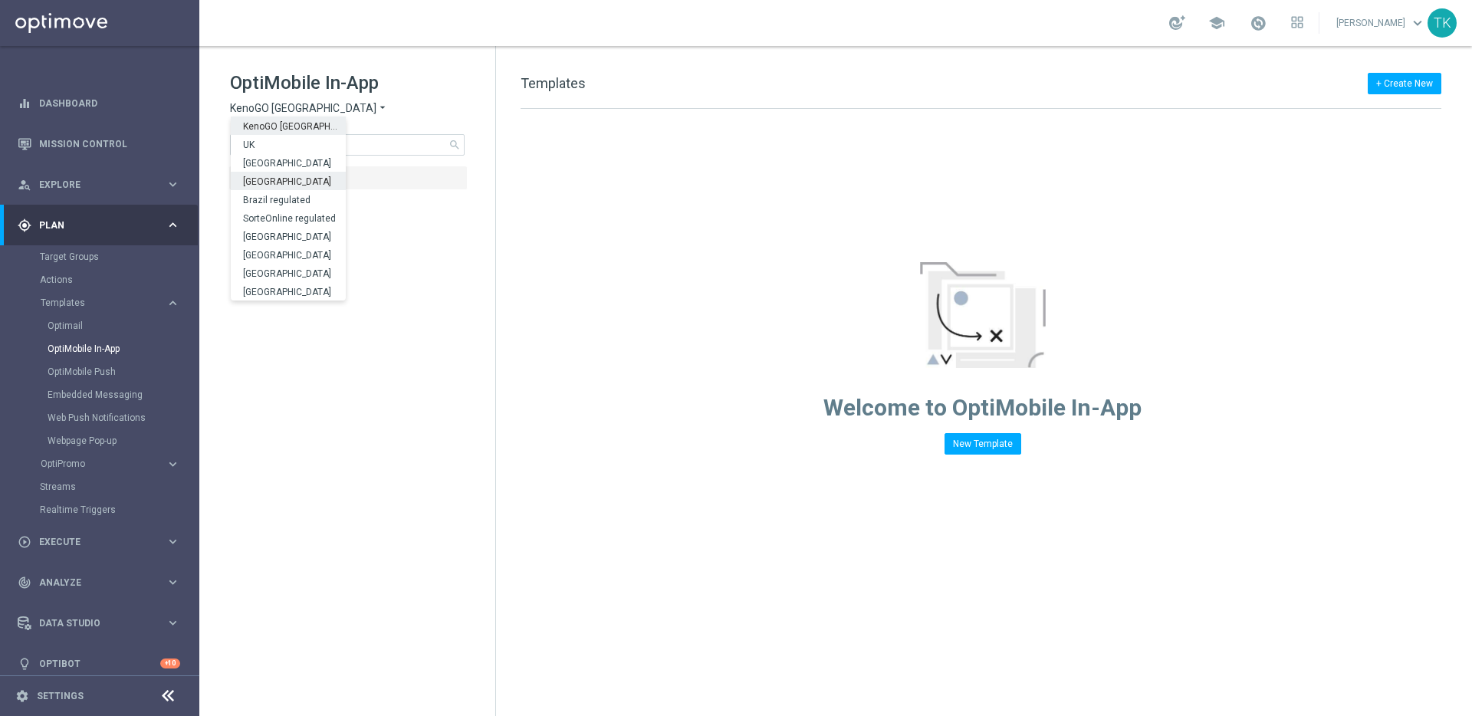
click at [309, 178] on div "[GEOGRAPHIC_DATA]" at bounding box center [288, 181] width 115 height 18
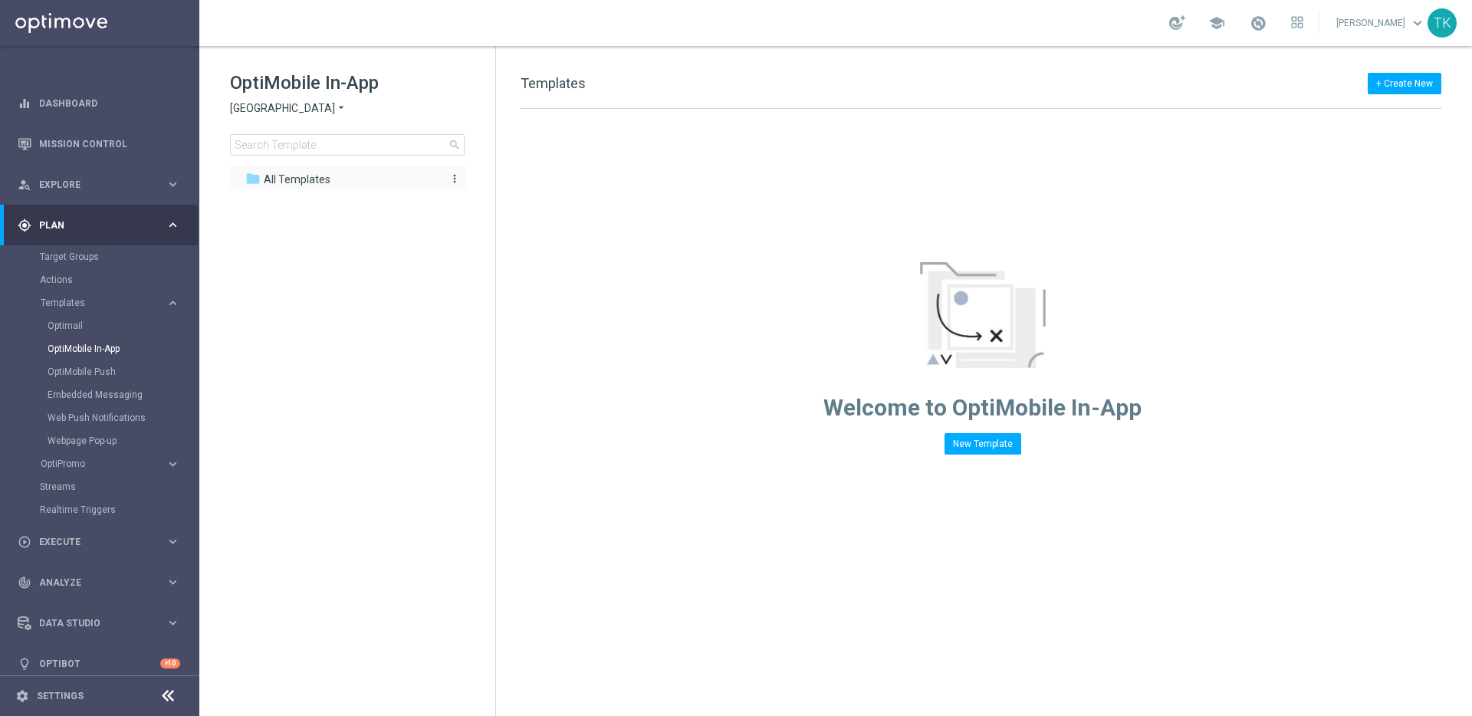
click at [322, 179] on span "All Templates" at bounding box center [297, 180] width 67 height 14
click at [265, 107] on span "[GEOGRAPHIC_DATA]" at bounding box center [282, 108] width 105 height 15
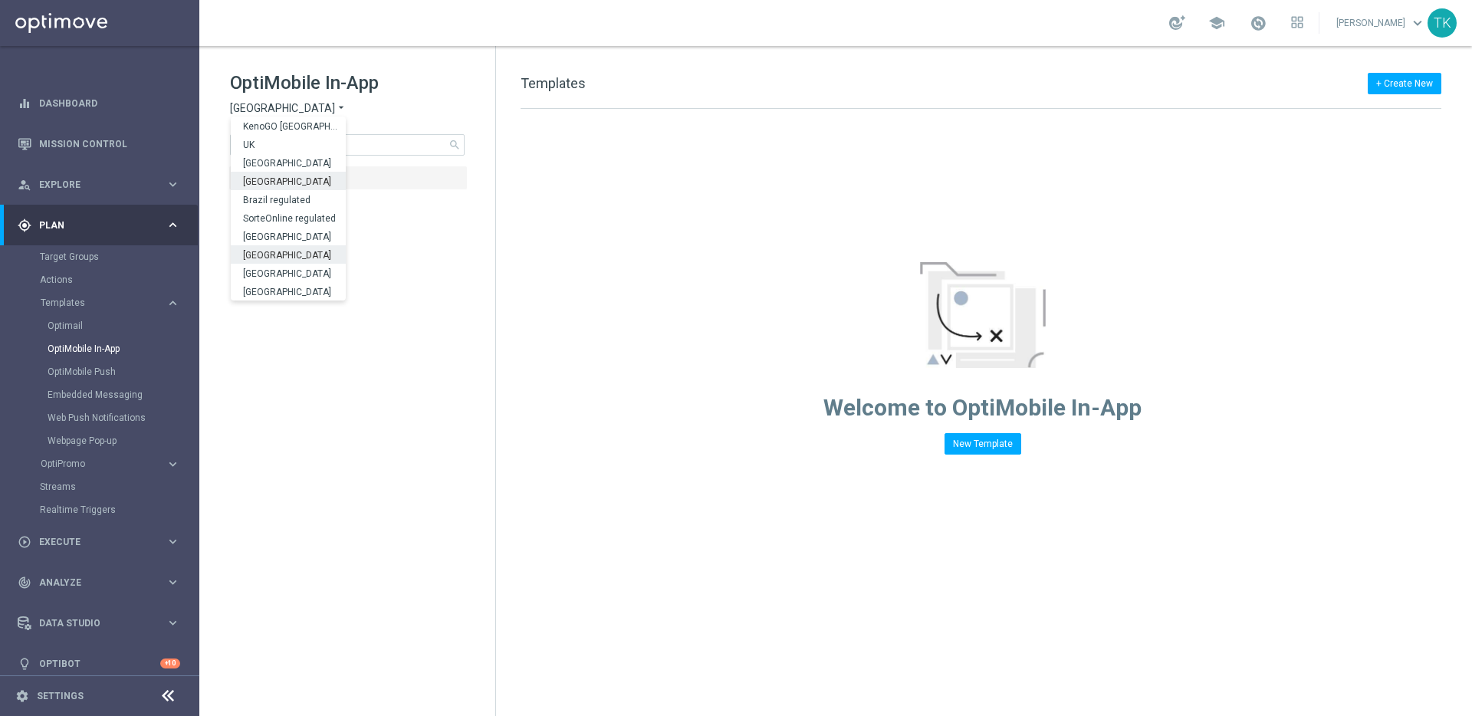
click at [304, 251] on div "[GEOGRAPHIC_DATA]" at bounding box center [288, 254] width 115 height 18
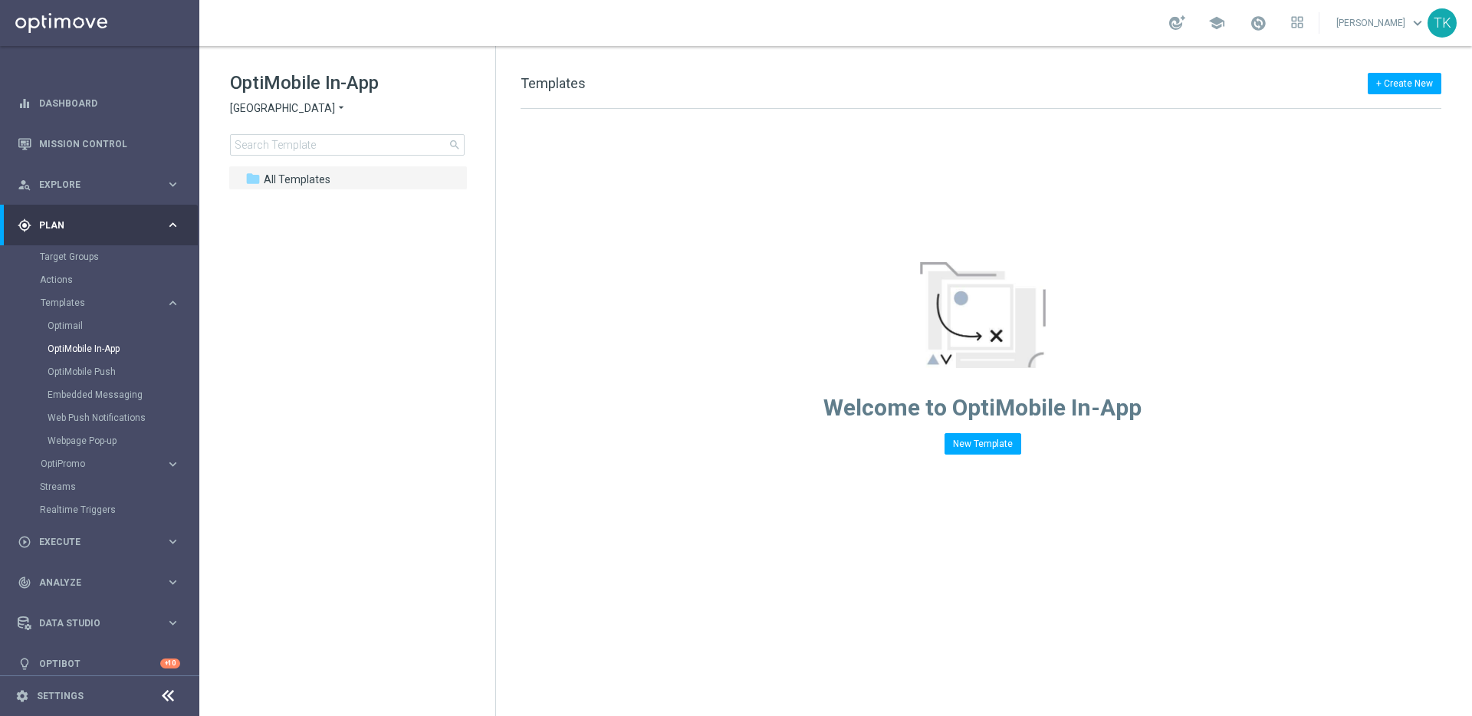
click at [252, 108] on span "[GEOGRAPHIC_DATA]" at bounding box center [282, 108] width 105 height 15
click at [281, 284] on div "[GEOGRAPHIC_DATA]" at bounding box center [288, 291] width 115 height 18
click at [248, 110] on span "[GEOGRAPHIC_DATA]" at bounding box center [282, 108] width 105 height 15
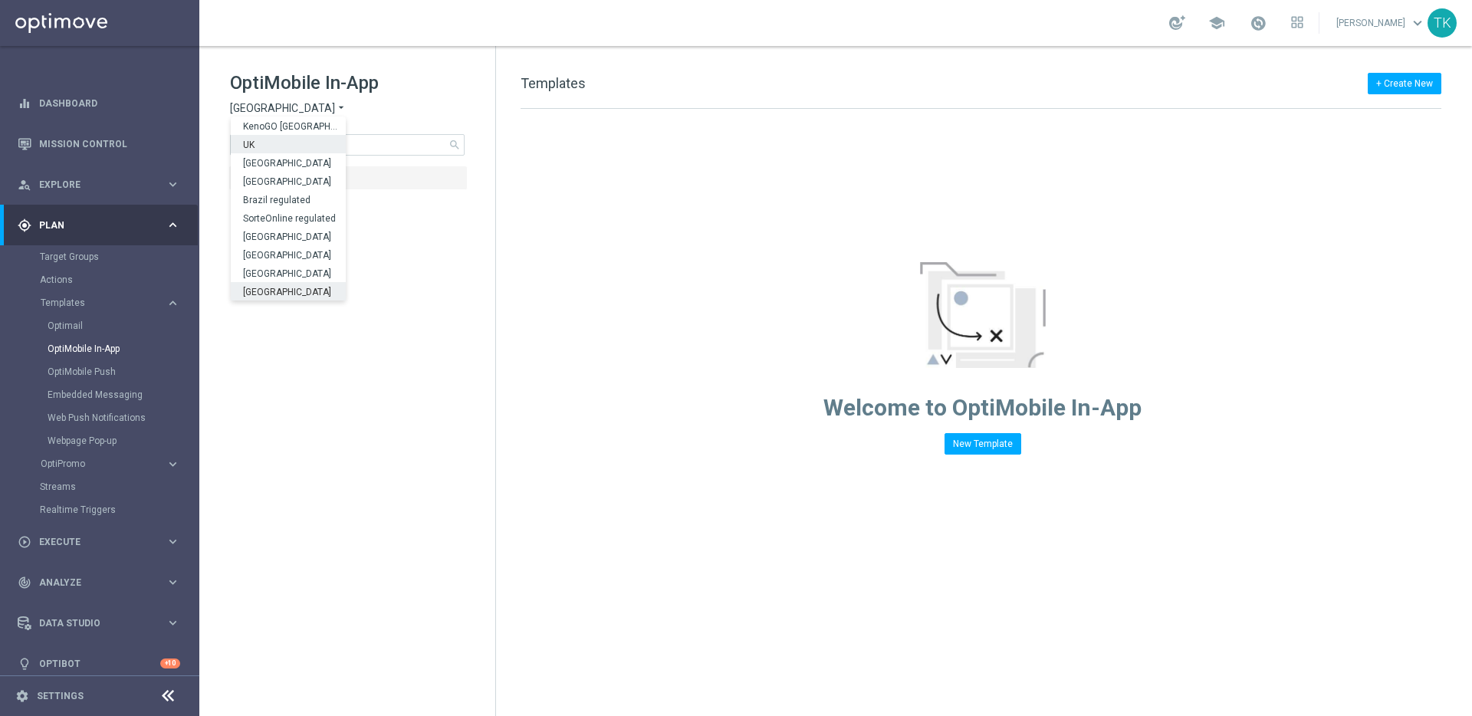
click at [293, 145] on div "UK" at bounding box center [288, 144] width 115 height 18
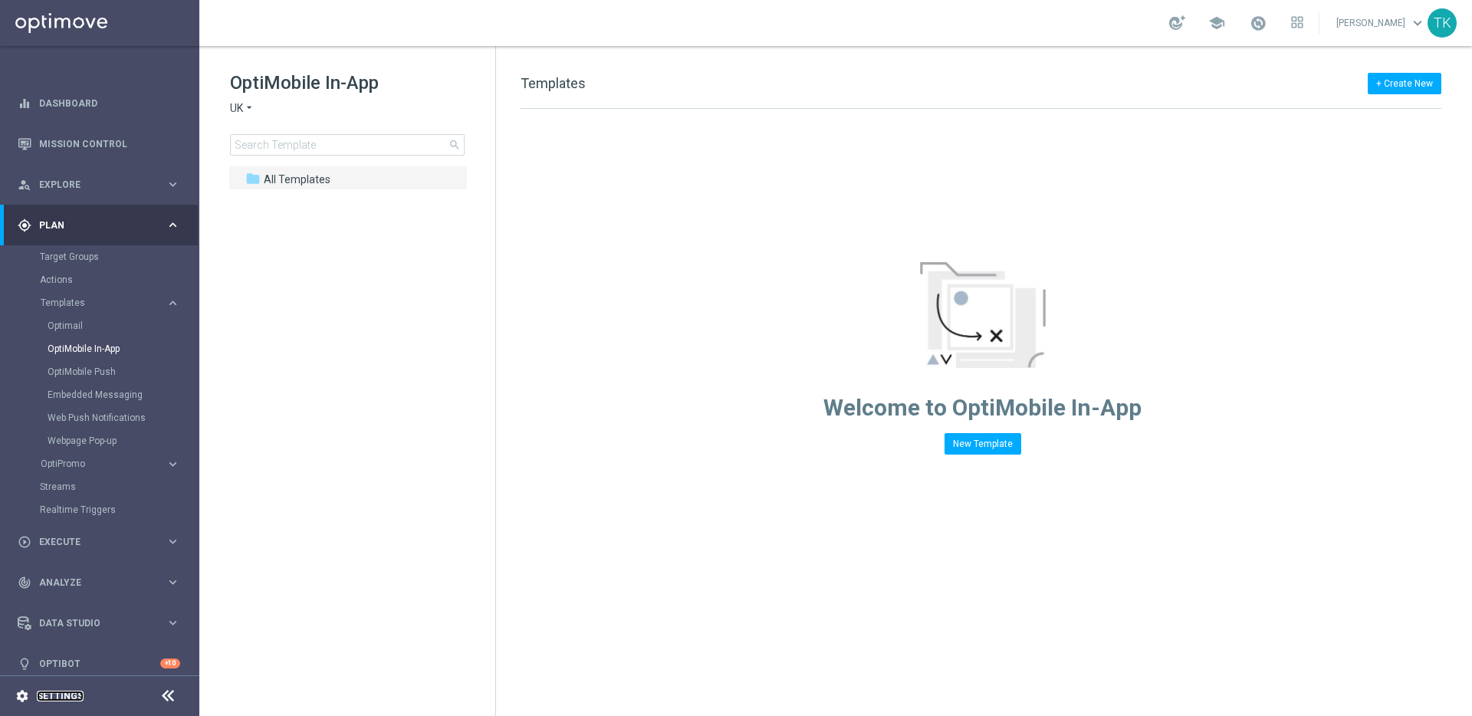
click at [61, 696] on link "Settings" at bounding box center [60, 696] width 47 height 9
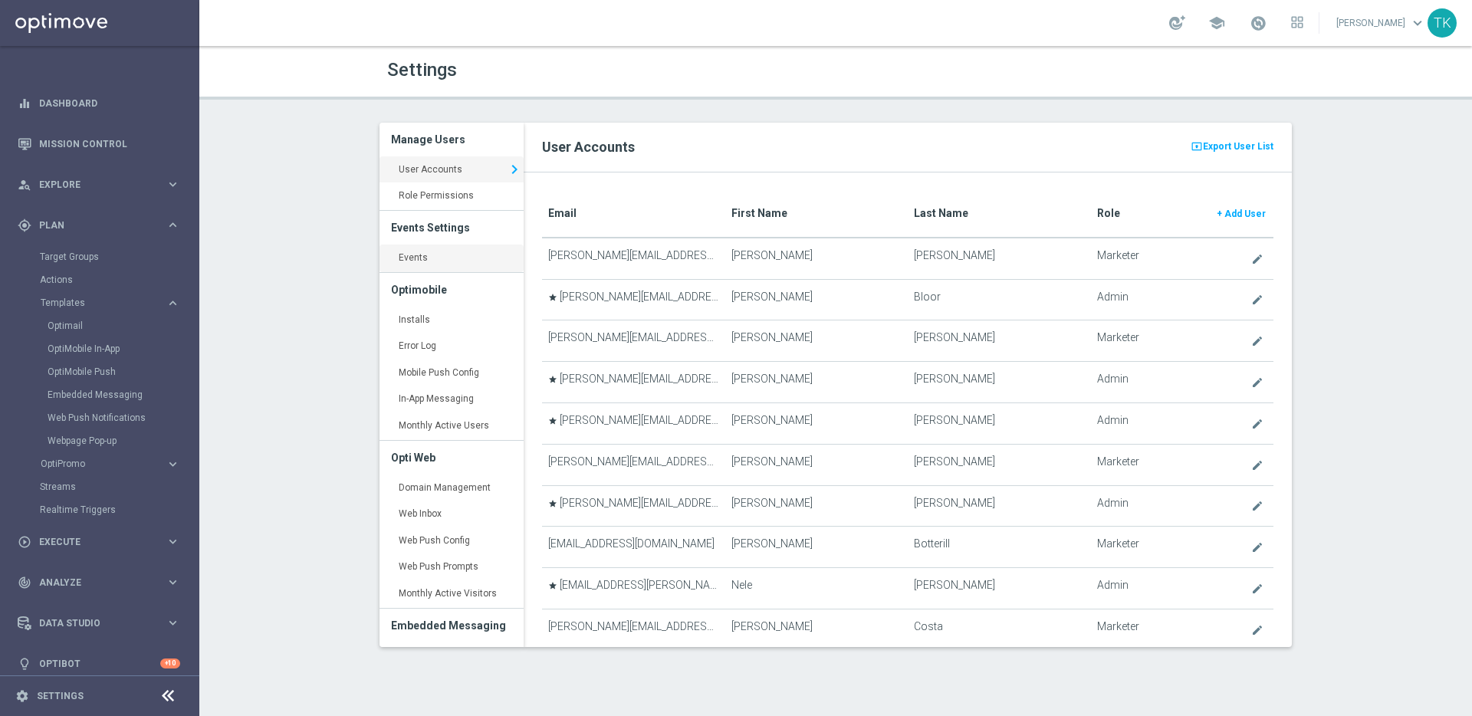
click at [417, 259] on link "Events keyboard_arrow_right" at bounding box center [452, 259] width 144 height 28
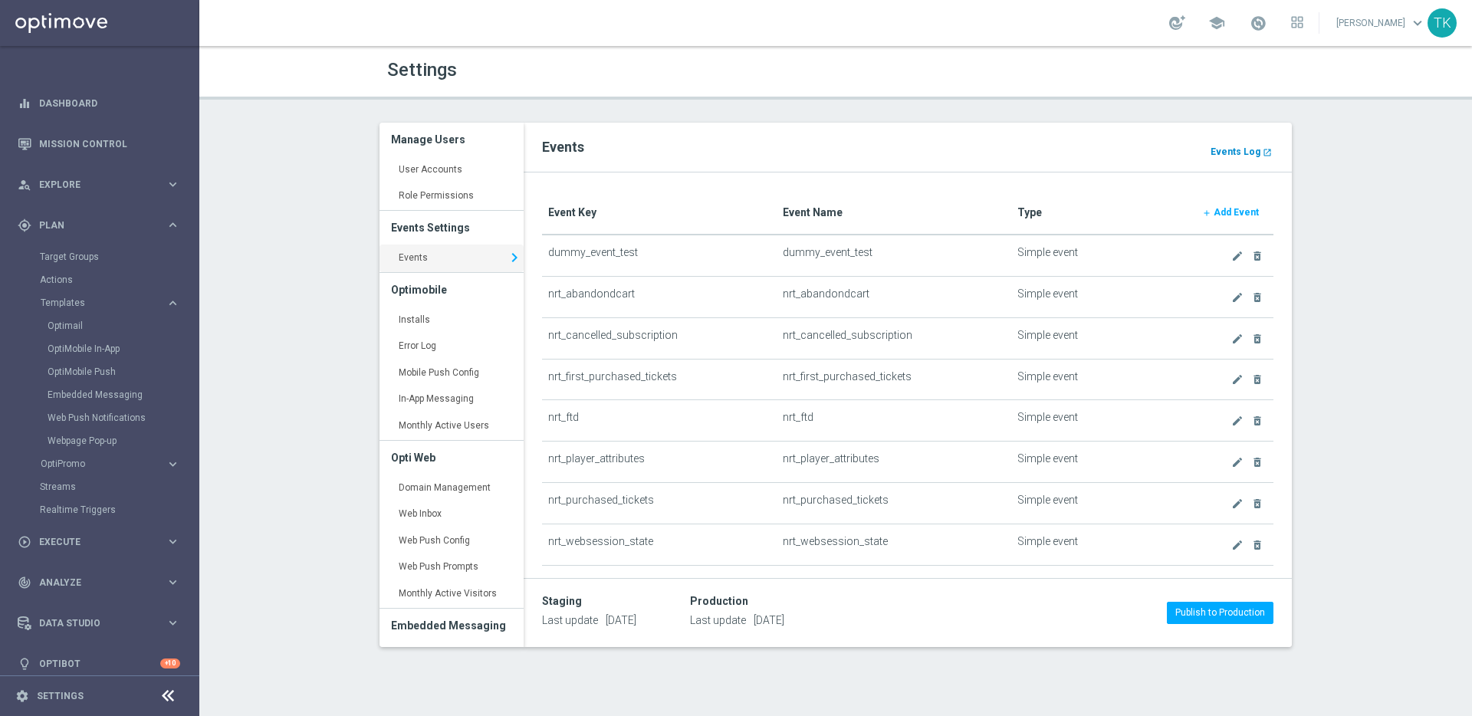
click at [1244, 153] on b "Events Log" at bounding box center [1236, 151] width 50 height 11
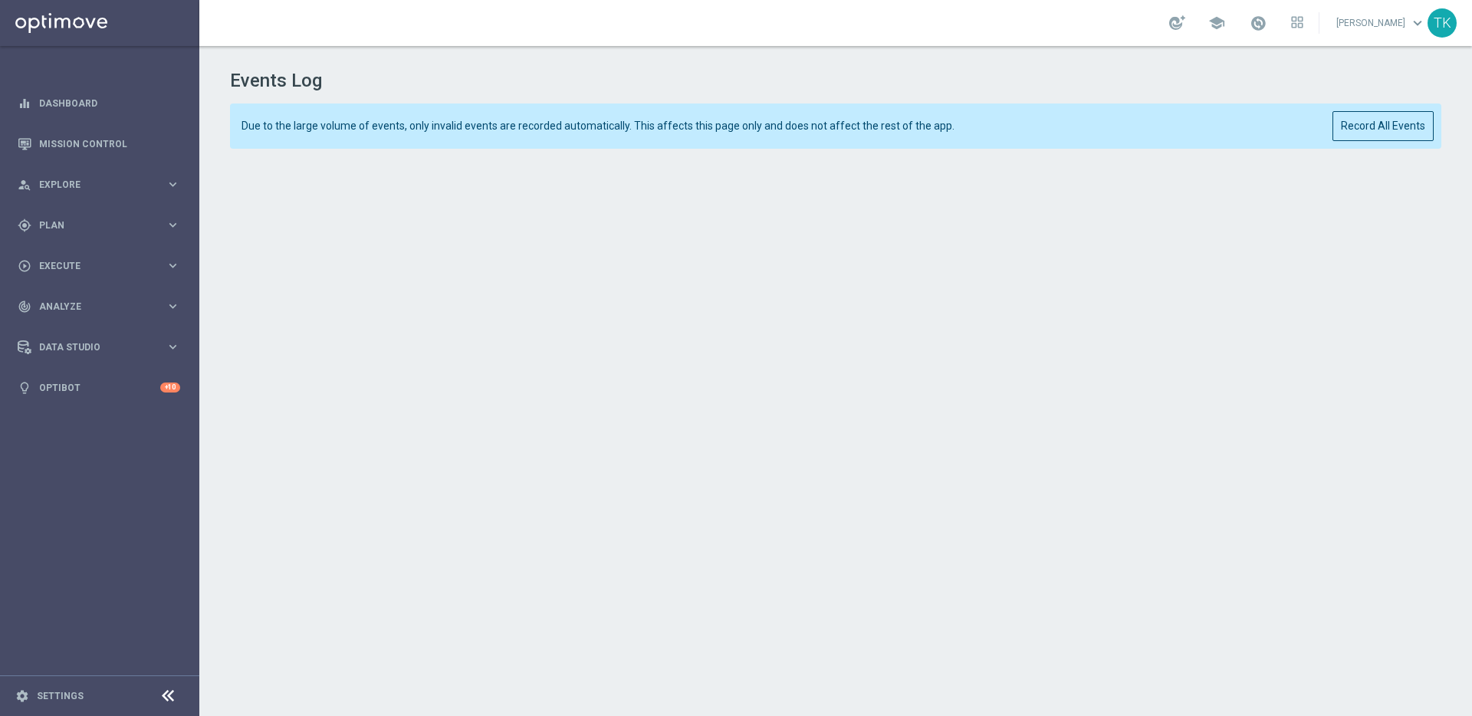
click at [84, 442] on sidenavbar "equalizer Dashboard Mission Control" at bounding box center [99, 358] width 199 height 716
click at [91, 389] on link "Optibot" at bounding box center [99, 387] width 121 height 41
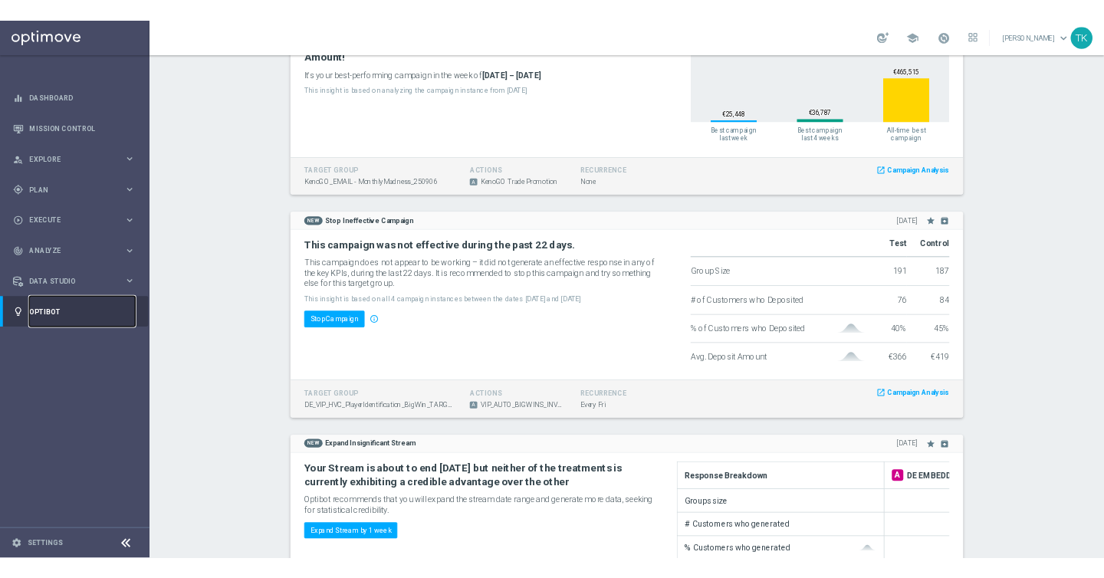
scroll to position [173, 0]
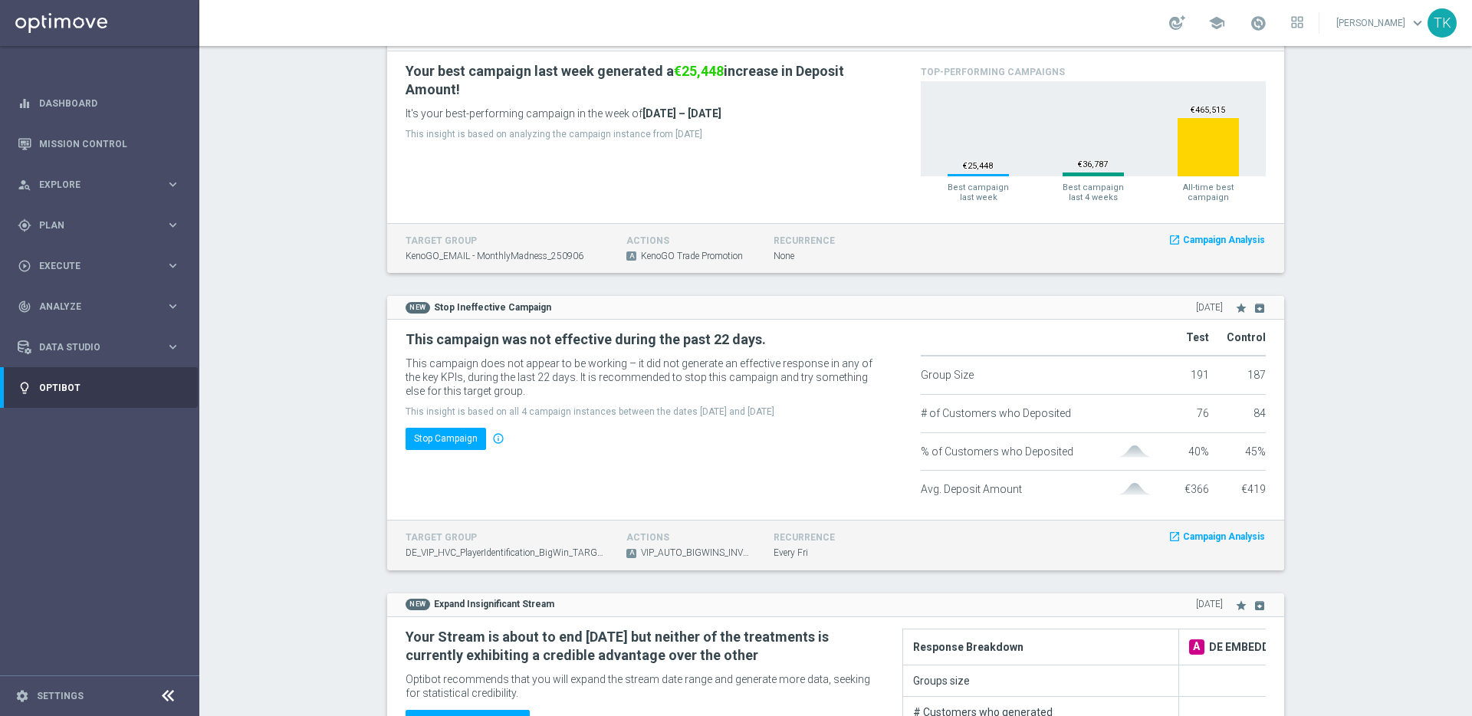
click at [511, 553] on span "DE_VIP_HVC_PlayerIdentification_BigWin_TARGET_EMAIL" at bounding box center [505, 553] width 198 height 13
click at [337, 482] on section "Sort by Card Type arrow_drop_down × Card Type 4 Insights NEW Best Campaign of t…" at bounding box center [835, 546] width 1273 height 1094
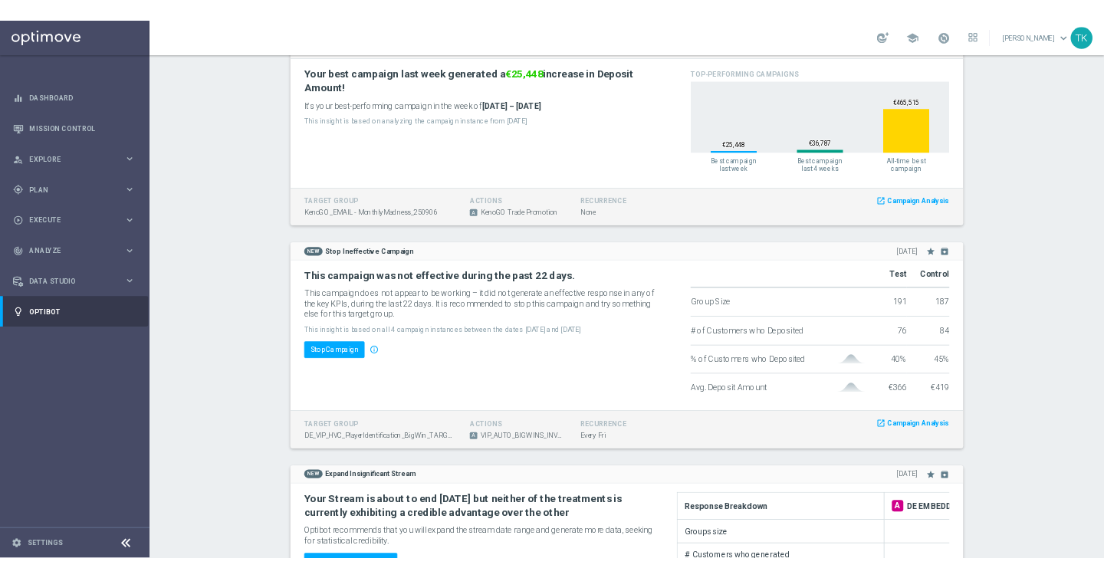
scroll to position [173, 0]
